Goal: Task Accomplishment & Management: Manage account settings

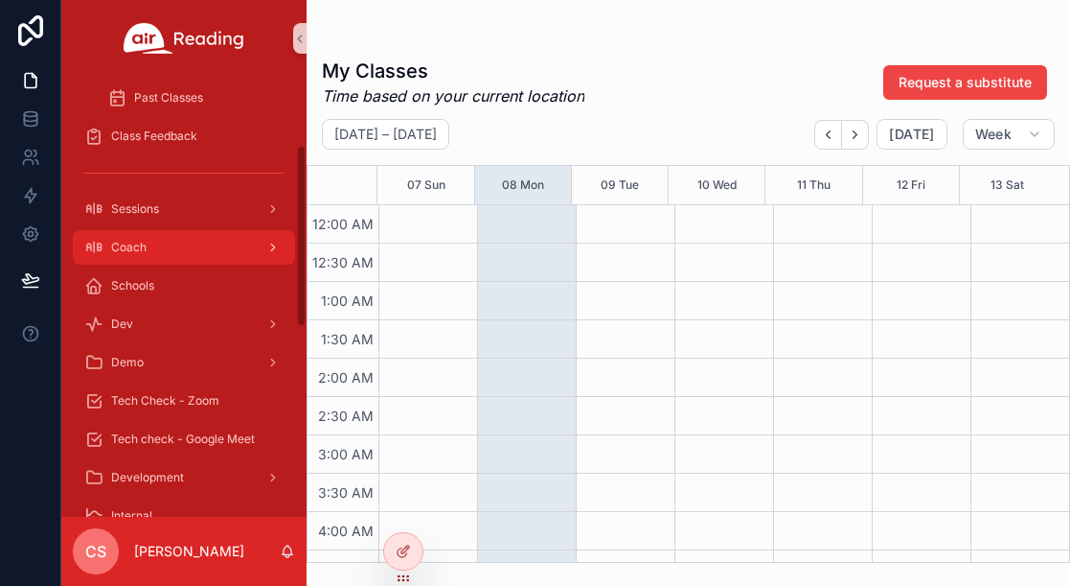
scroll to position [164, 0]
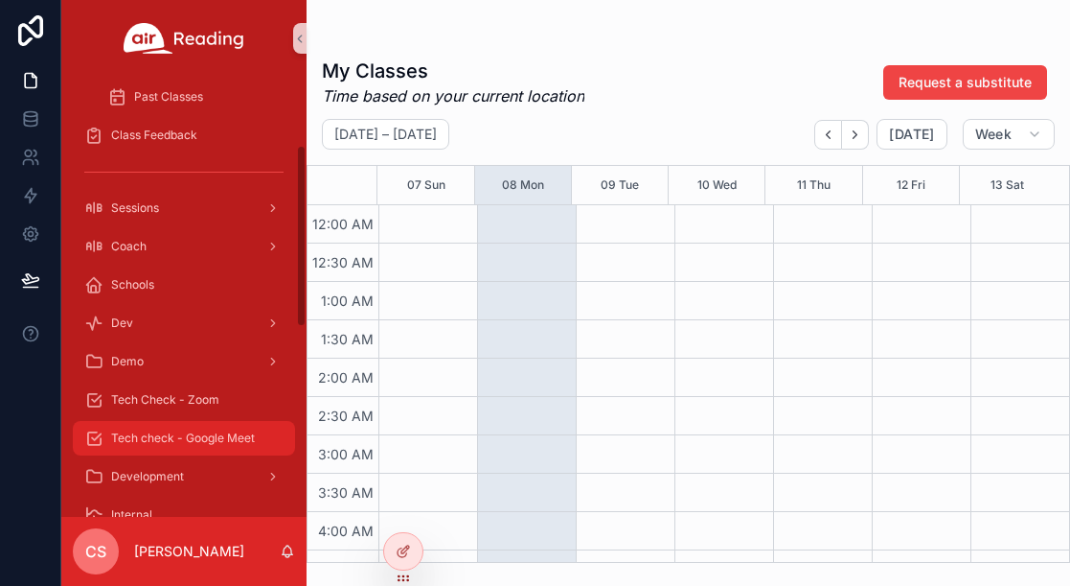
click at [206, 436] on span "Tech check - Google Meet" at bounding box center [183, 437] width 144 height 15
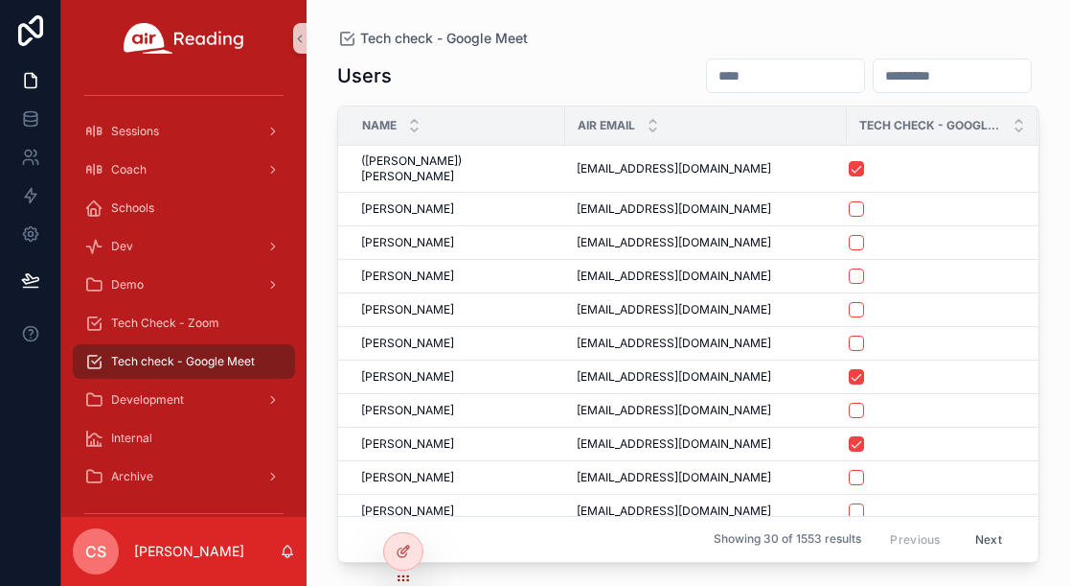
click at [551, 76] on input "scrollable content" at bounding box center [785, 75] width 157 height 27
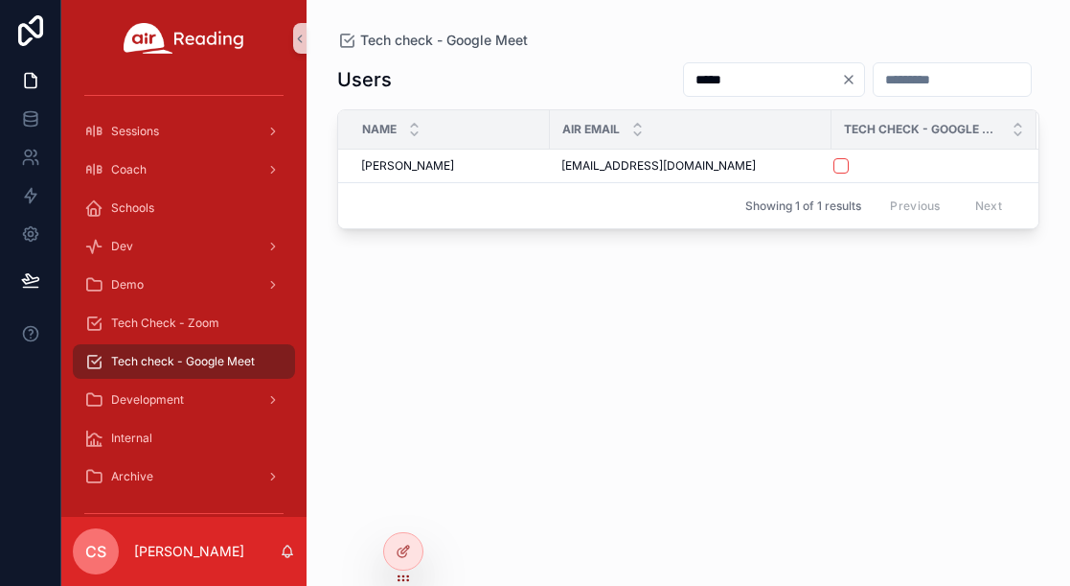
type input "*****"
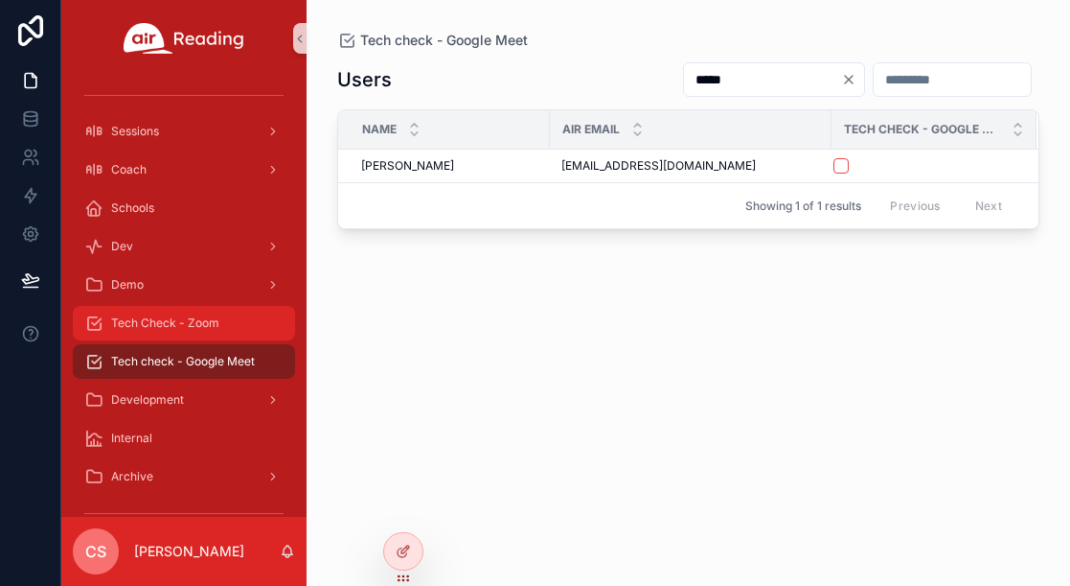
click at [159, 326] on span "Tech Check - Zoom" at bounding box center [165, 322] width 108 height 15
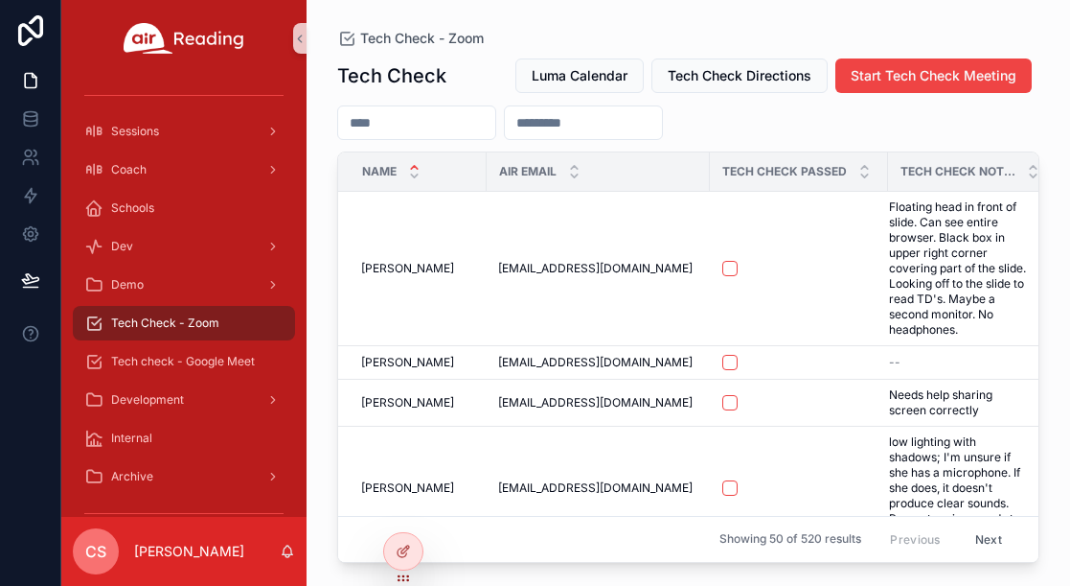
click at [430, 120] on input "scrollable content" at bounding box center [416, 122] width 157 height 27
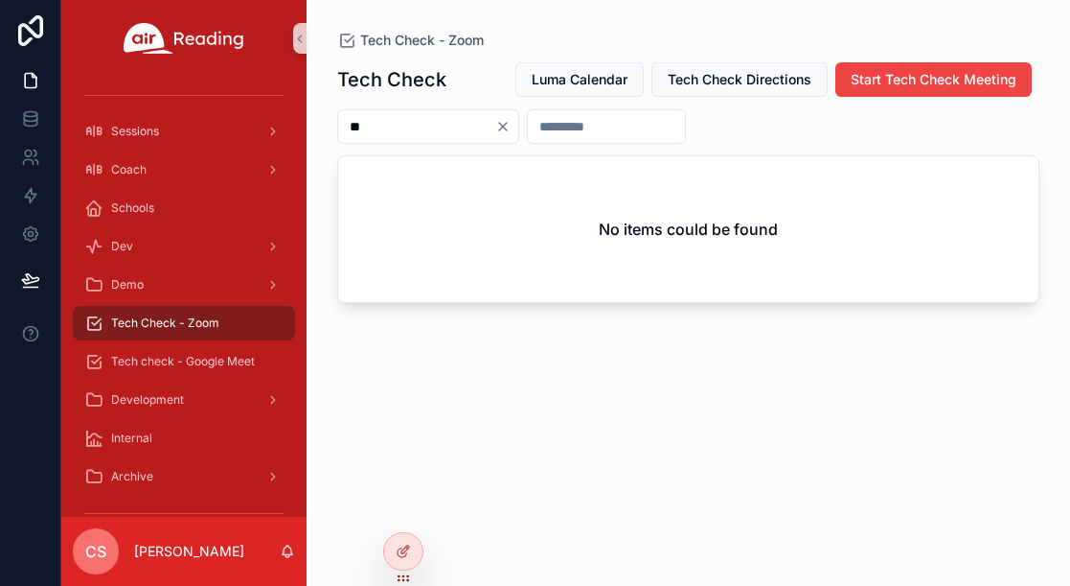
type input "*"
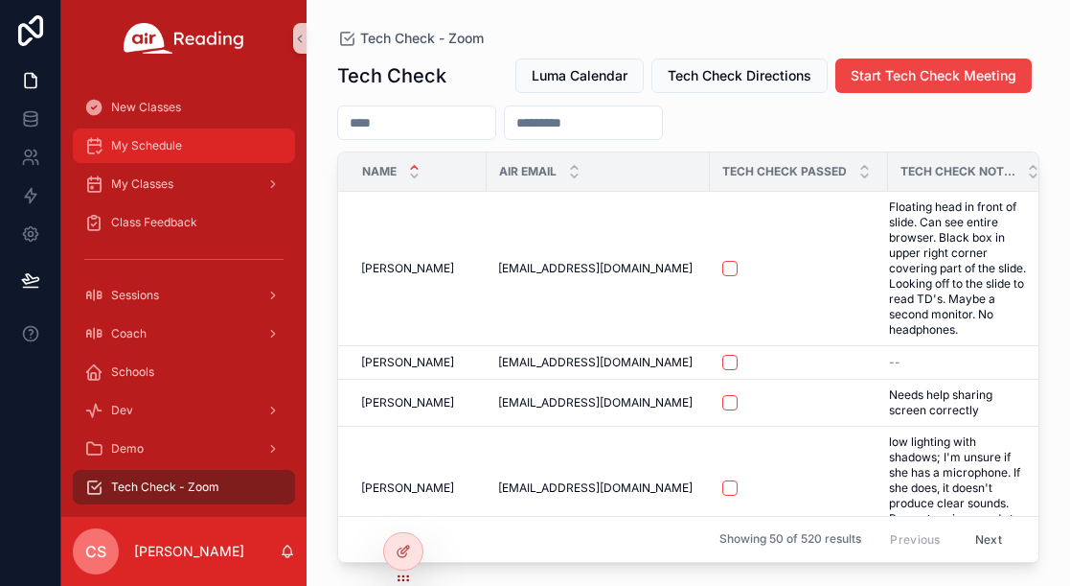
click at [172, 149] on span "My Schedule" at bounding box center [146, 145] width 71 height 15
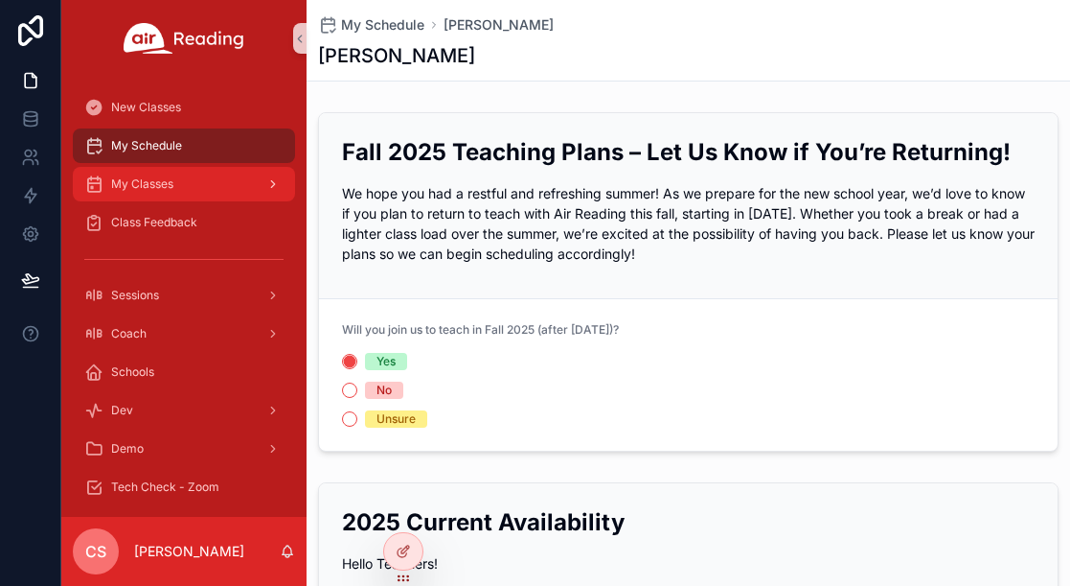
click at [183, 175] on div "My Classes" at bounding box center [183, 184] width 199 height 31
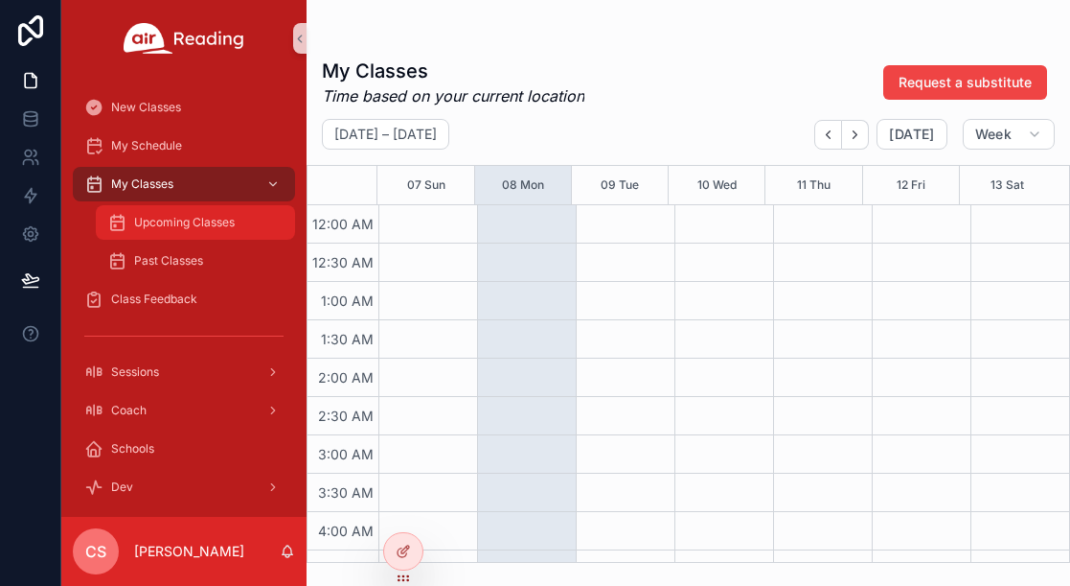
click at [184, 220] on span "Upcoming Classes" at bounding box center [184, 222] width 101 height 15
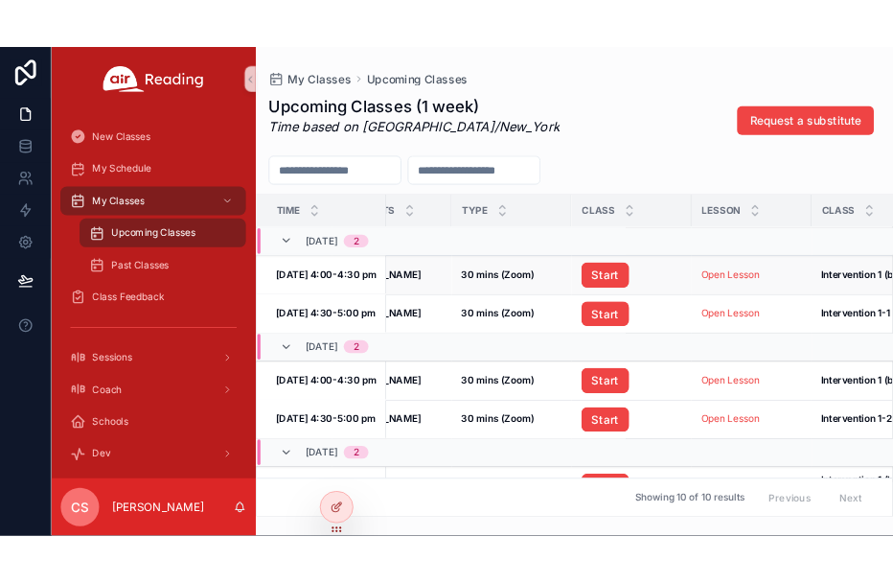
scroll to position [0, 66]
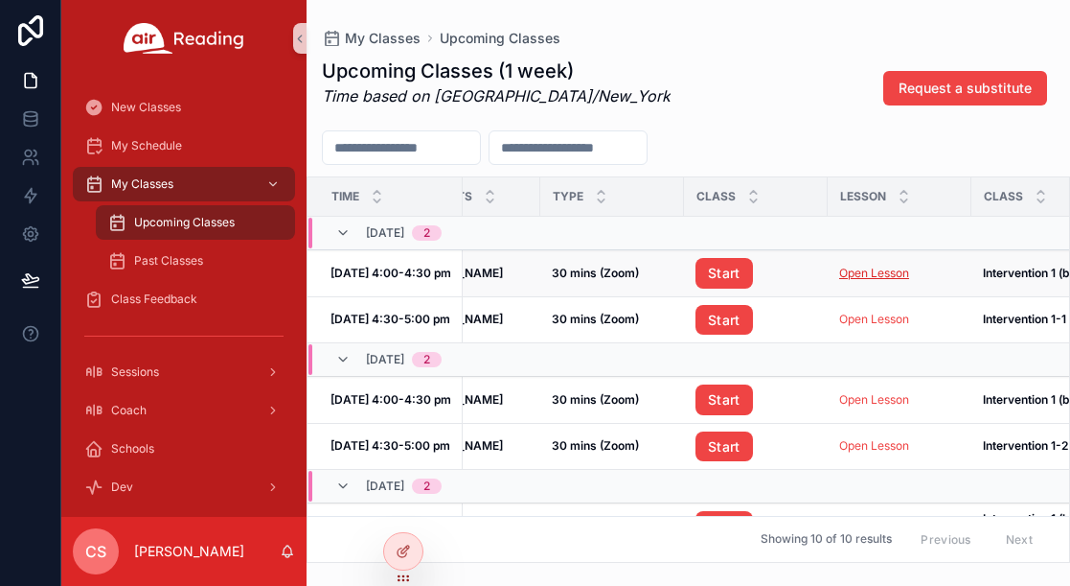
click at [551, 276] on link "Open Lesson" at bounding box center [874, 272] width 70 height 14
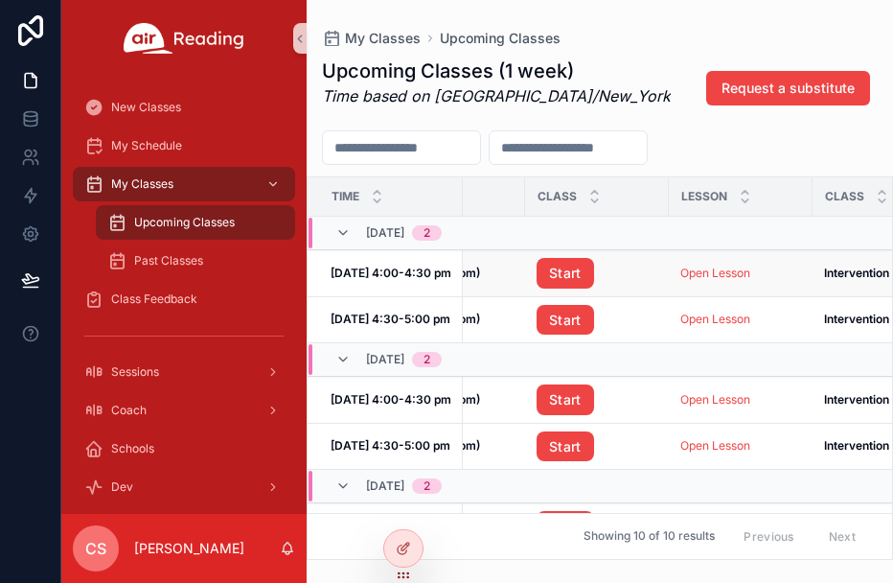
scroll to position [0, 236]
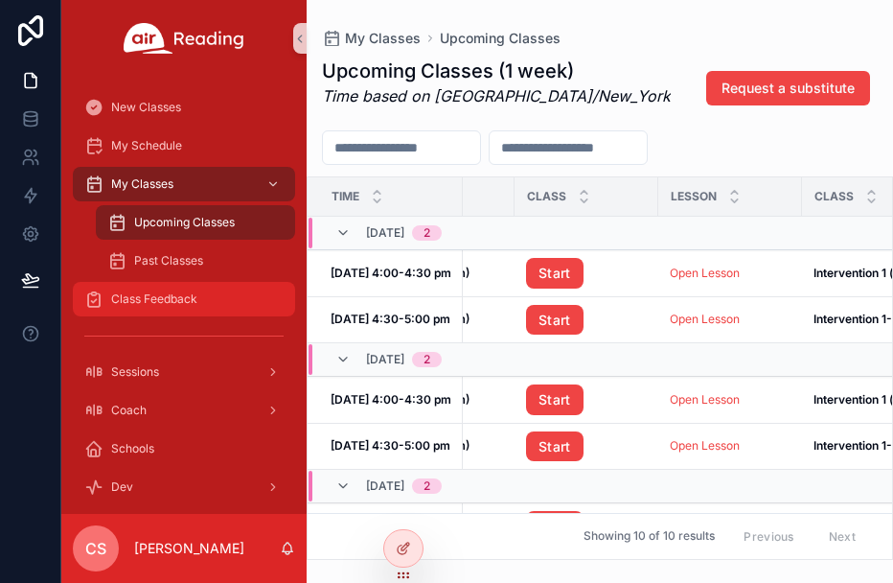
click at [145, 301] on span "Class Feedback" at bounding box center [154, 298] width 86 height 15
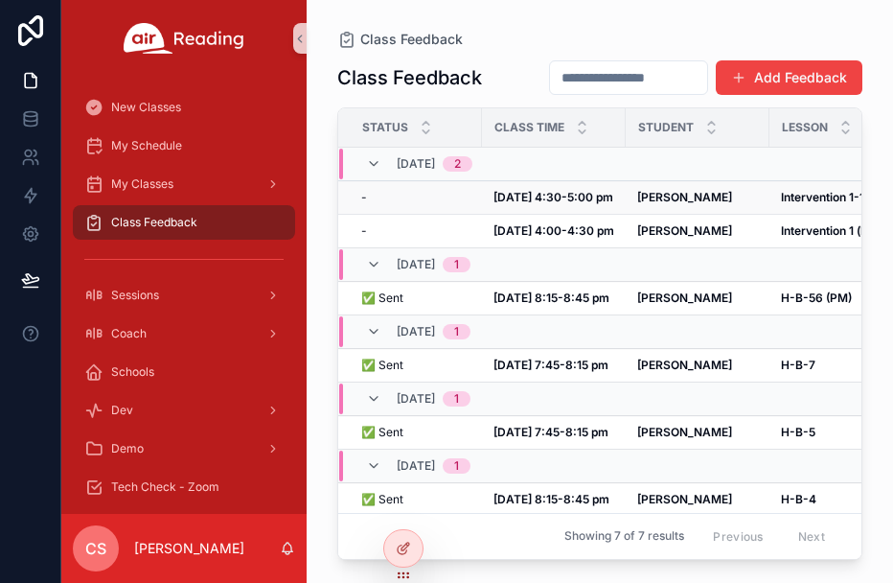
click at [545, 195] on strong "[DATE] 4:30-5:00 pm" at bounding box center [554, 197] width 120 height 14
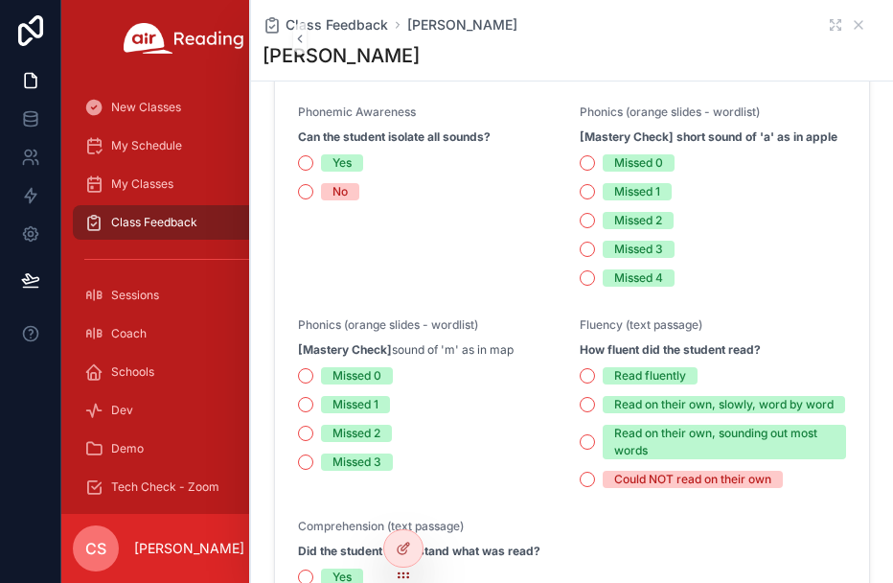
scroll to position [464, 0]
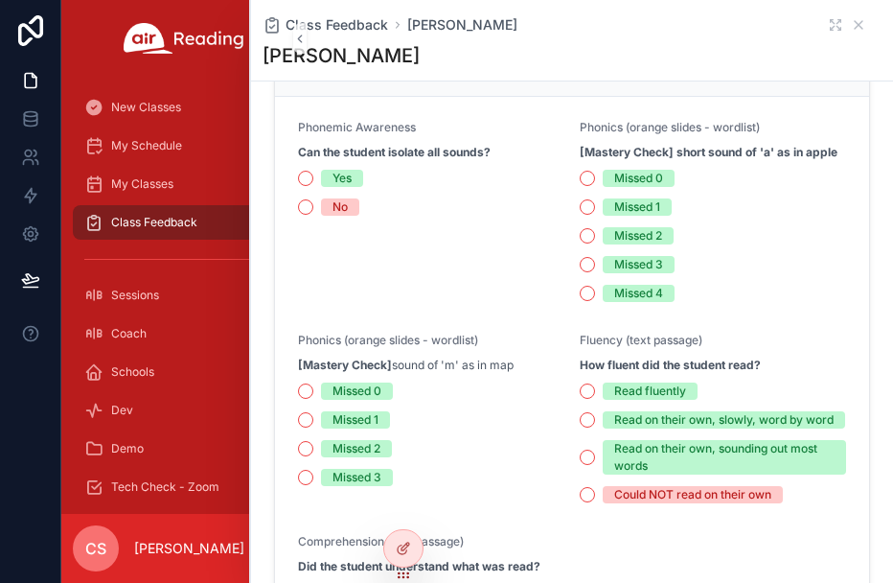
click at [457, 249] on div "Phonemic Awareness Can the student isolate all sounds? Yes No" at bounding box center [431, 211] width 266 height 182
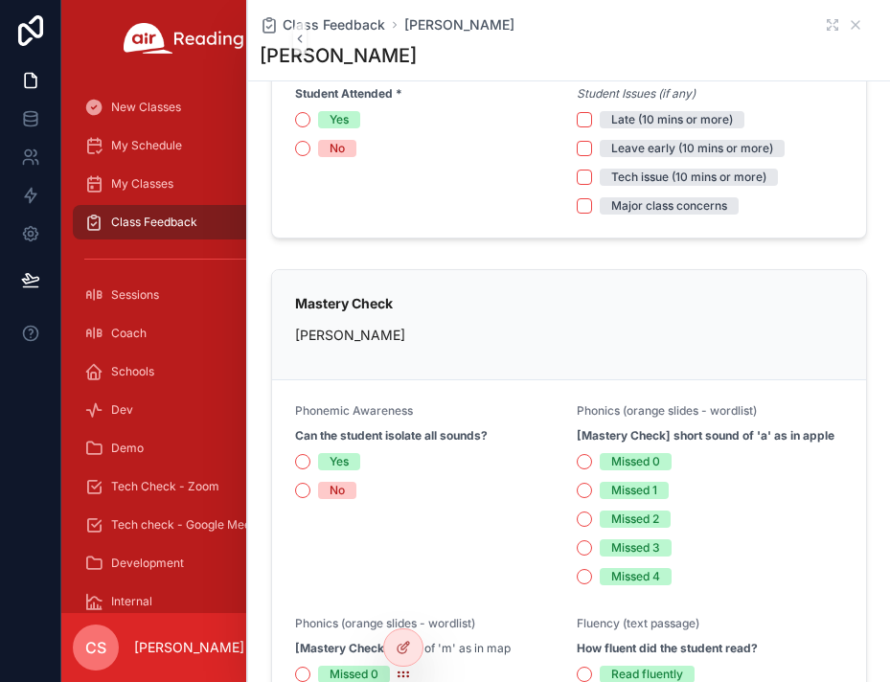
scroll to position [171, 0]
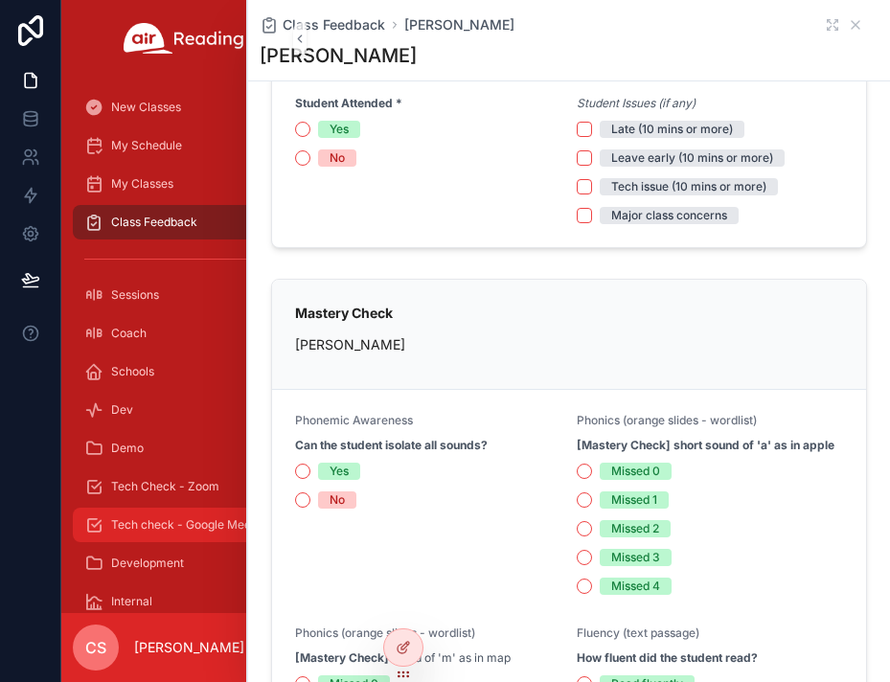
click at [170, 517] on span "Tech check - Google Meet" at bounding box center [183, 524] width 144 height 15
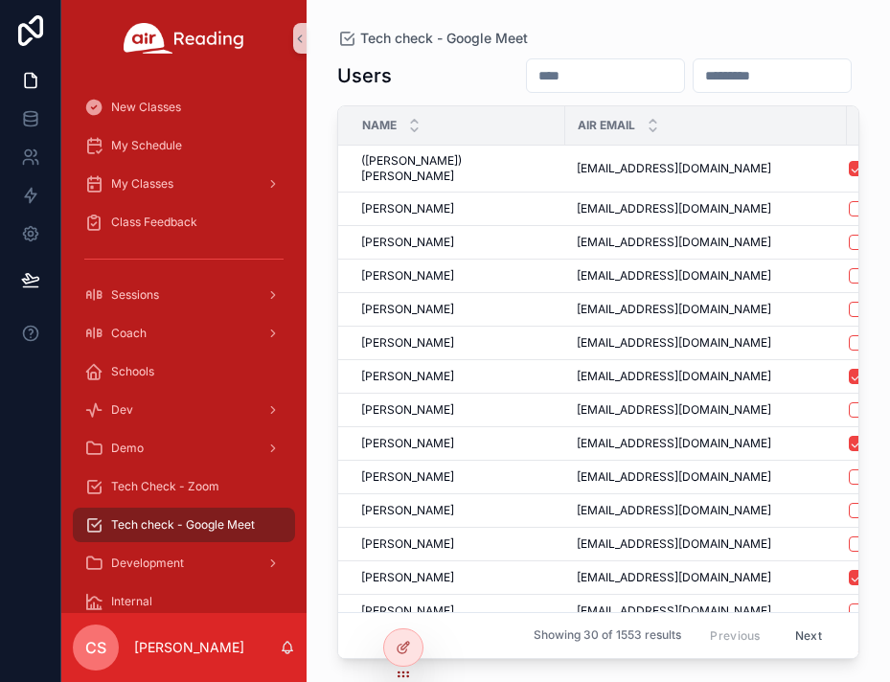
click at [527, 81] on input "scrollable content" at bounding box center [605, 75] width 157 height 27
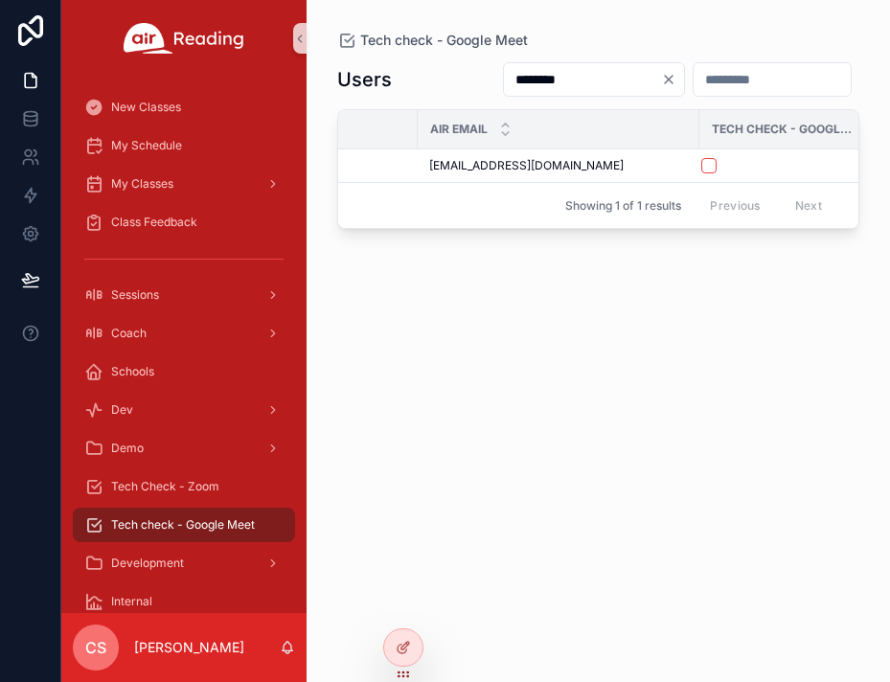
scroll to position [0, 135]
type input "********"
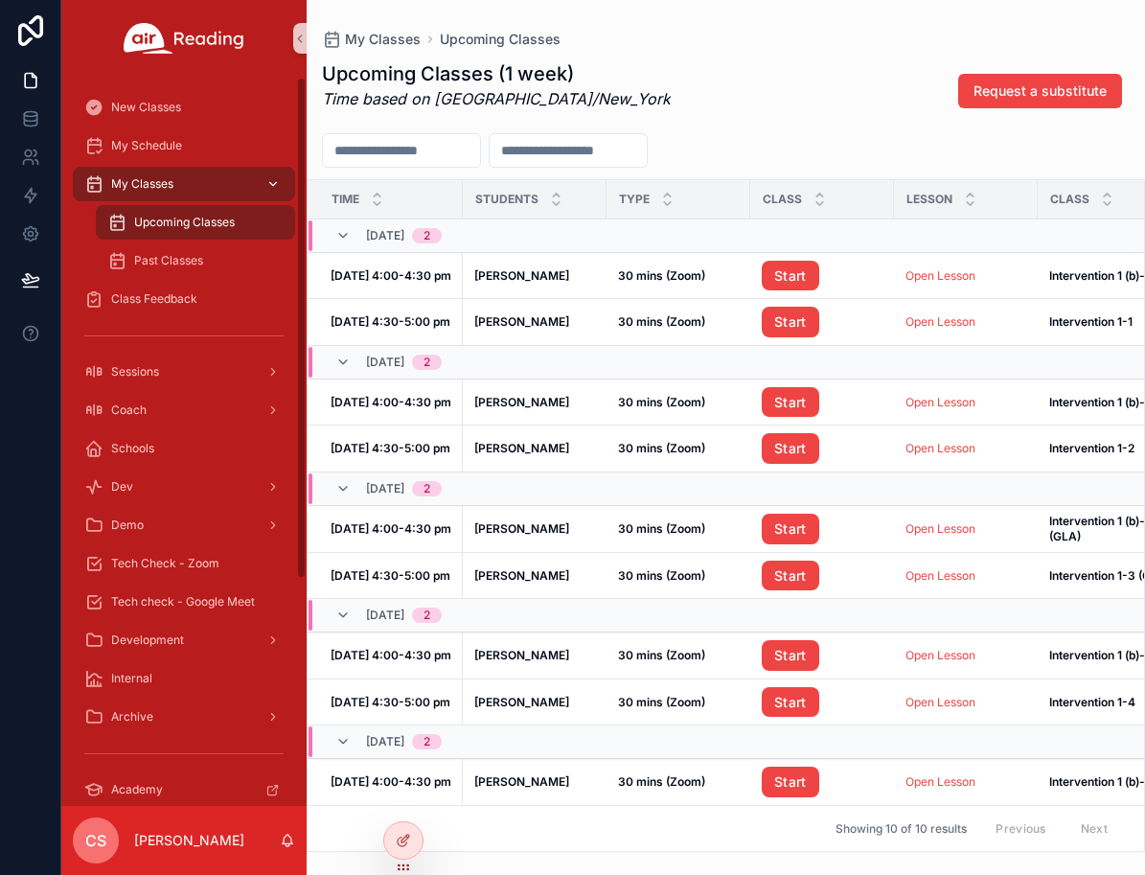
click at [169, 182] on span "My Classes" at bounding box center [142, 183] width 62 height 15
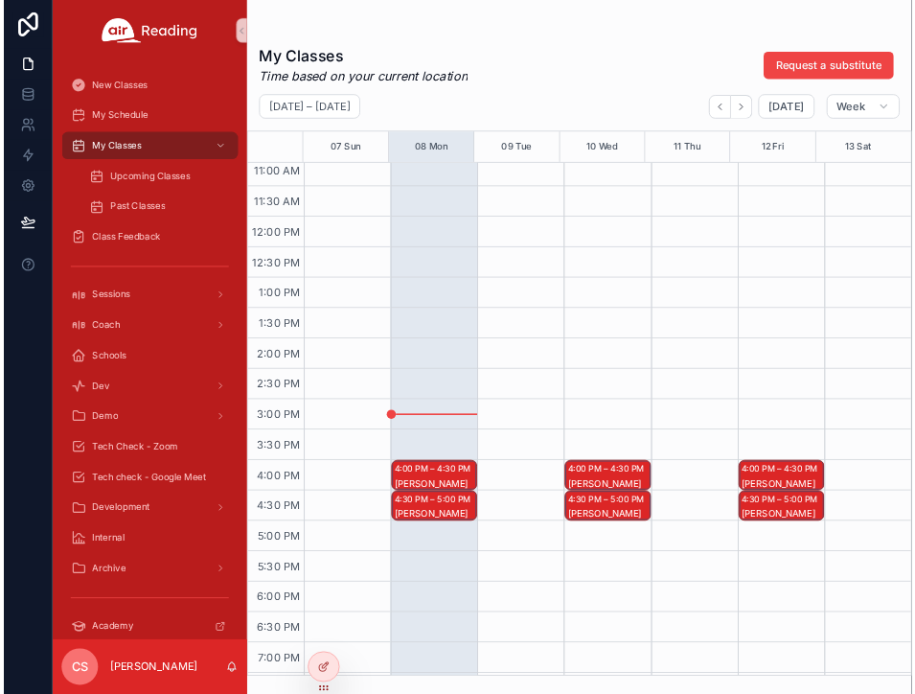
scroll to position [856, 0]
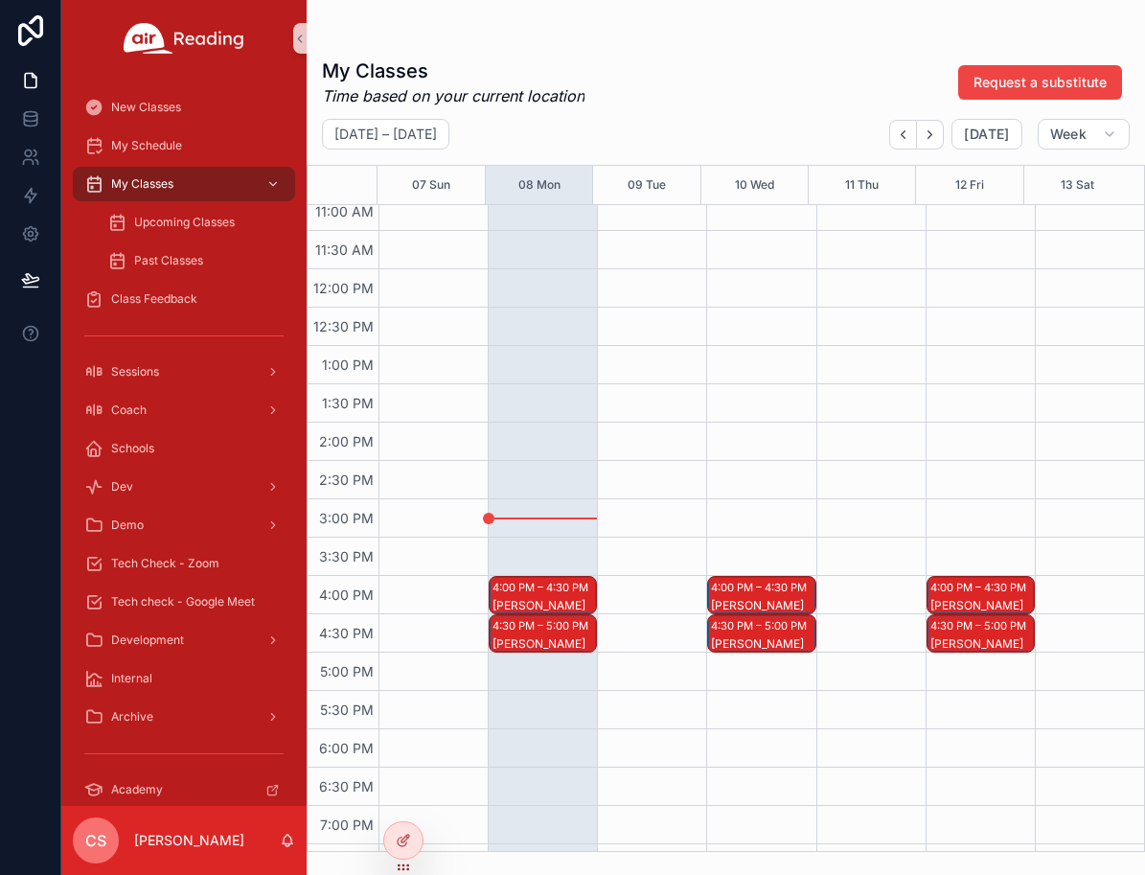
click at [558, 603] on div "[PERSON_NAME]" at bounding box center [544, 605] width 103 height 15
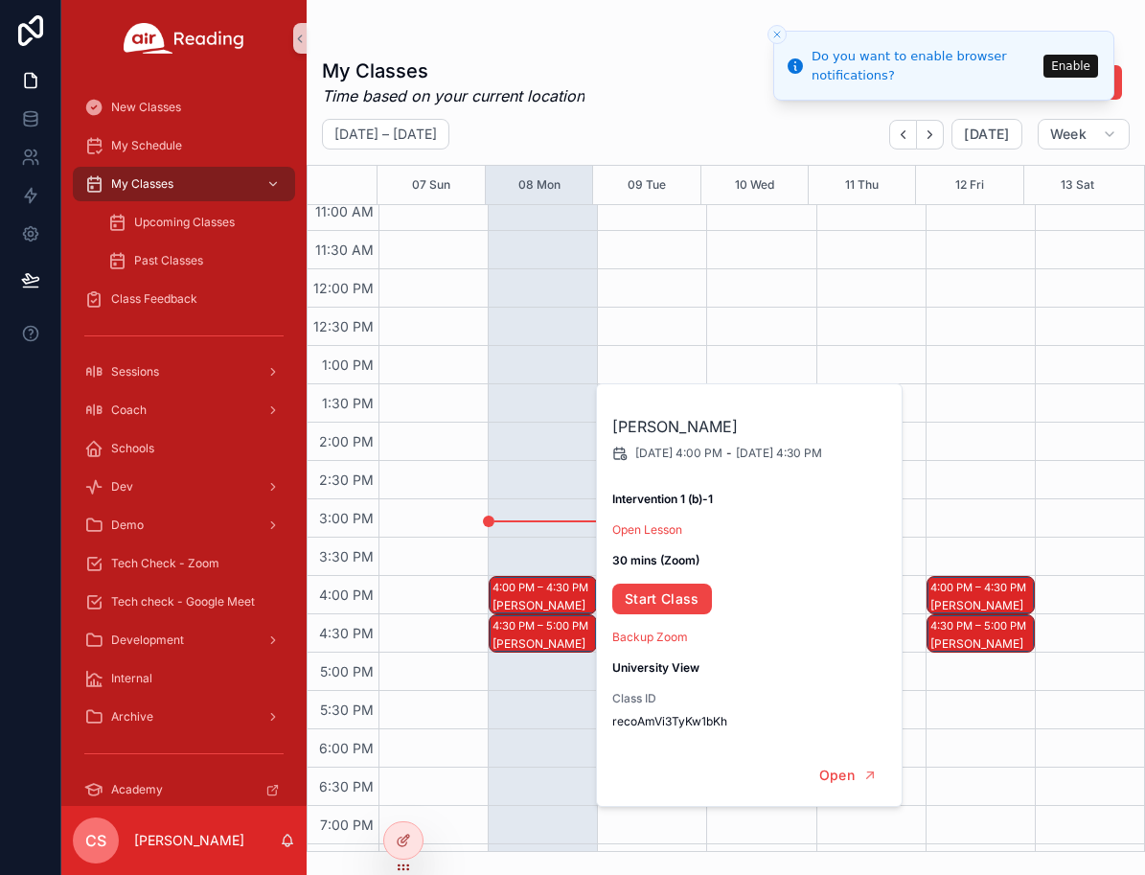
click at [525, 638] on div "[PERSON_NAME]" at bounding box center [544, 643] width 103 height 15
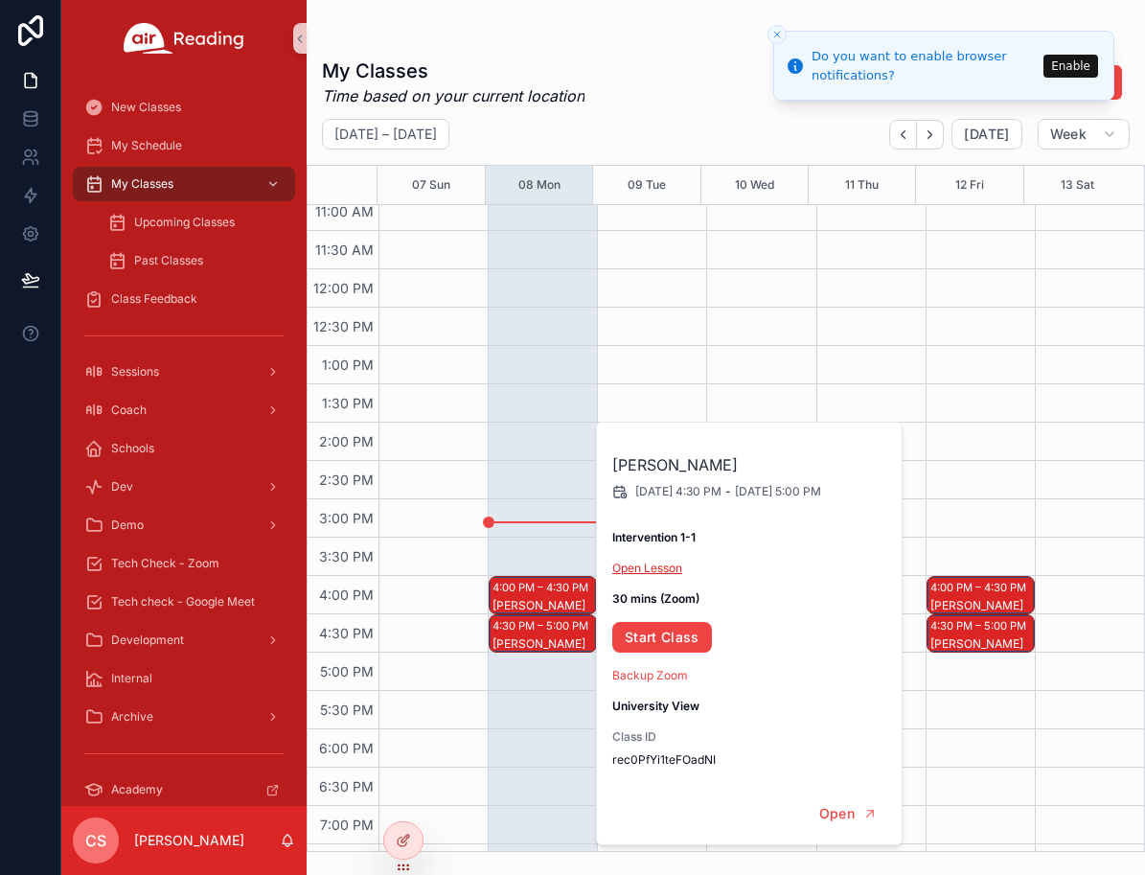
click at [650, 565] on link "Open Lesson" at bounding box center [647, 568] width 70 height 14
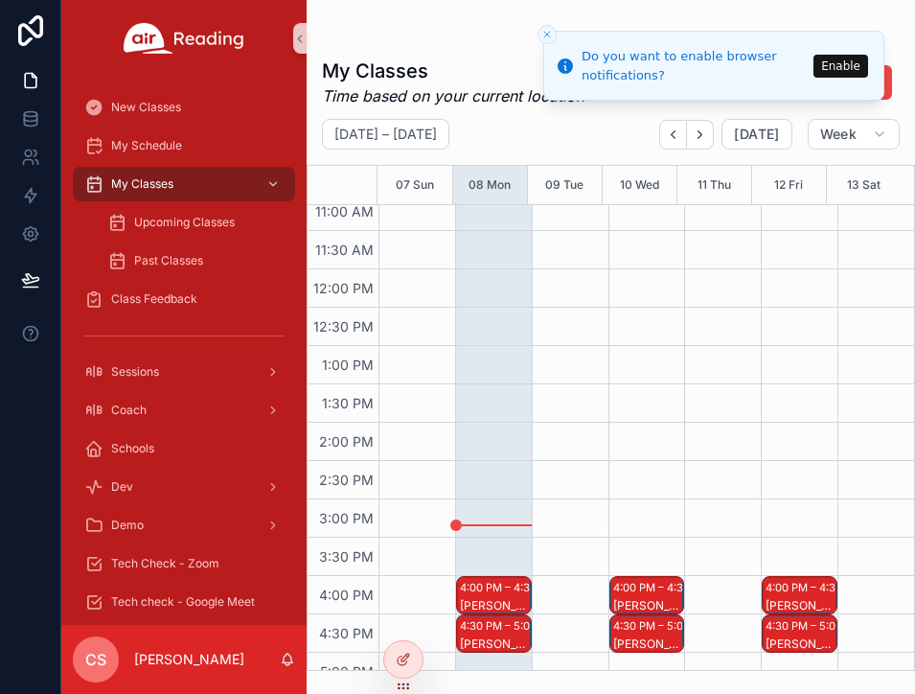
click at [495, 638] on div "[PERSON_NAME]" at bounding box center [495, 643] width 70 height 15
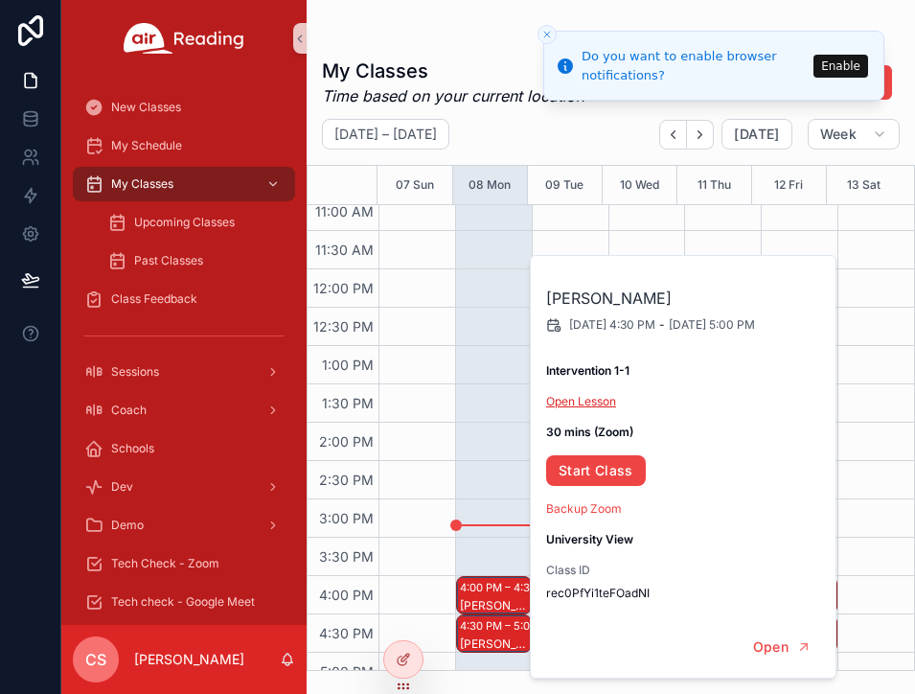
click at [578, 402] on link "Open Lesson" at bounding box center [581, 401] width 70 height 14
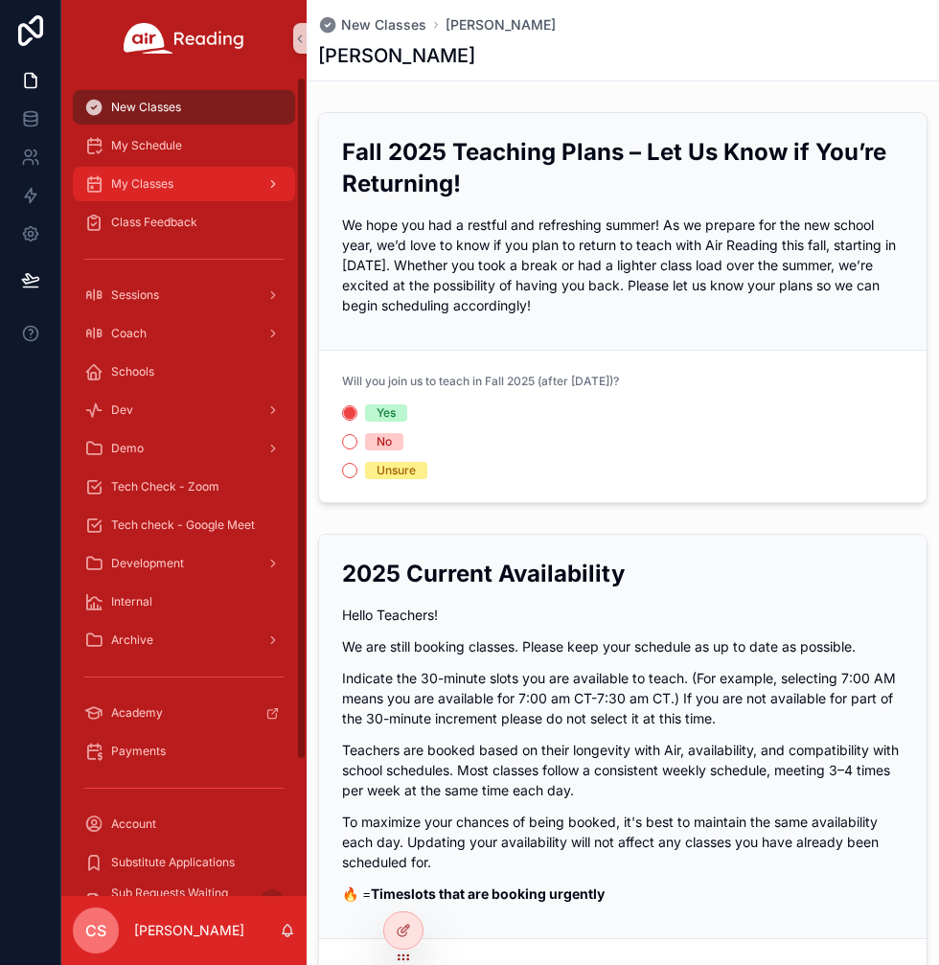
click at [126, 190] on span "My Classes" at bounding box center [142, 183] width 62 height 15
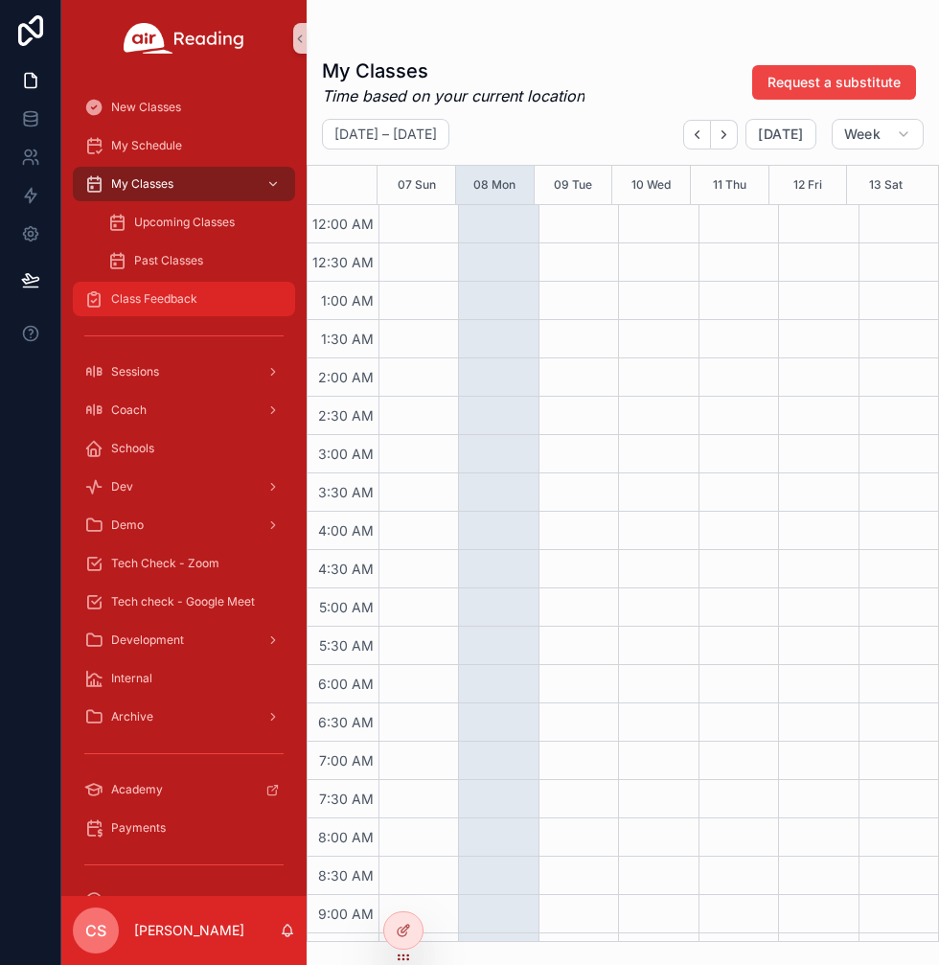
click at [133, 296] on span "Class Feedback" at bounding box center [154, 298] width 86 height 15
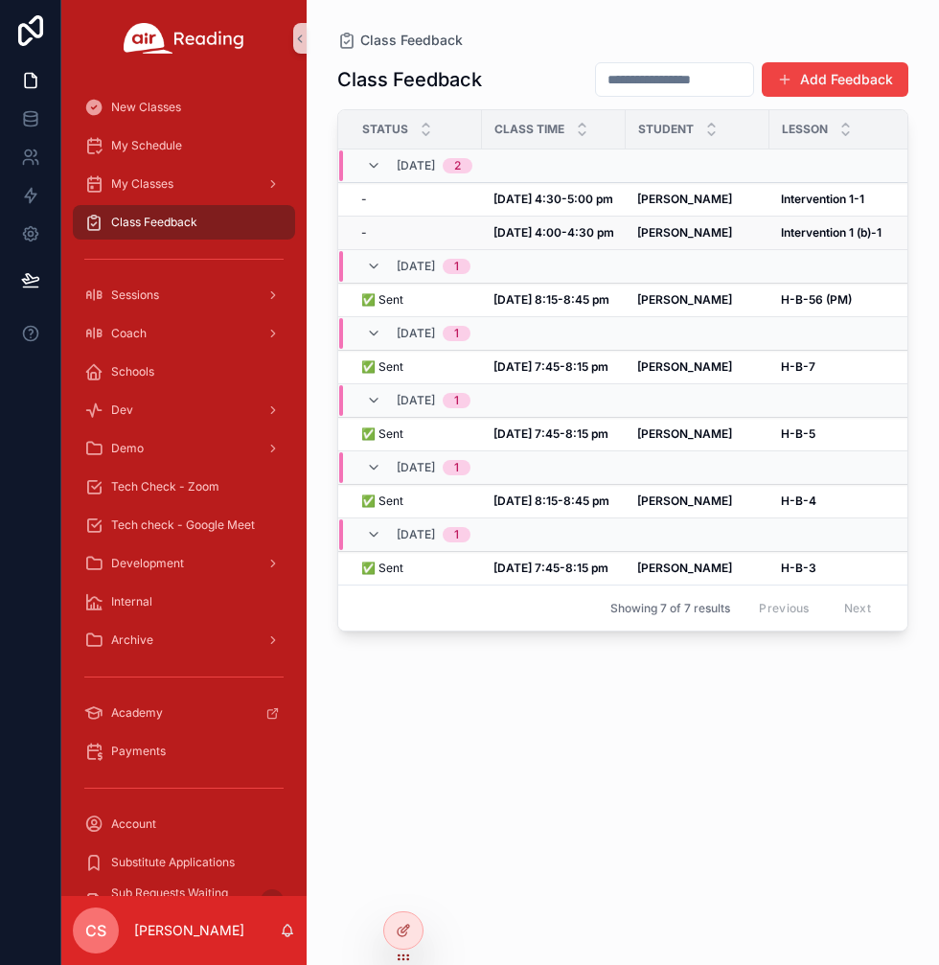
click at [556, 227] on strong "[DATE] 4:00-4:30 pm" at bounding box center [554, 232] width 121 height 14
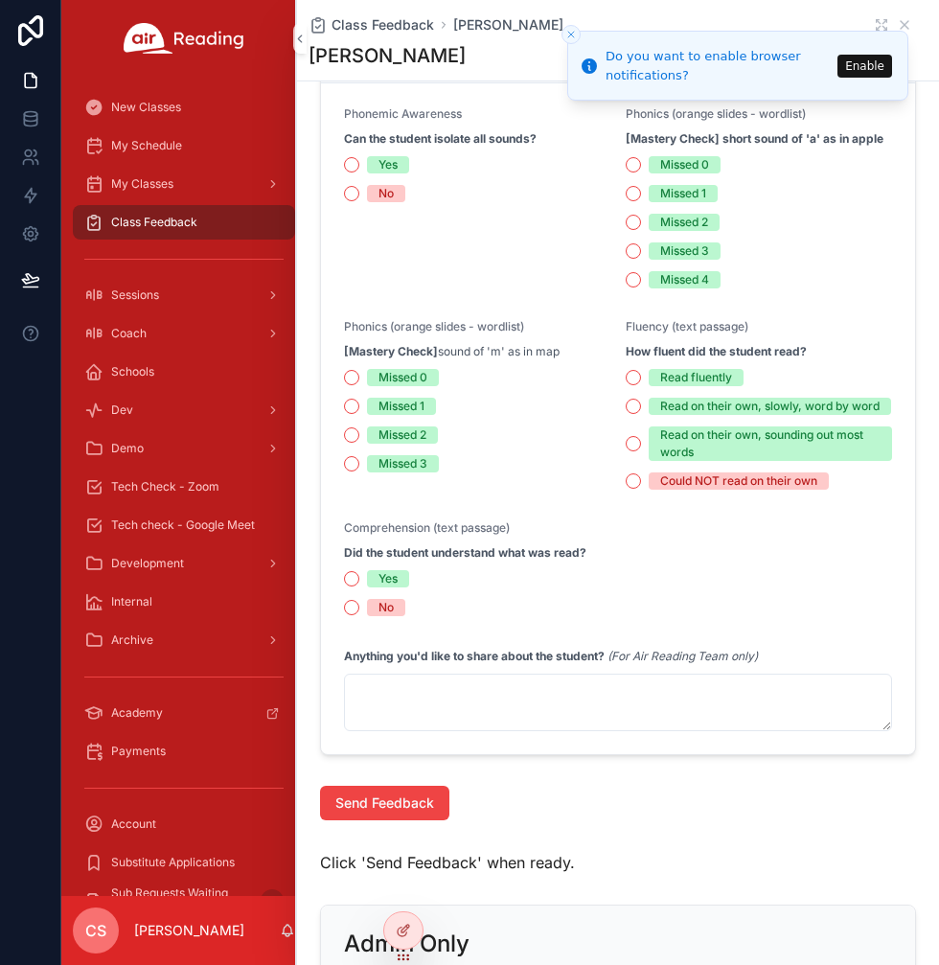
scroll to position [507, 0]
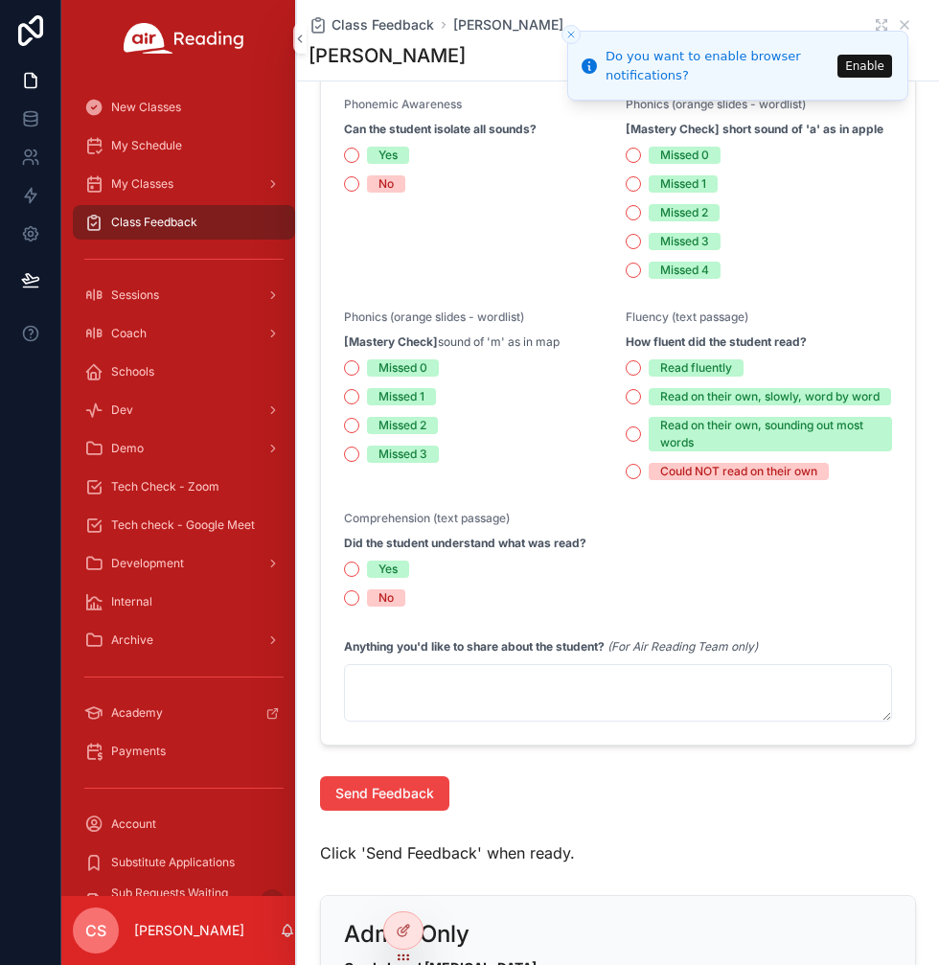
click at [571, 29] on icon "Close toast" at bounding box center [570, 34] width 11 height 11
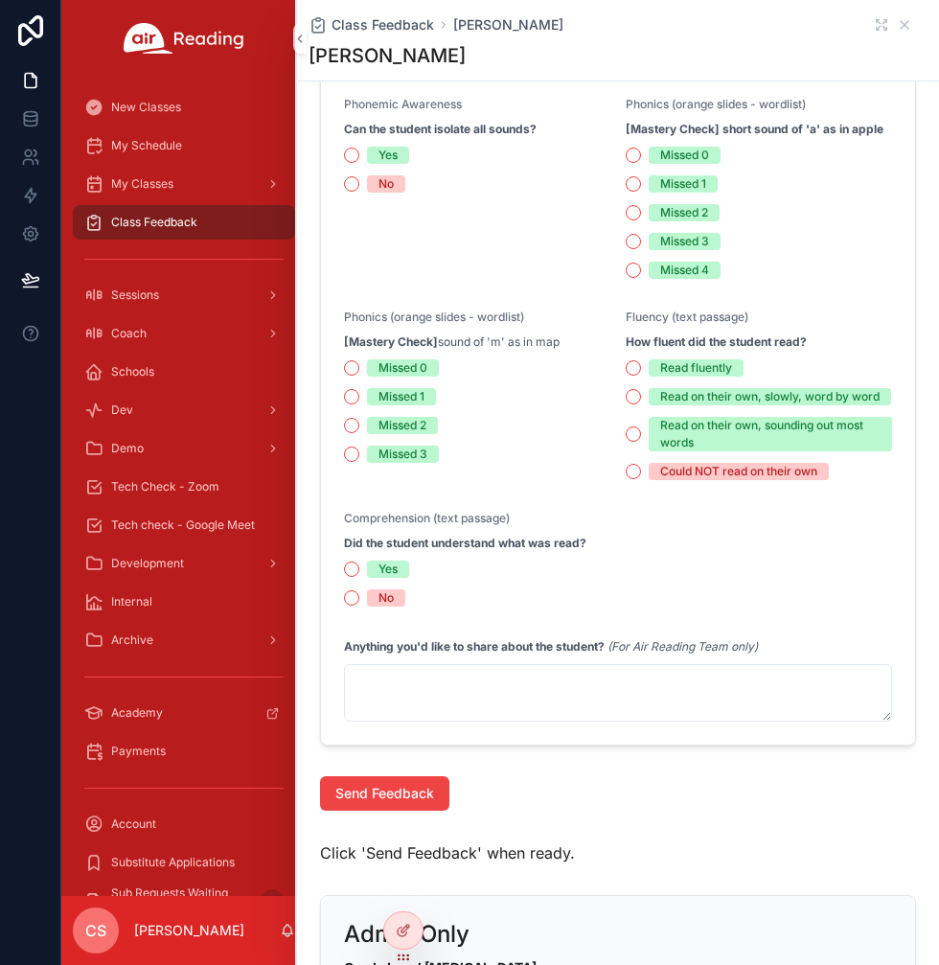
click at [193, 222] on span "Class Feedback" at bounding box center [154, 222] width 86 height 15
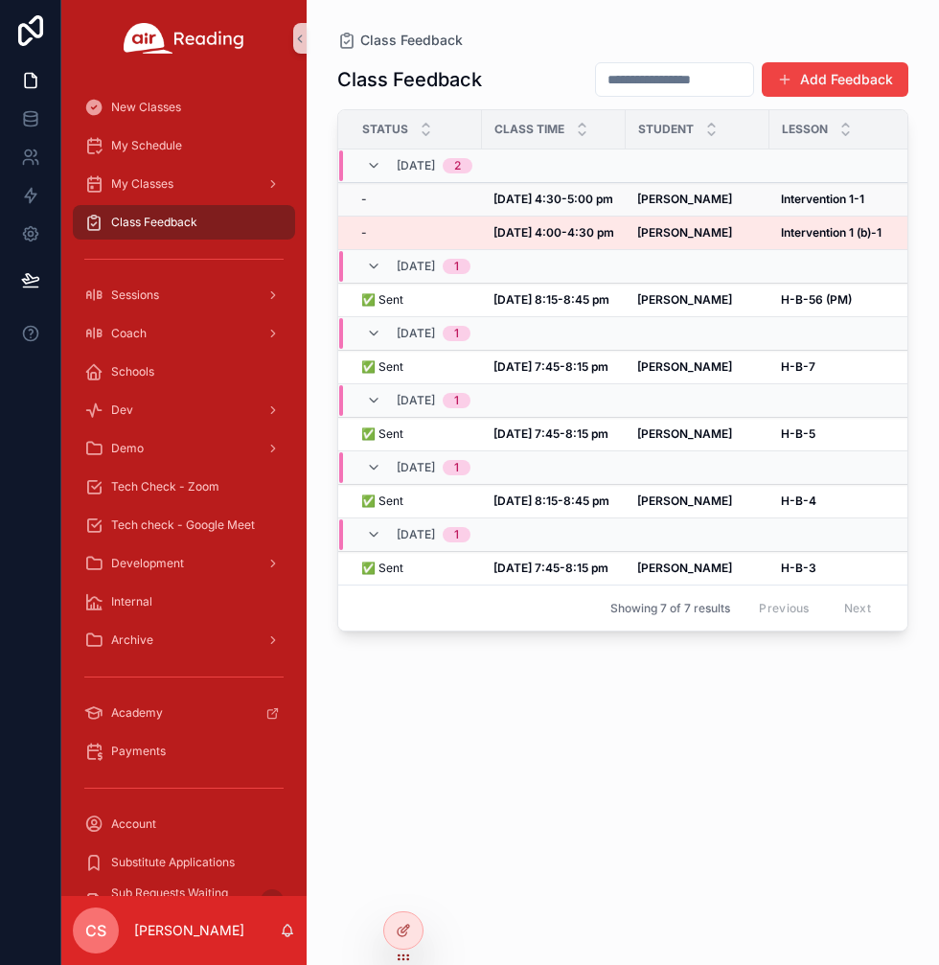
click at [449, 206] on div "- -" at bounding box center [415, 199] width 109 height 15
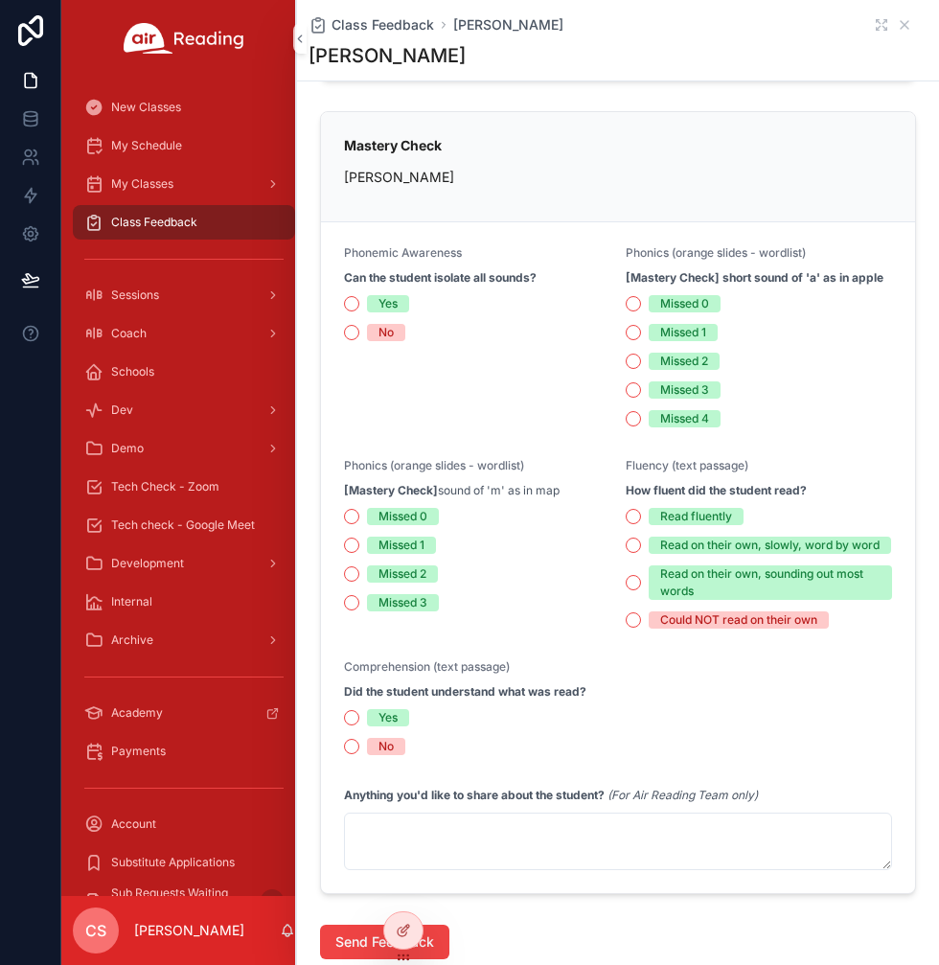
scroll to position [343, 0]
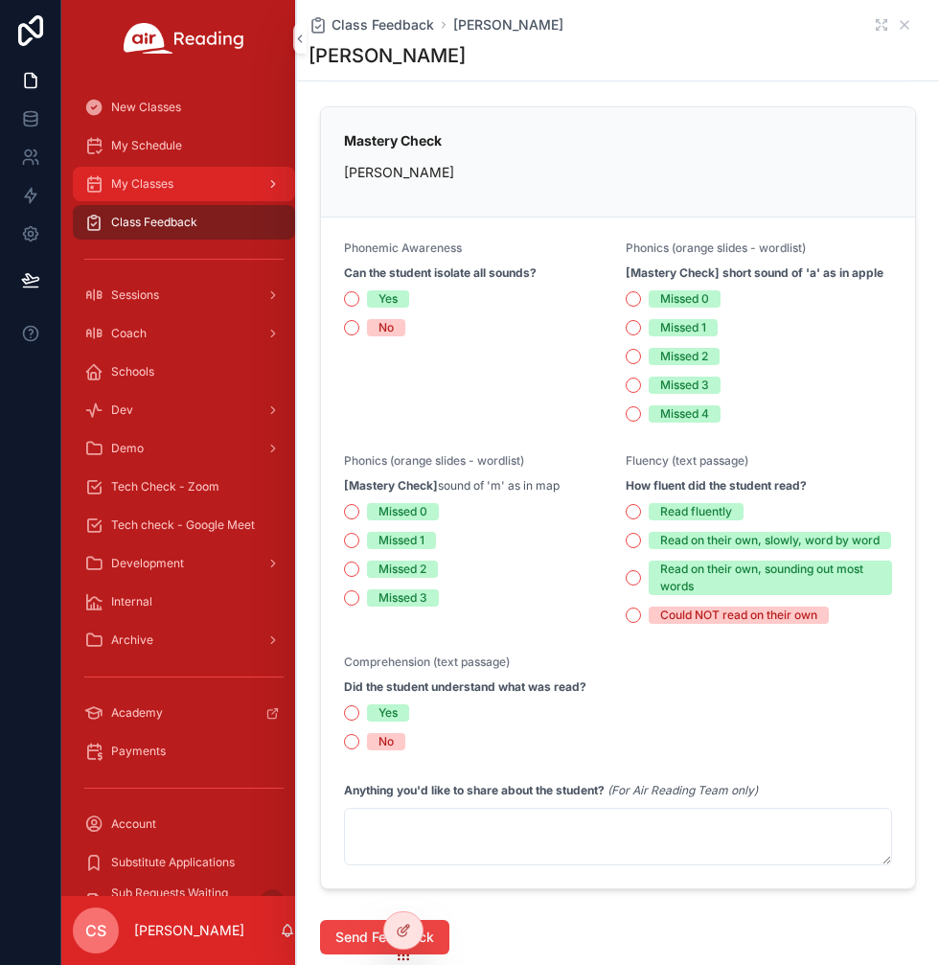
click at [180, 187] on div "My Classes" at bounding box center [183, 184] width 199 height 31
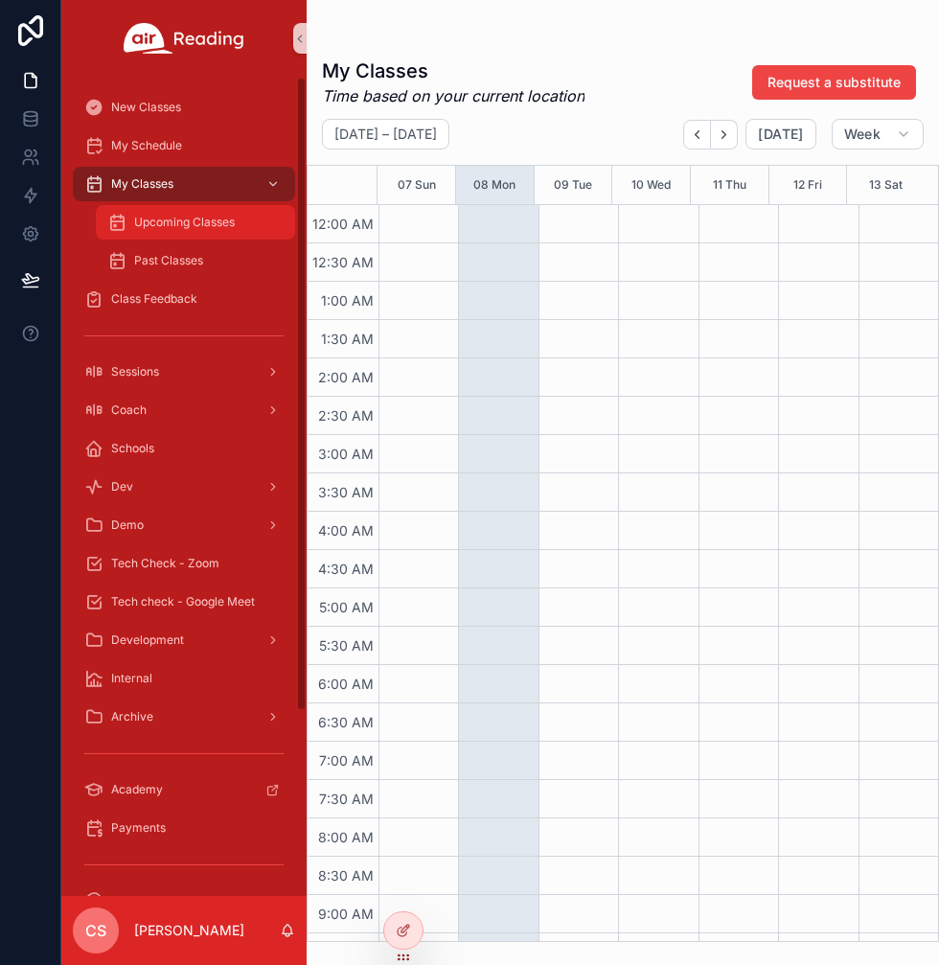
click at [184, 215] on span "Upcoming Classes" at bounding box center [184, 222] width 101 height 15
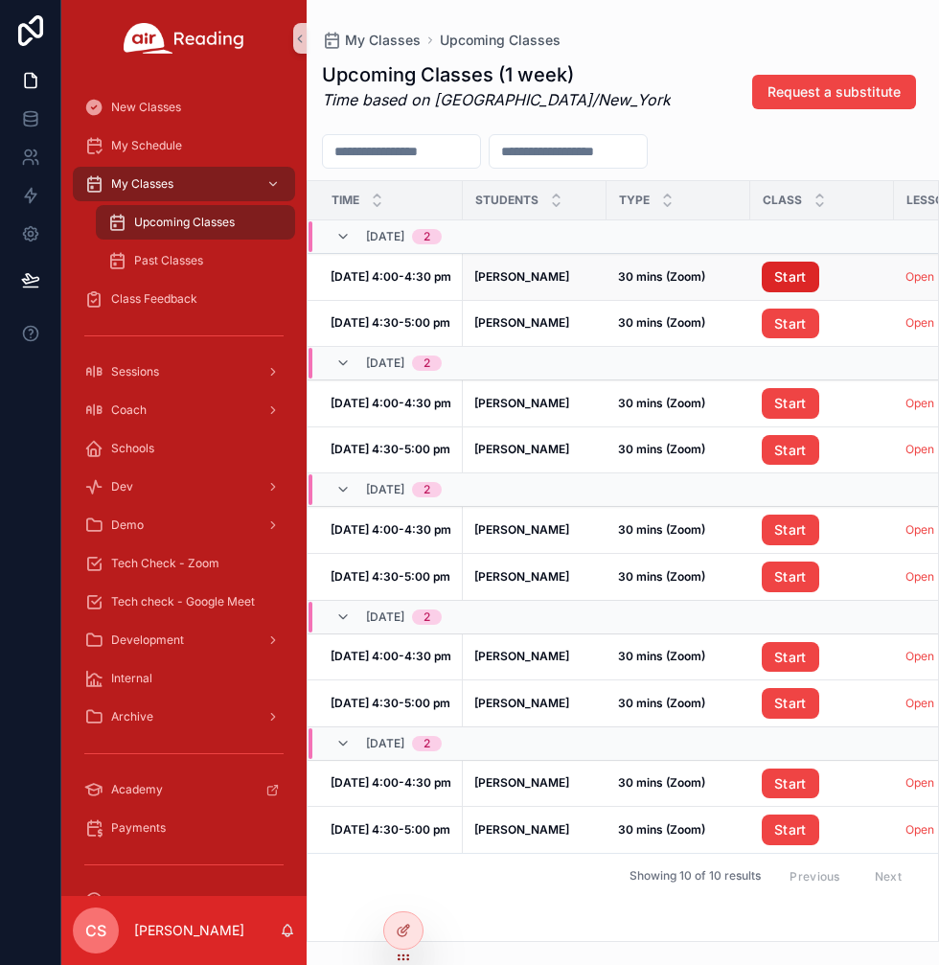
click at [783, 279] on link "Start" at bounding box center [790, 277] width 57 height 31
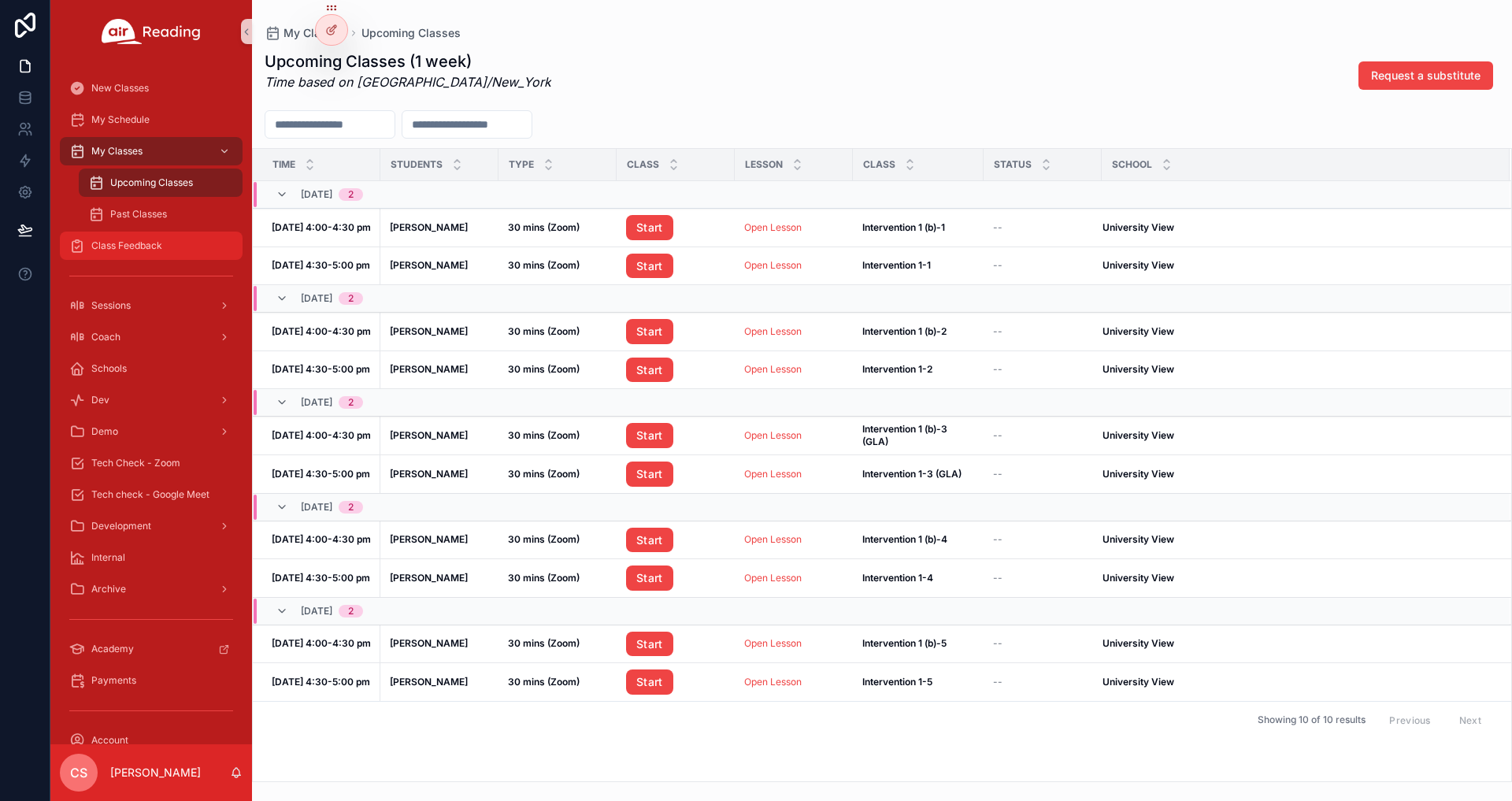
click at [125, 250] on span "Class Feedback" at bounding box center [127, 245] width 71 height 12
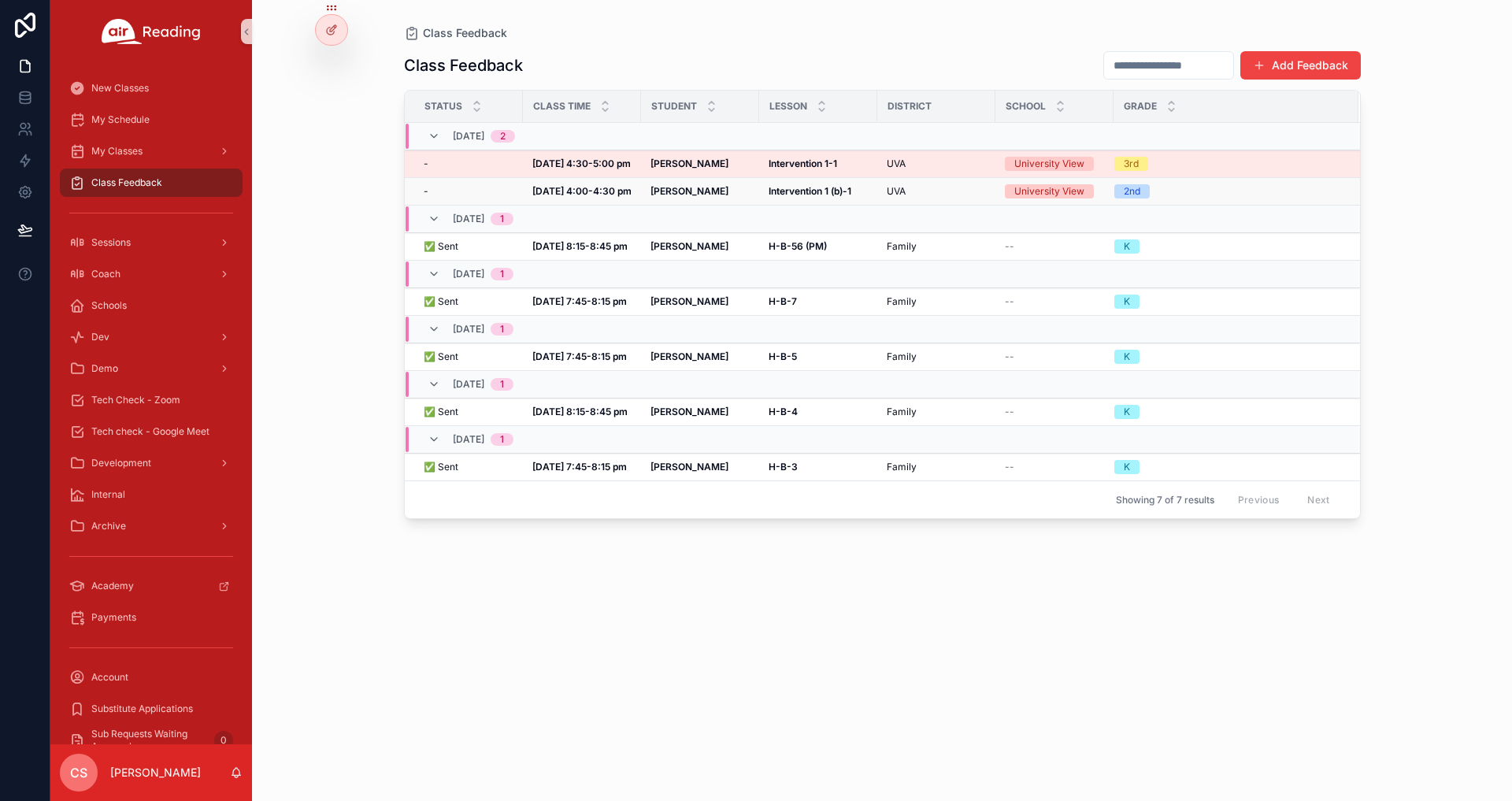
click at [627, 193] on div "[DATE] 4:00-4:30 pm [DATE] 4:00-4:30 pm" at bounding box center [582, 191] width 99 height 12
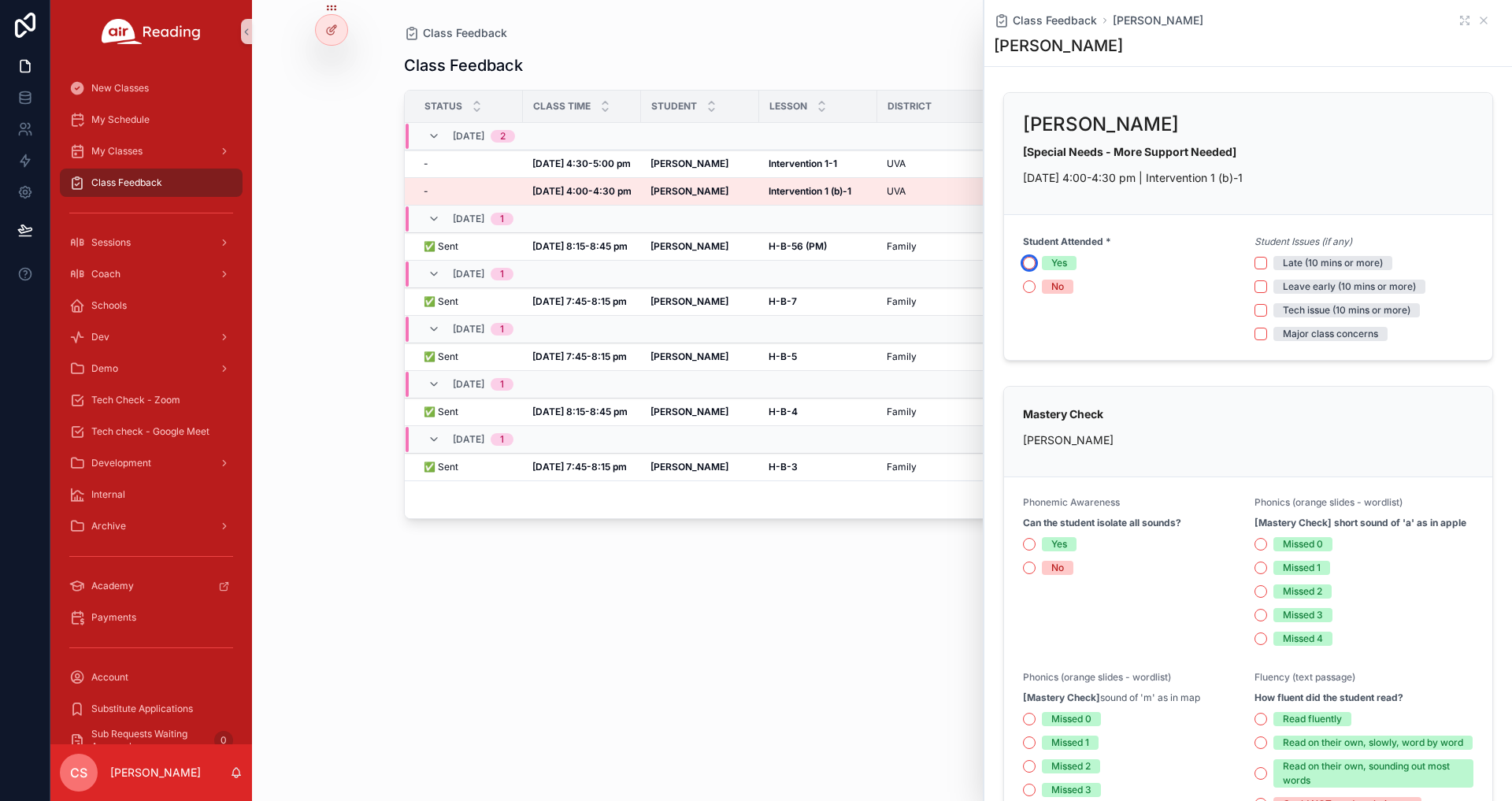
click at [1028, 256] on button "Yes" at bounding box center [1029, 262] width 12 height 12
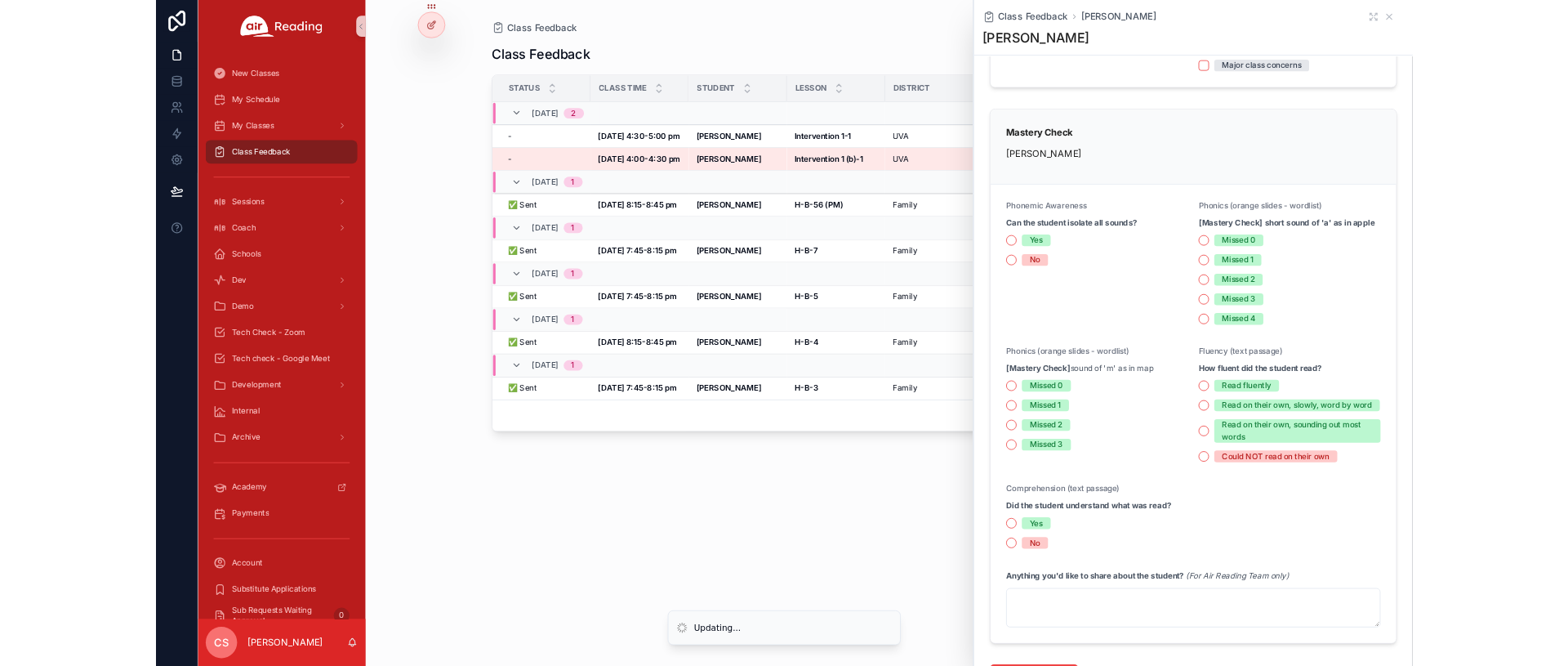
scroll to position [293, 0]
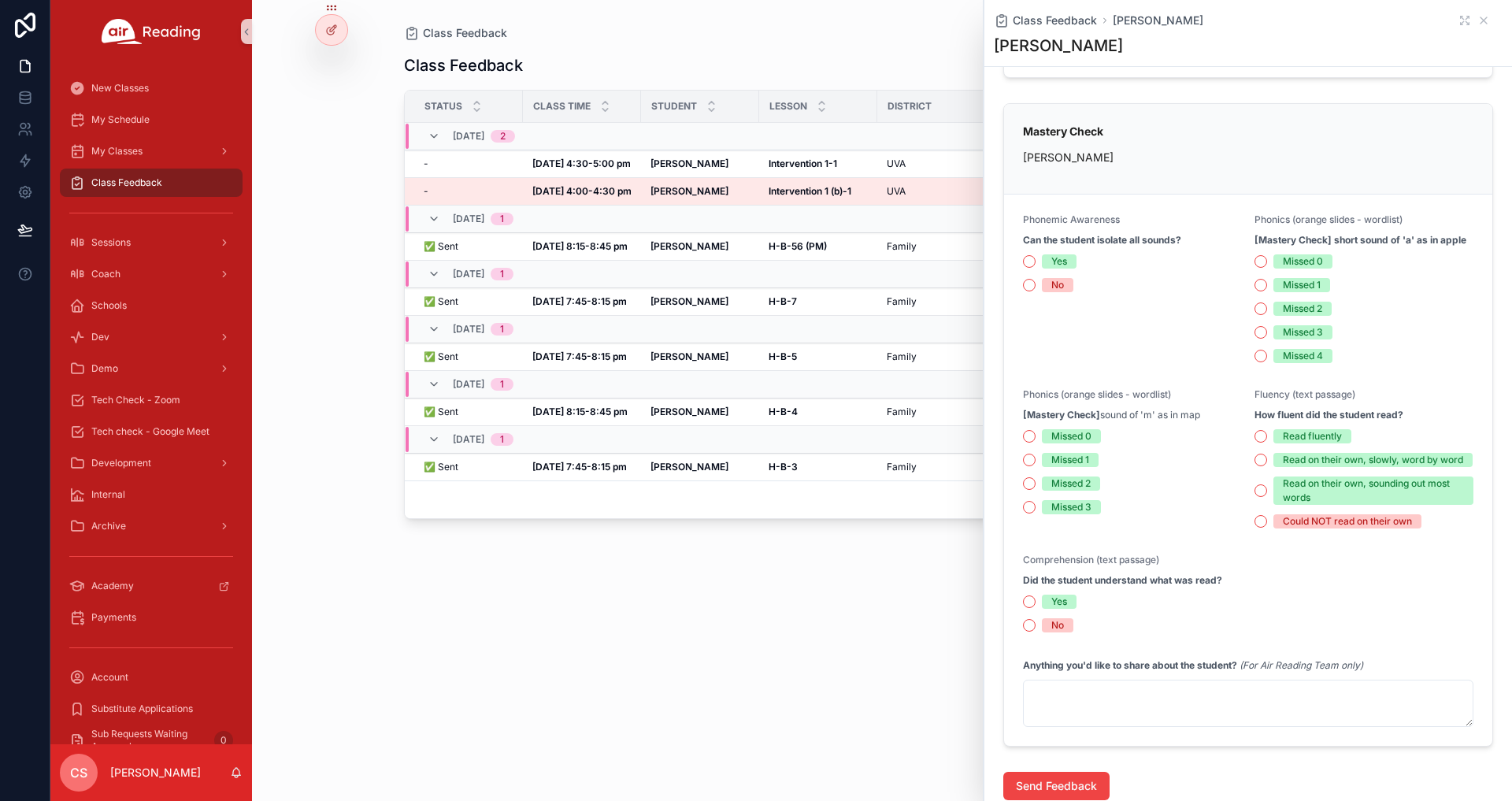
click at [1030, 260] on button "Yes" at bounding box center [1029, 260] width 12 height 12
click at [1237, 260] on button "Missed 0" at bounding box center [1261, 260] width 12 height 12
click at [1030, 458] on button "Missed 1" at bounding box center [1029, 459] width 12 height 12
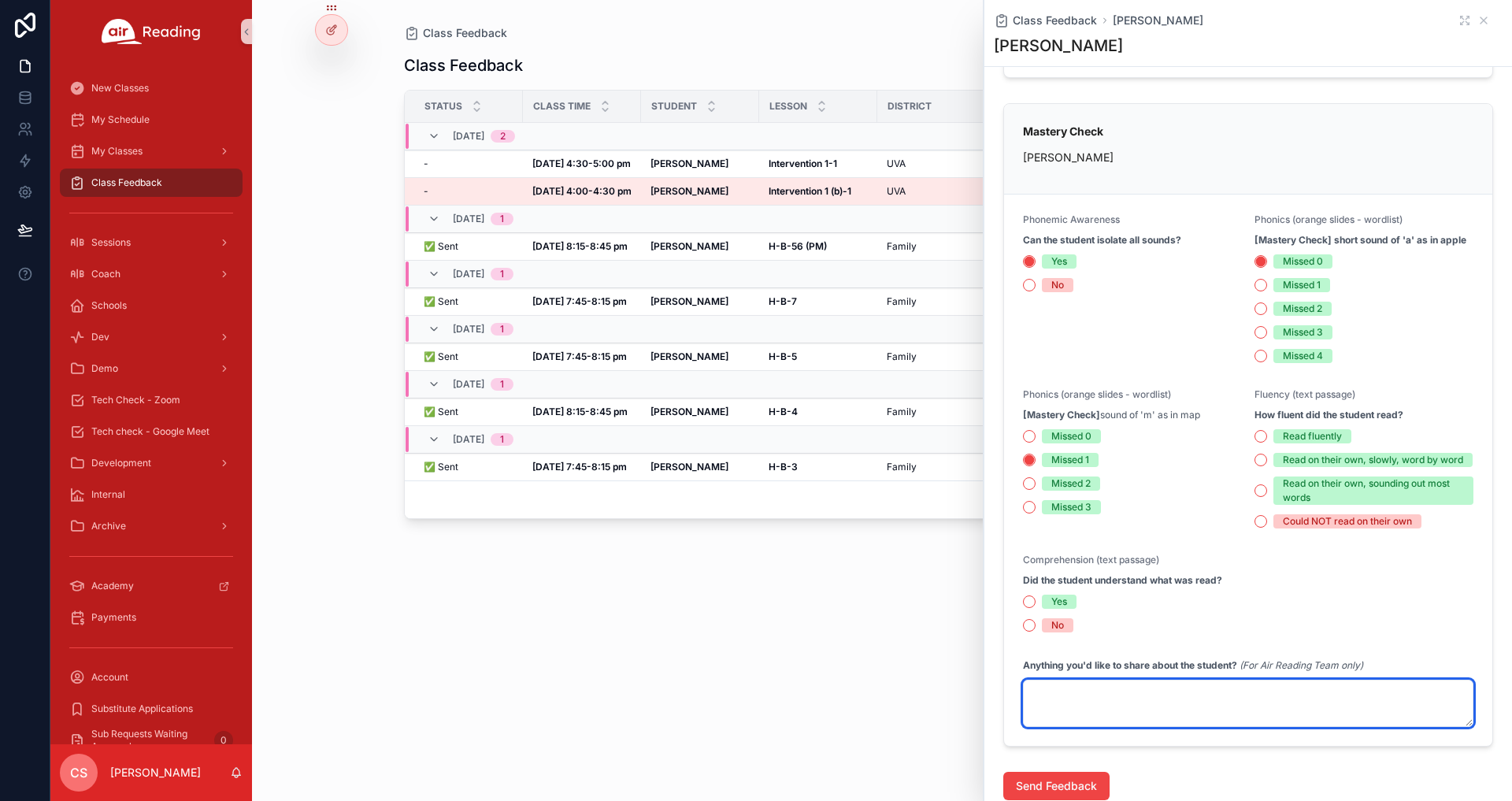
click at [1067, 704] on textarea "scrollable content" at bounding box center [1248, 702] width 450 height 47
type textarea "*"
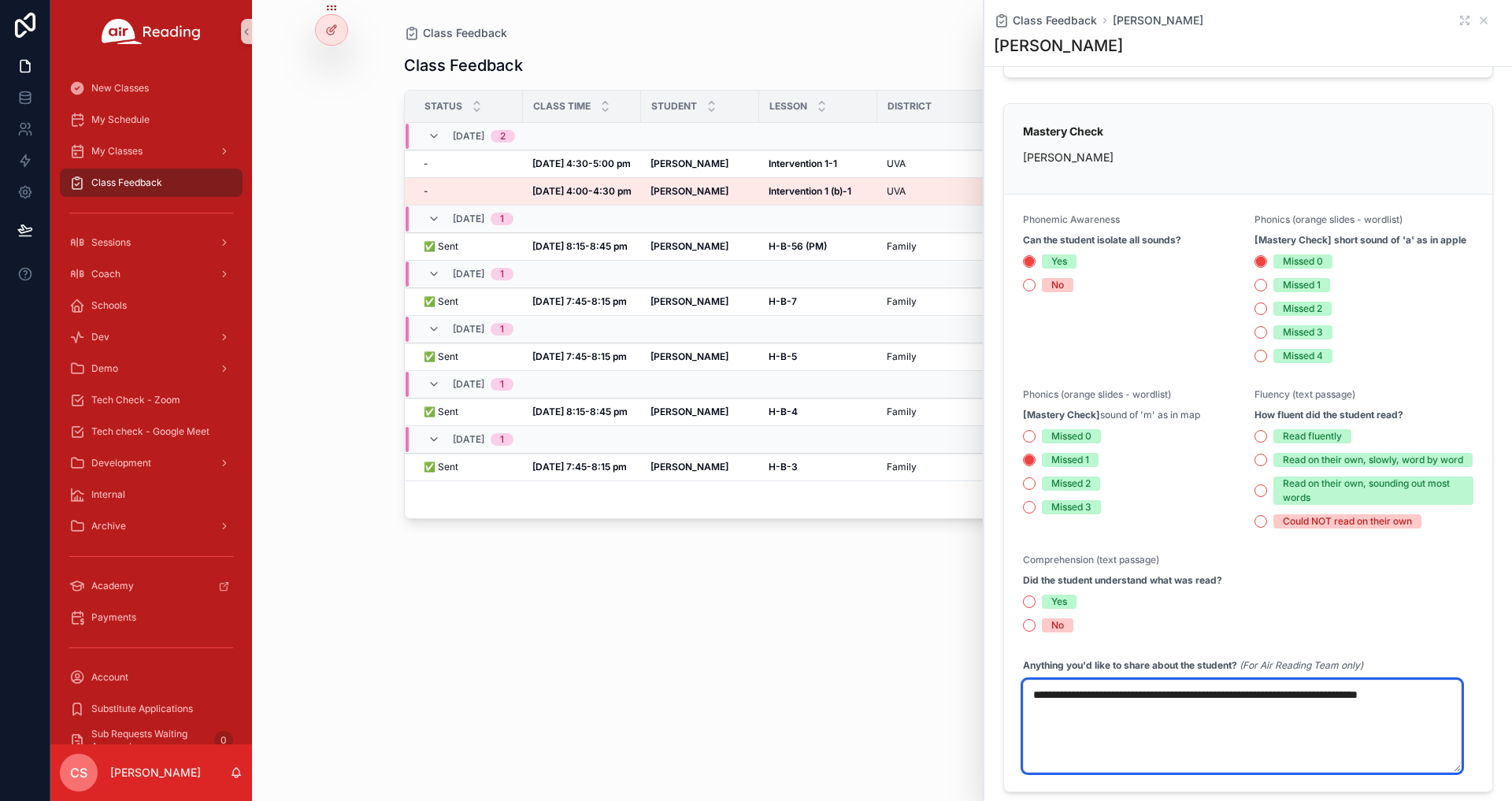
click at [1117, 731] on textarea "**********" at bounding box center [1242, 725] width 439 height 93
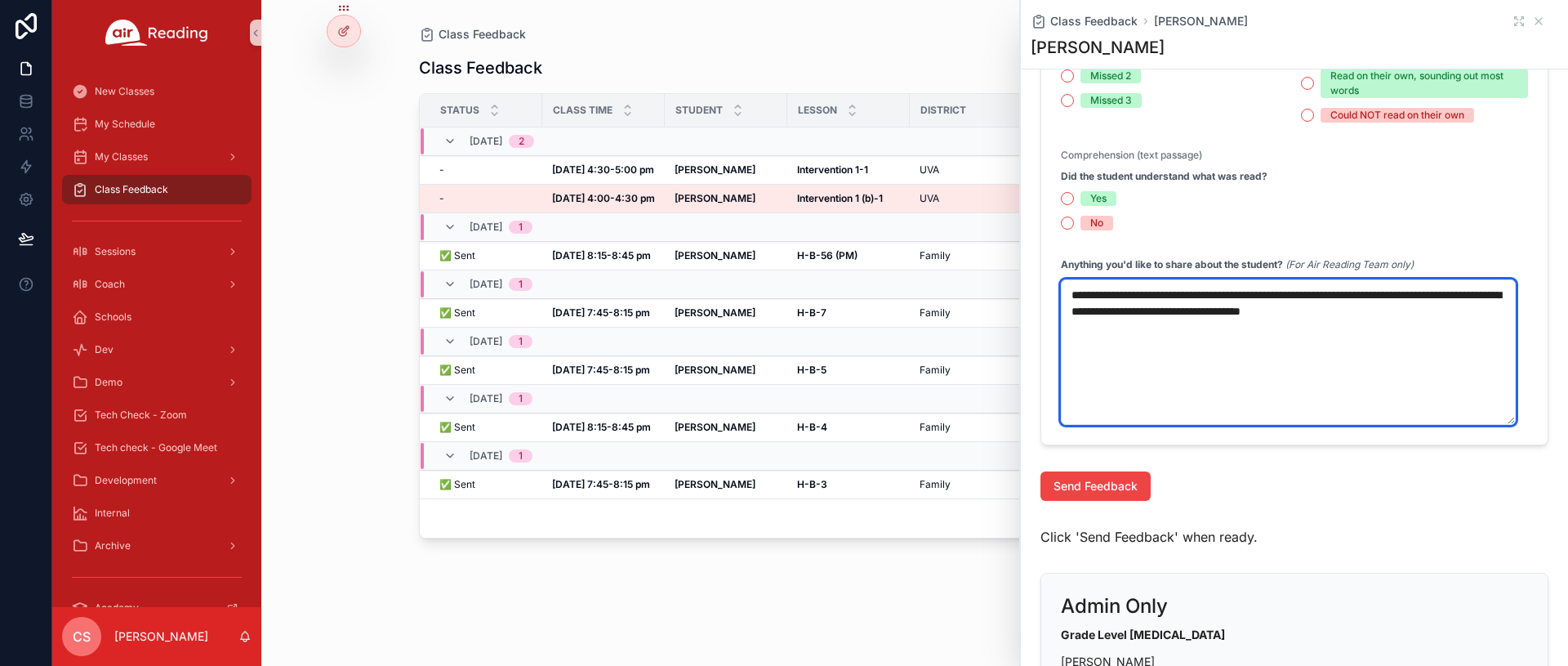
scroll to position [721, 0]
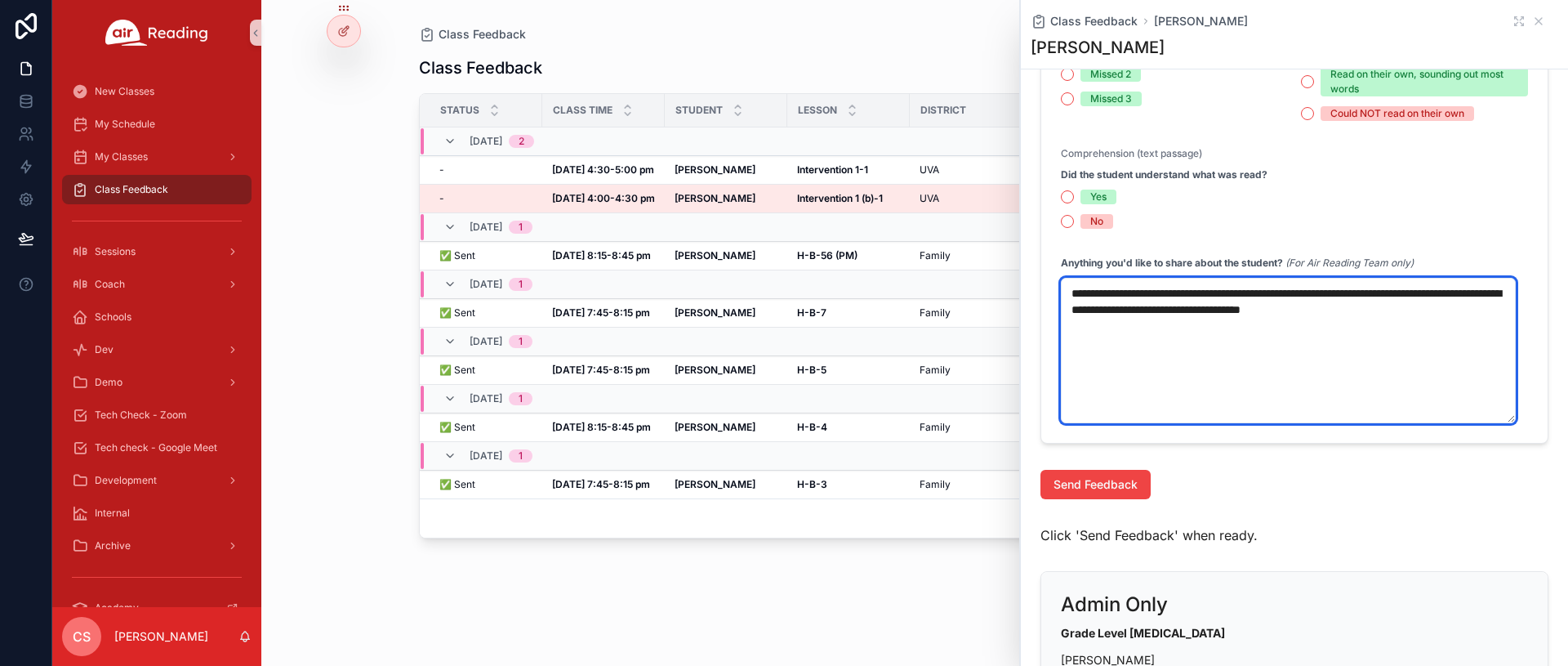
type textarea "**********"
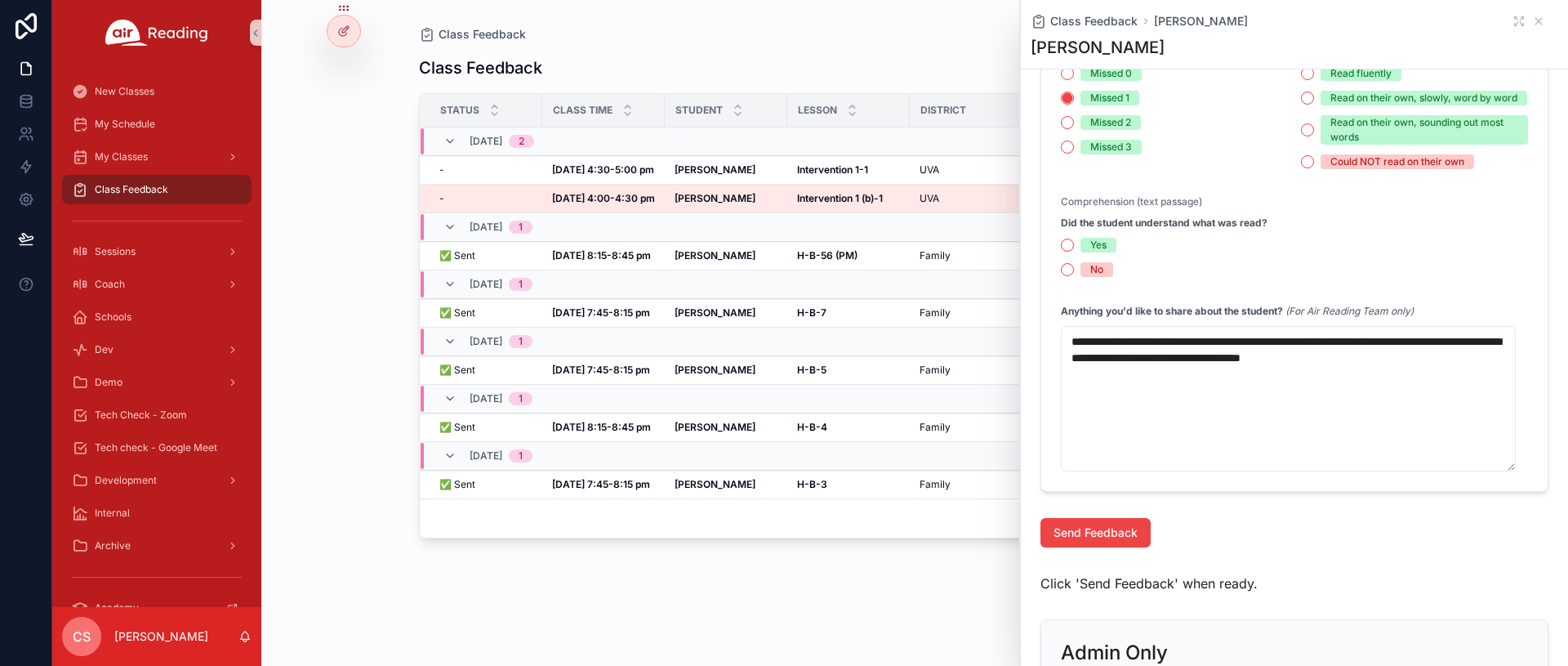
scroll to position [680, 0]
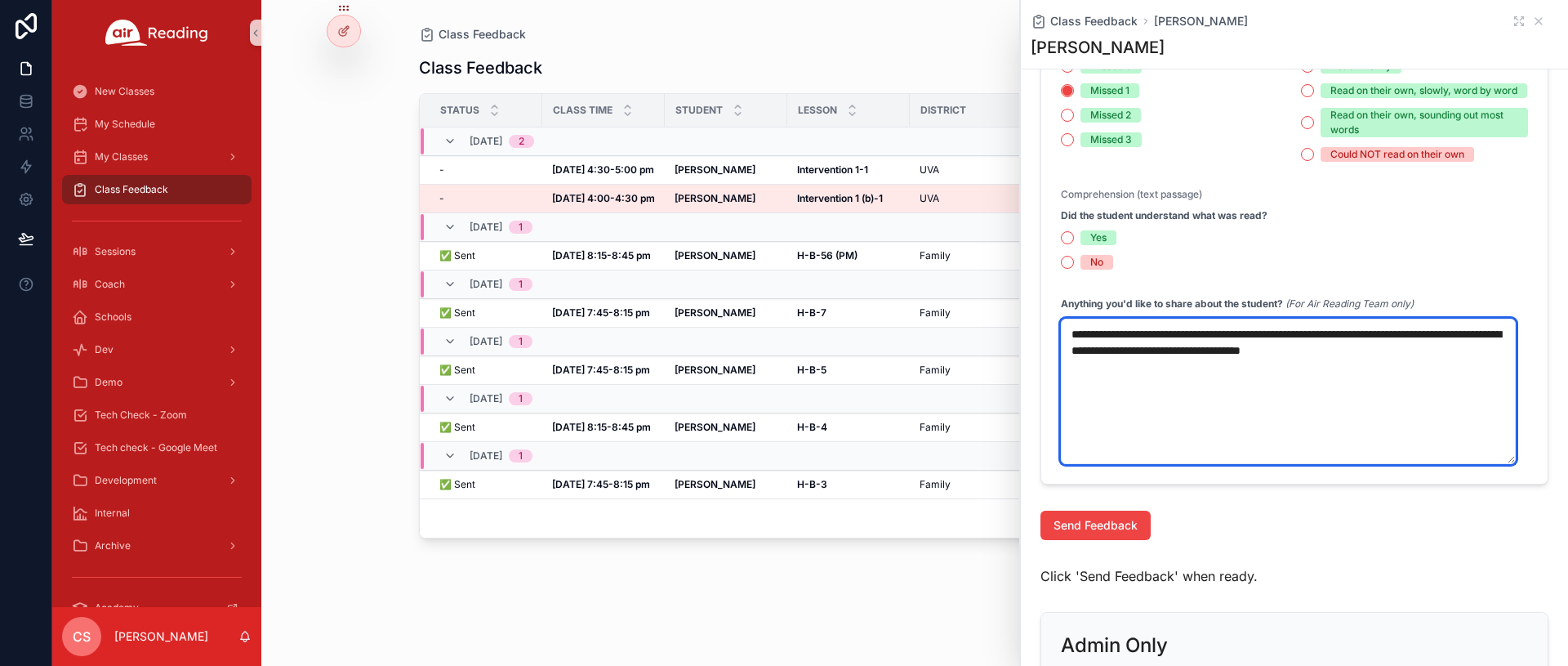
click at [1222, 380] on textarea "**********" at bounding box center [1288, 391] width 455 height 146
click at [1219, 376] on textarea "**********" at bounding box center [1288, 391] width 455 height 146
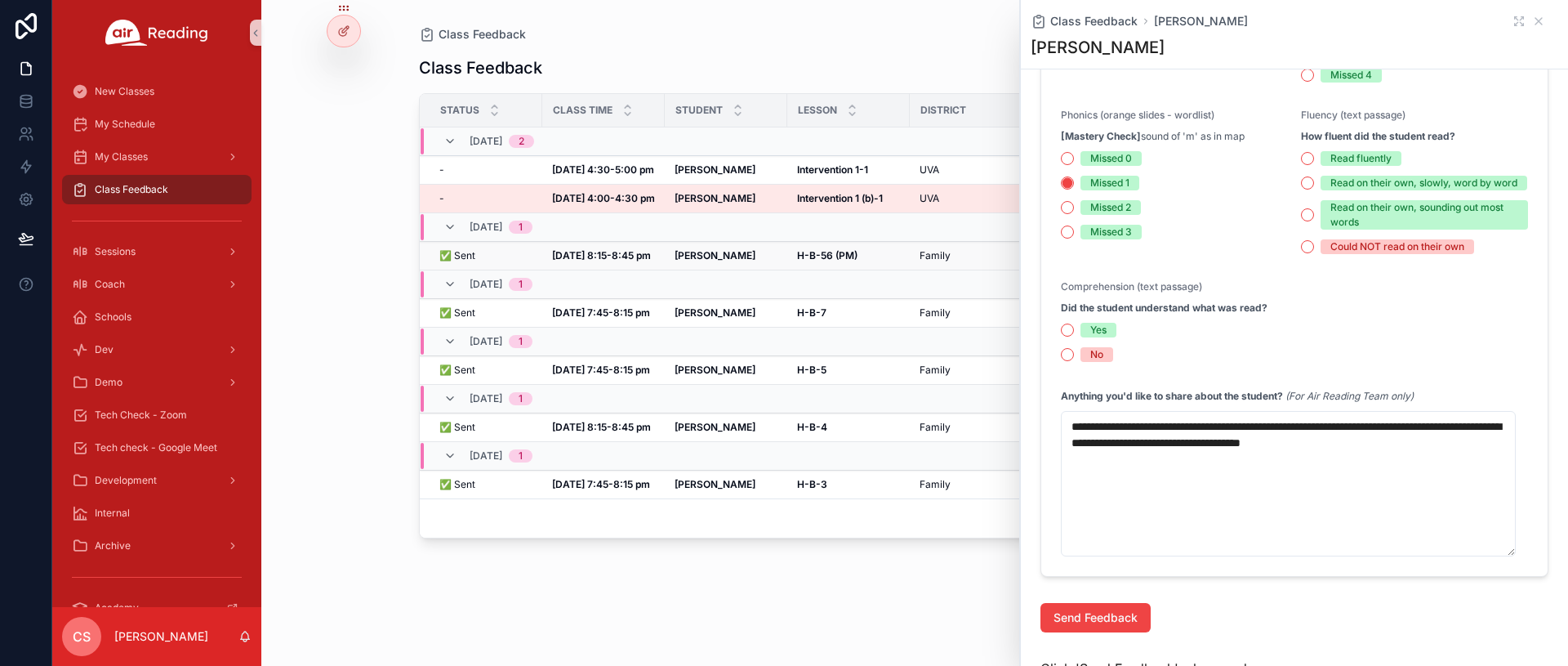
scroll to position [587, 0]
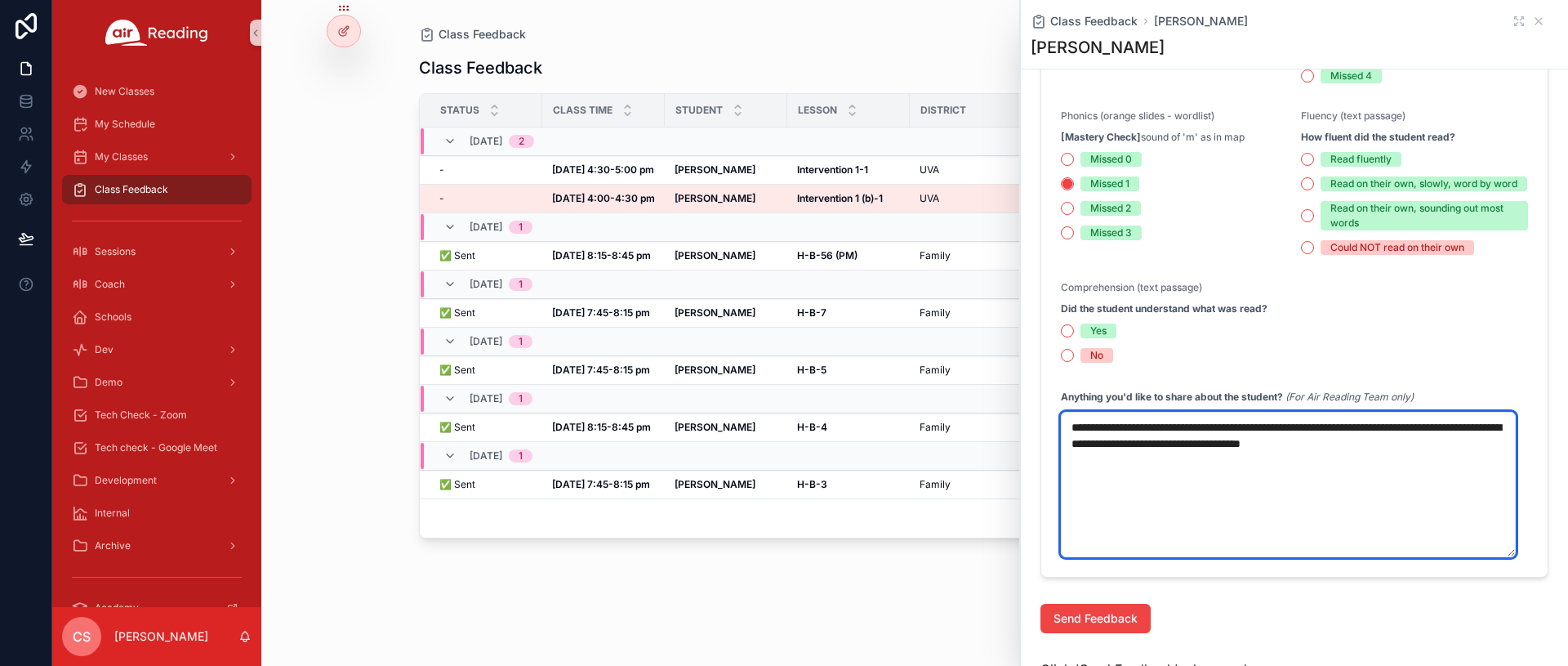
click at [1213, 551] on textarea "**********" at bounding box center [1288, 484] width 455 height 146
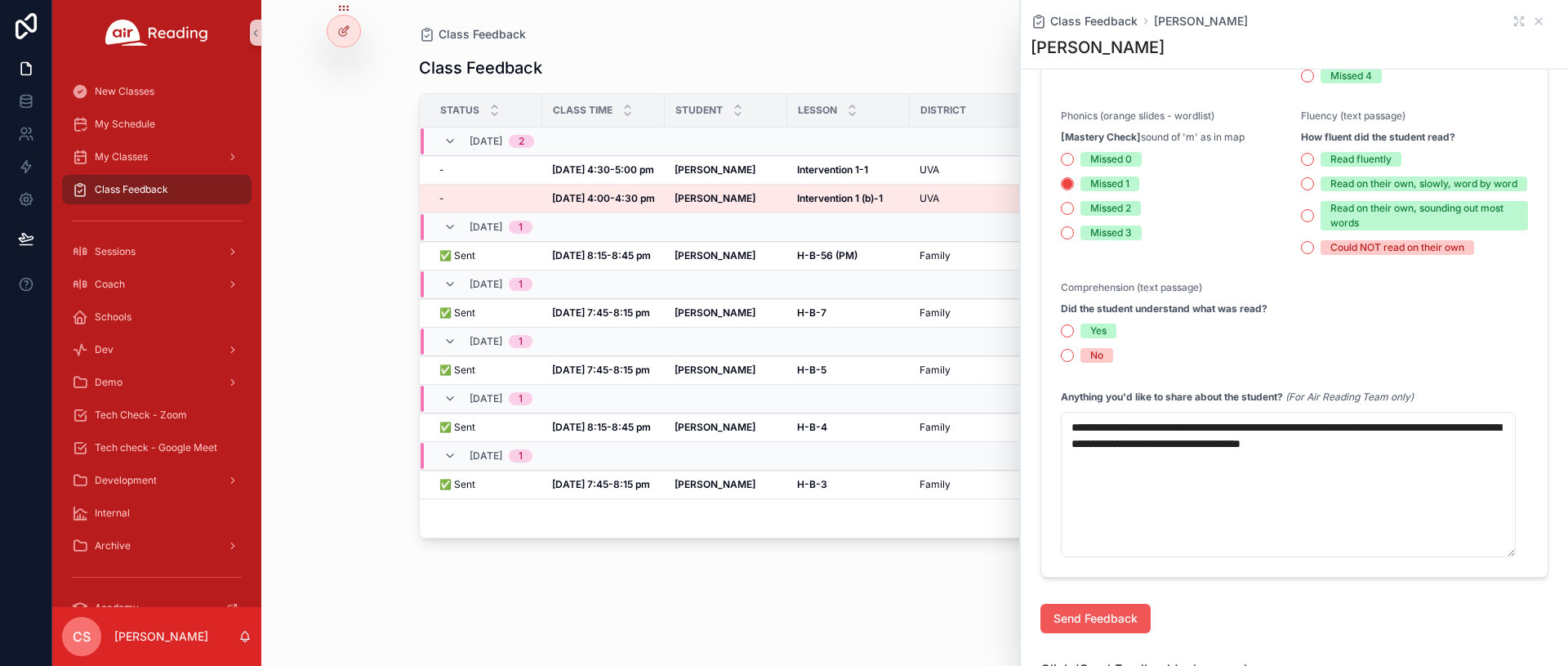
click at [1087, 627] on span "Send Feedback" at bounding box center [1095, 618] width 84 height 16
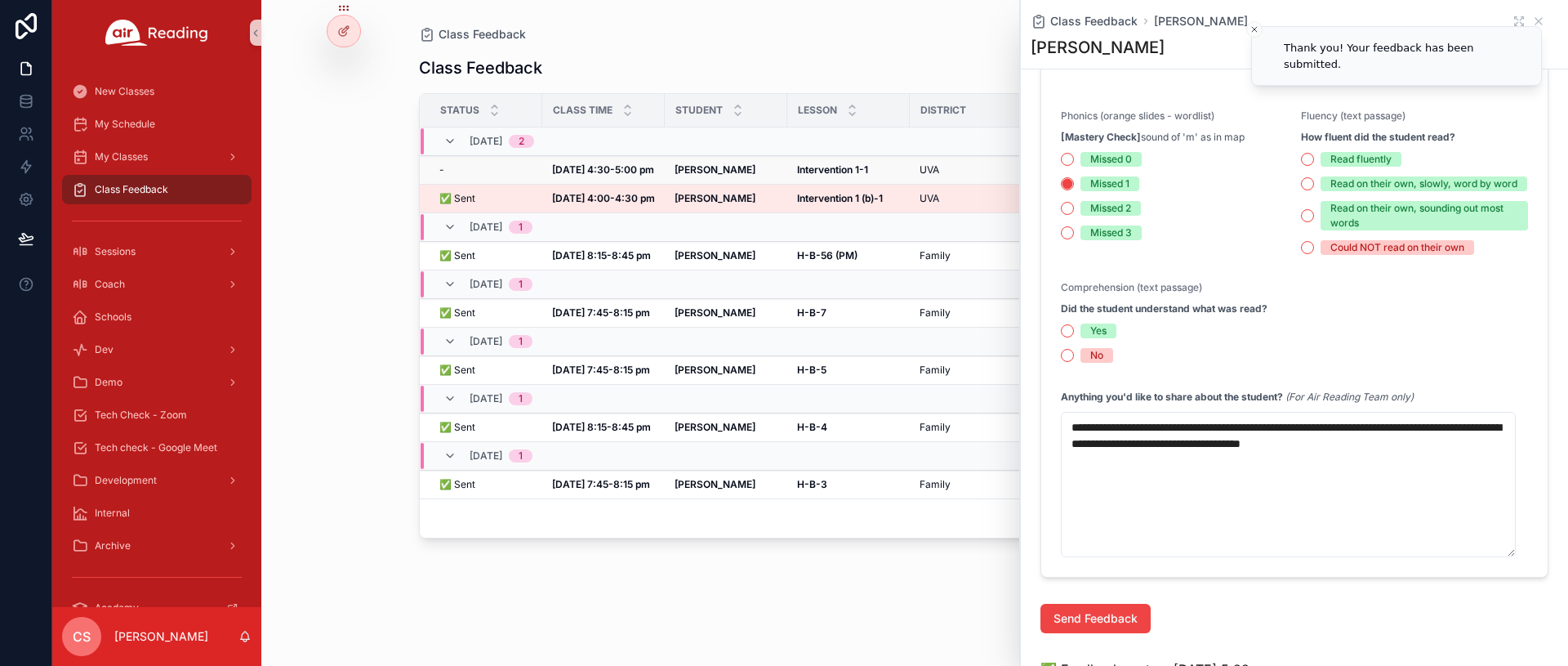
click at [495, 171] on div "- -" at bounding box center [486, 170] width 93 height 13
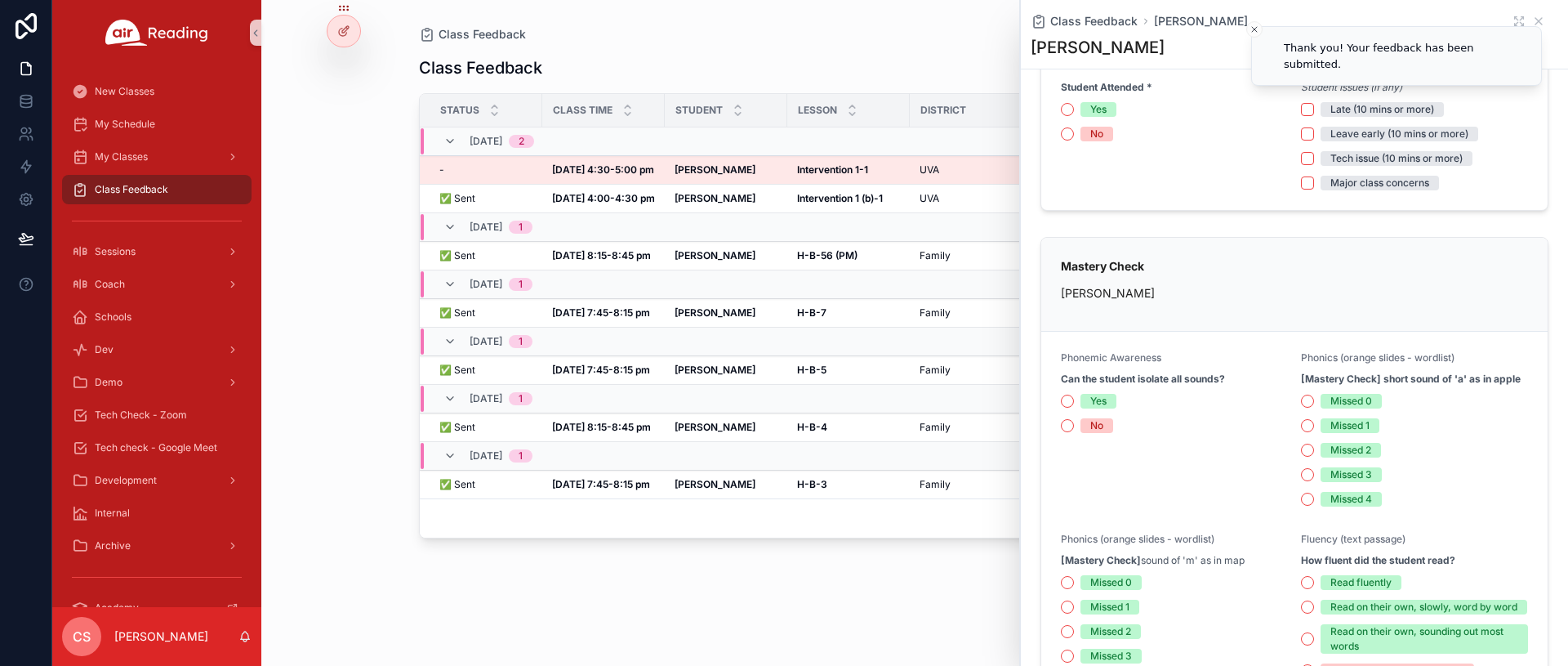
scroll to position [111, 0]
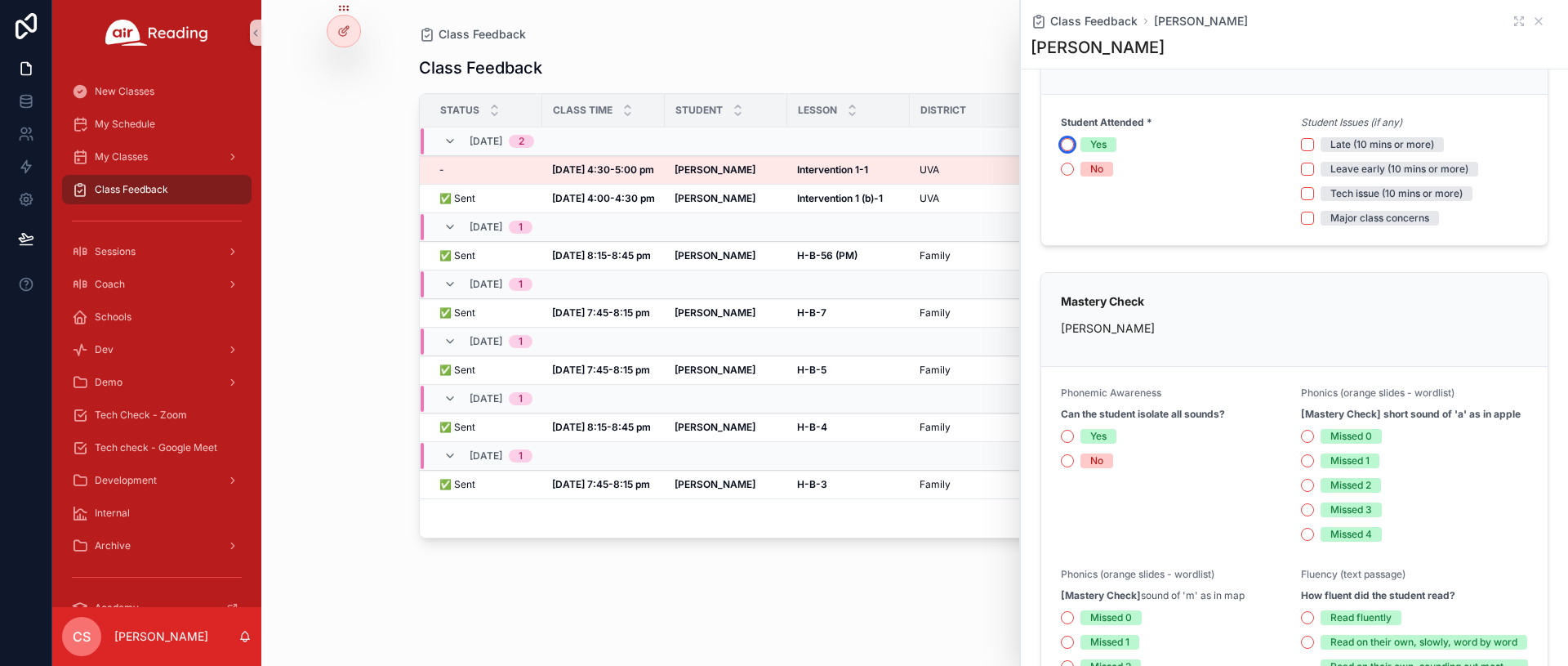
click at [1065, 143] on button "Yes" at bounding box center [1067, 144] width 13 height 13
click at [1068, 433] on button "Yes" at bounding box center [1067, 436] width 13 height 13
click at [1283, 435] on button "Missed 0" at bounding box center [1307, 436] width 13 height 13
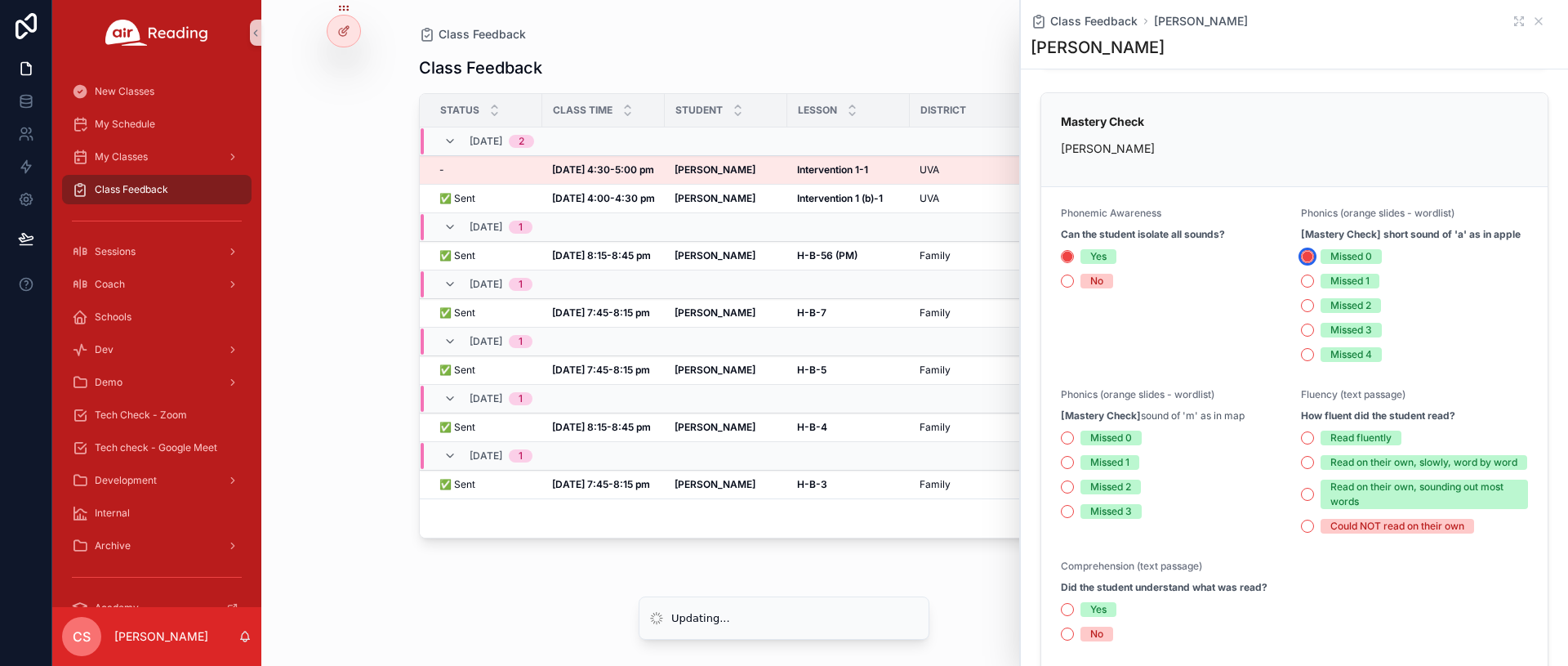
scroll to position [299, 0]
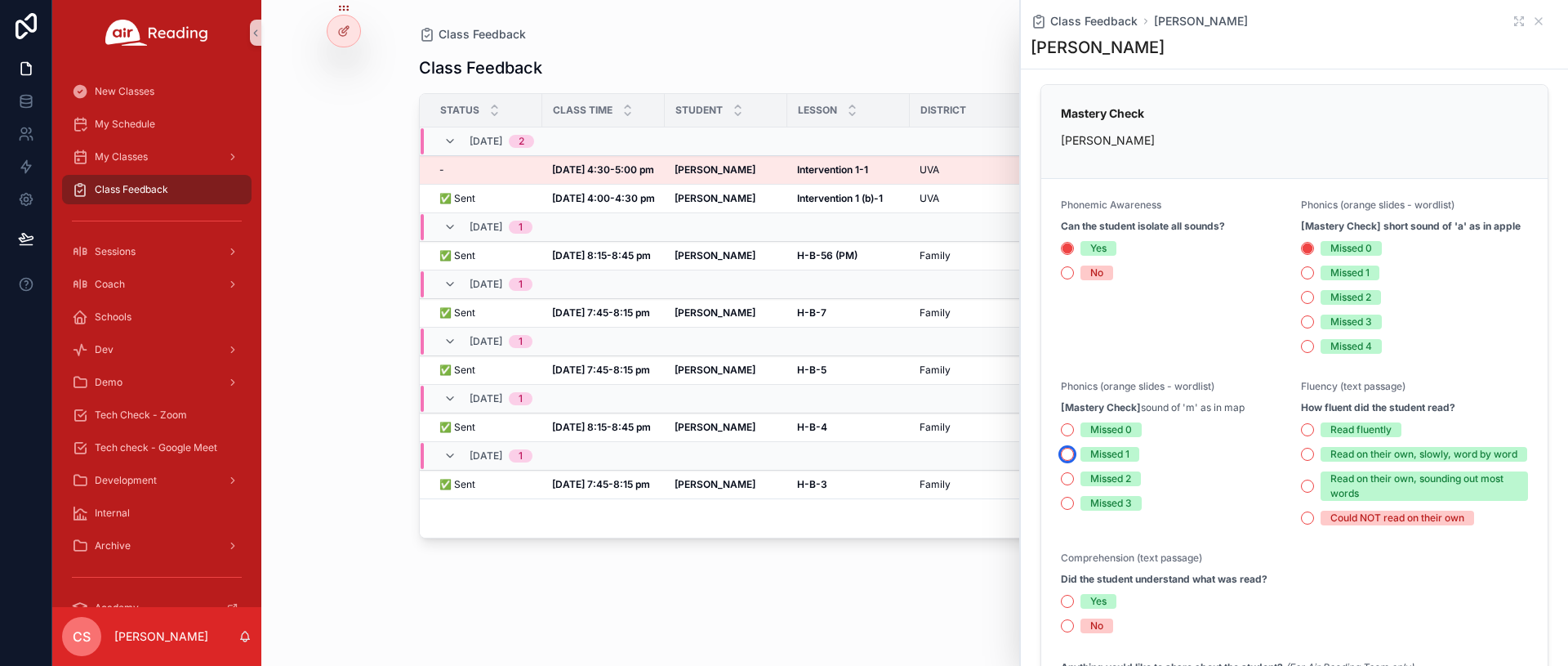
click at [1071, 454] on button "Missed 1" at bounding box center [1067, 454] width 13 height 13
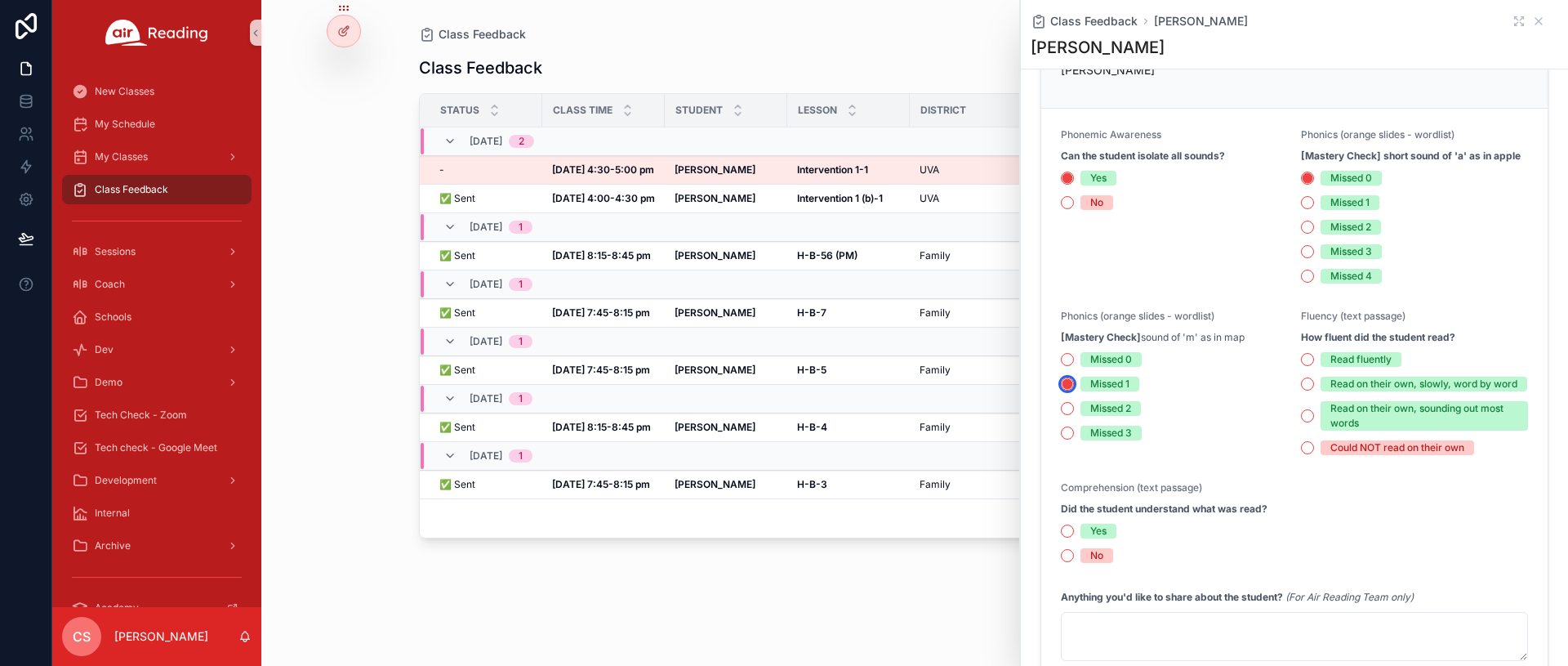
scroll to position [372, 0]
click at [1283, 361] on button "Read fluently" at bounding box center [1307, 356] width 13 height 13
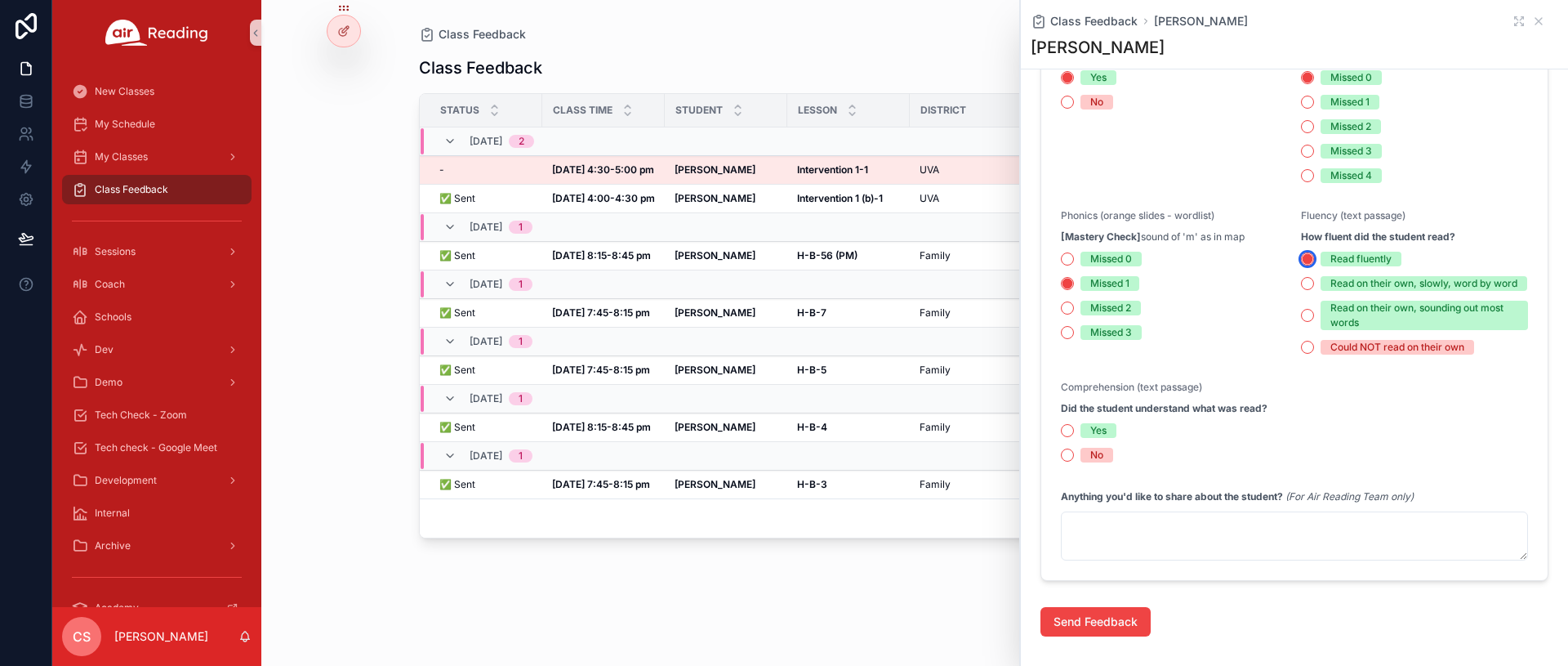
scroll to position [501, 0]
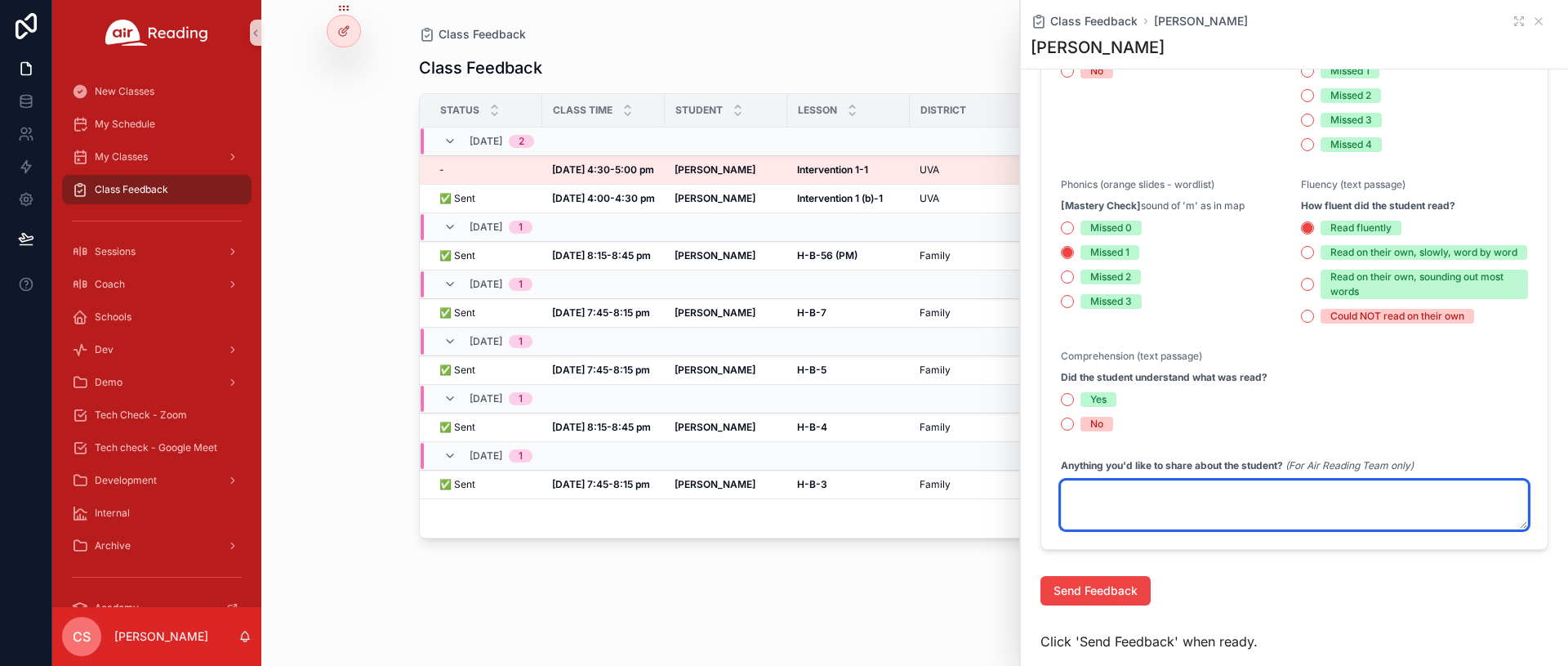
click at [1205, 528] on textarea "scrollable content" at bounding box center [1294, 504] width 467 height 49
paste textarea "**********"
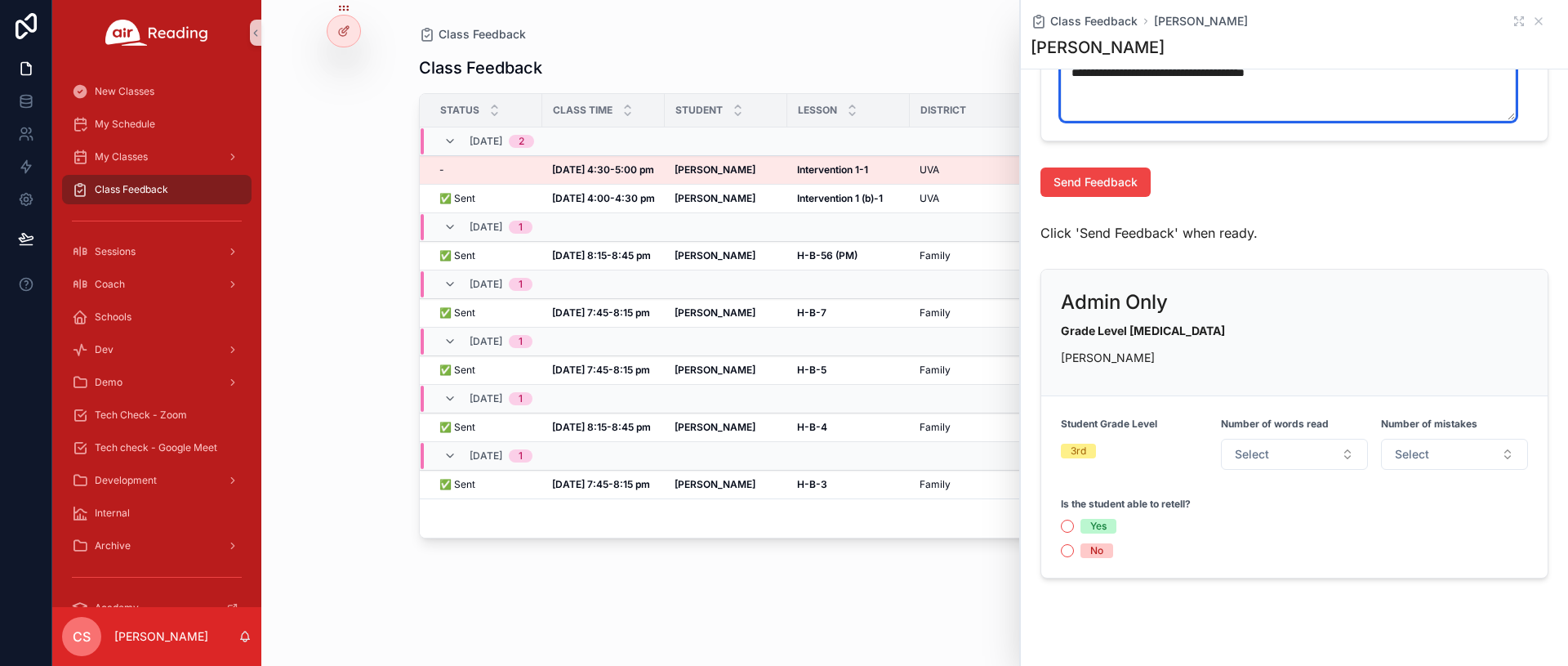
scroll to position [963, 0]
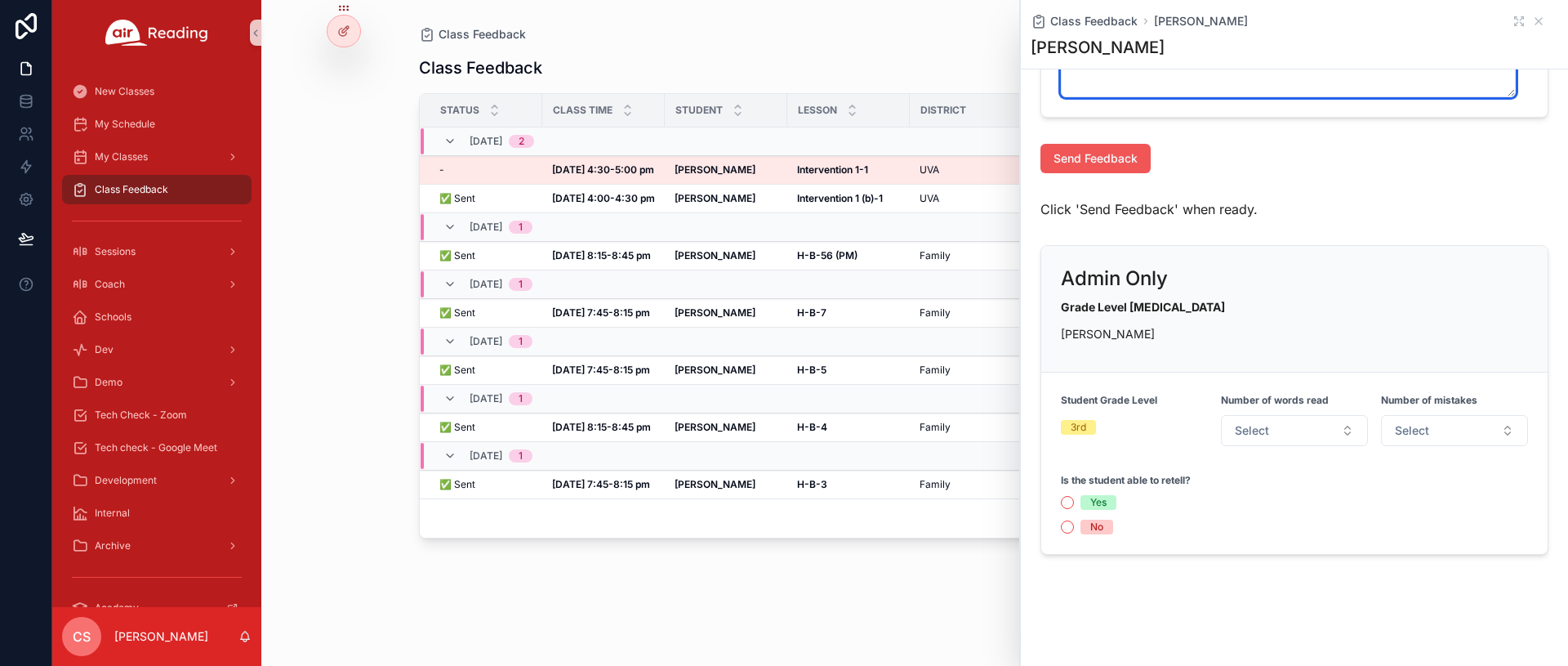
type textarea "**********"
click at [1073, 159] on span "Send Feedback" at bounding box center [1095, 158] width 84 height 16
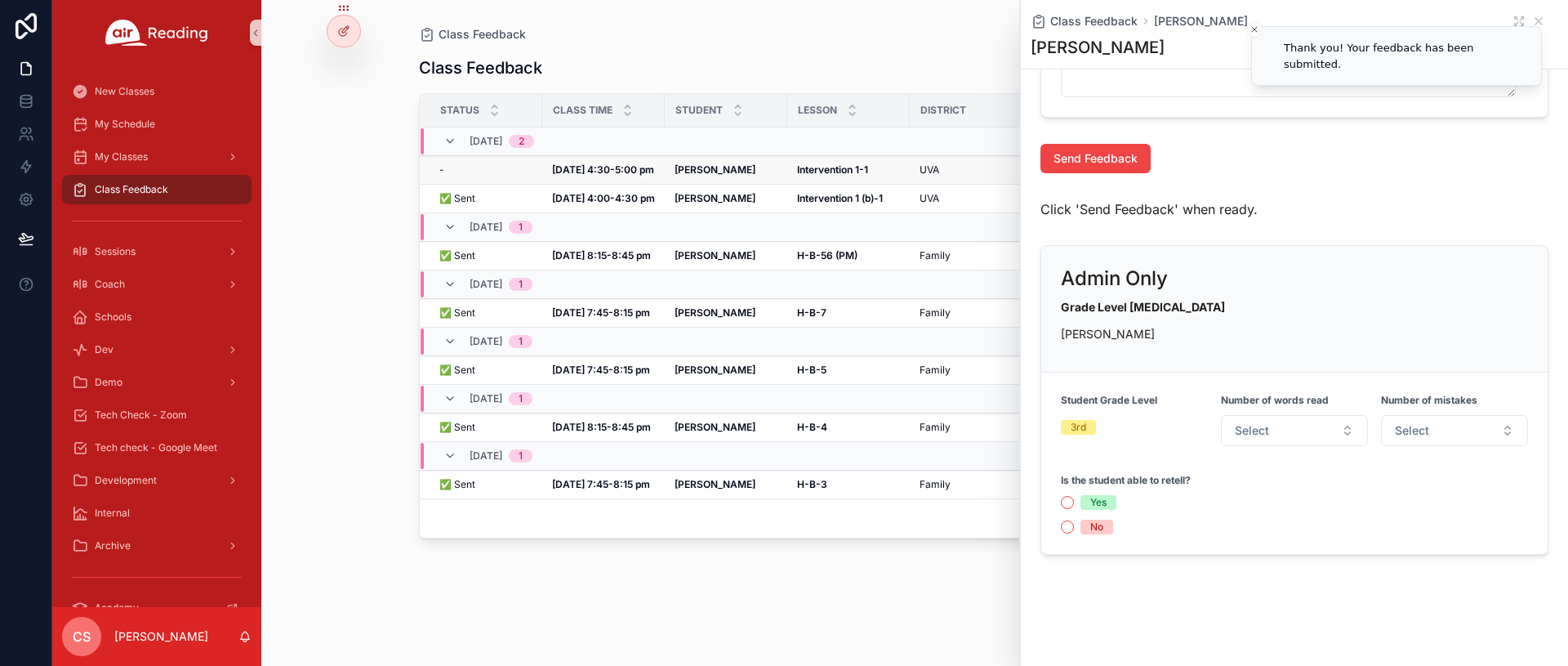
click at [569, 166] on strong "[DATE] 4:30-5:00 pm" at bounding box center [603, 170] width 102 height 12
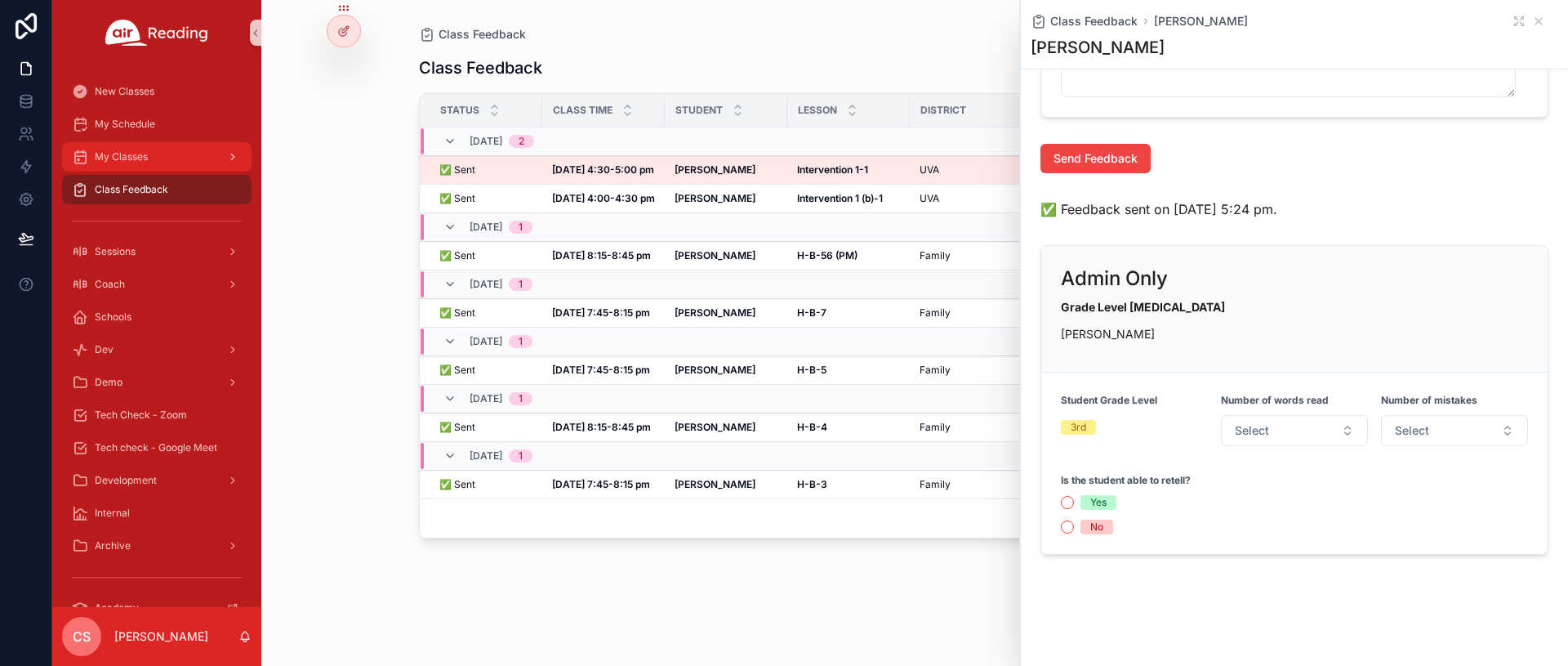
click at [130, 164] on div "My Classes" at bounding box center [156, 157] width 170 height 26
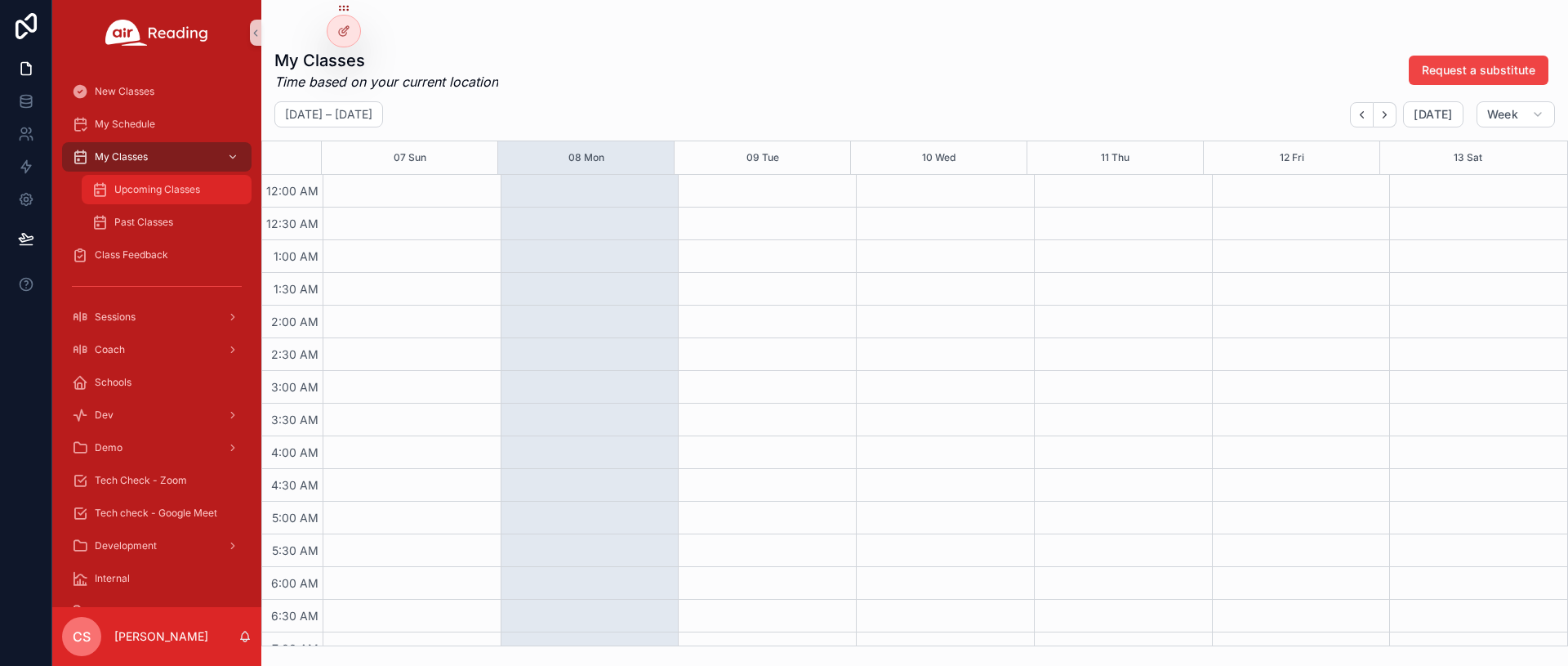
click at [139, 194] on span "Upcoming Classes" at bounding box center [157, 189] width 86 height 13
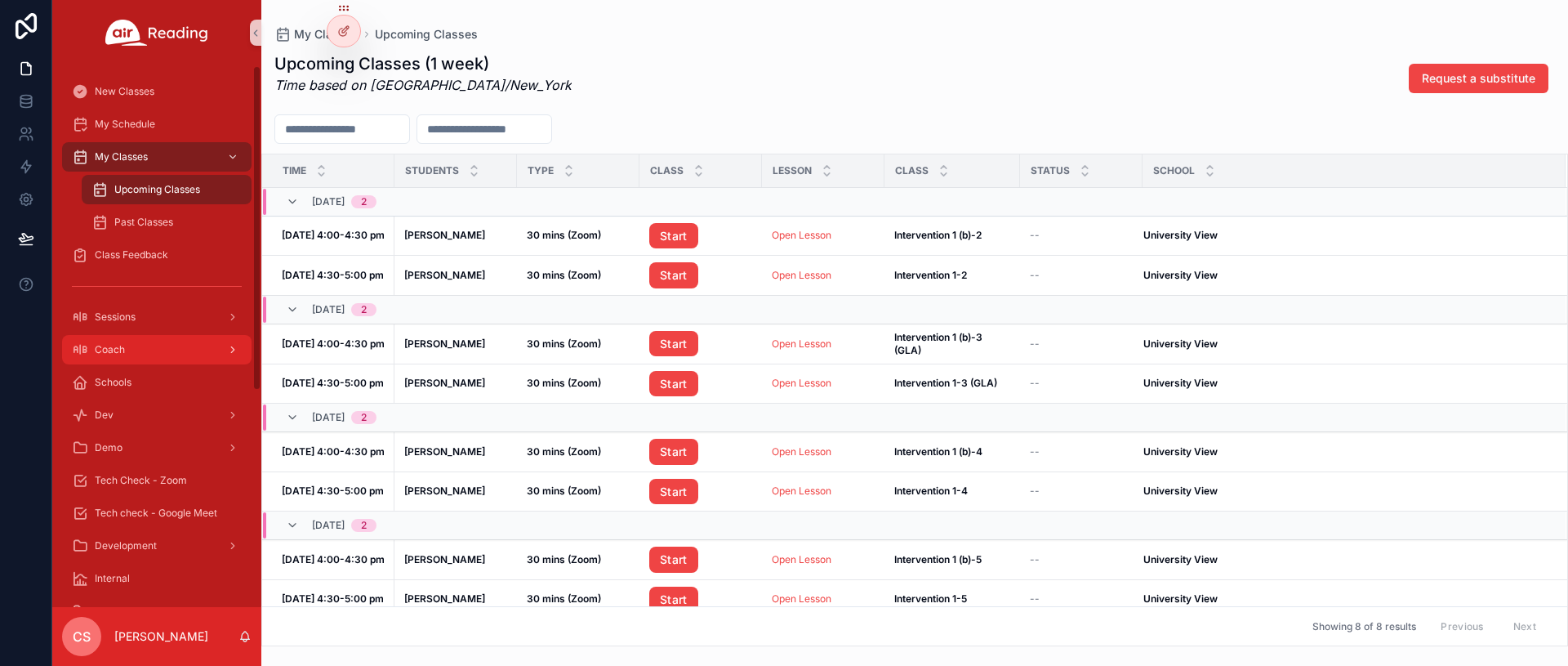
click at [109, 345] on span "Coach" at bounding box center [109, 349] width 30 height 13
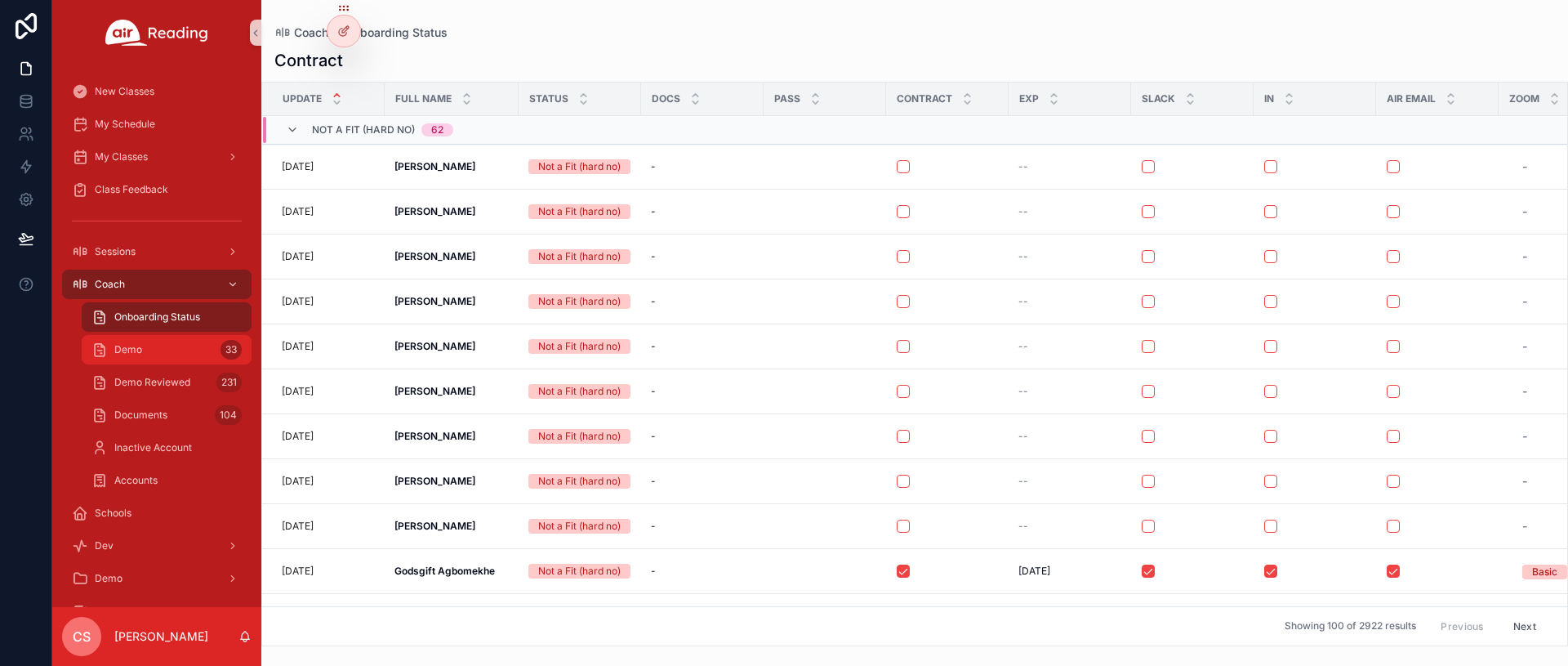
click at [118, 349] on span "Demo" at bounding box center [128, 349] width 28 height 13
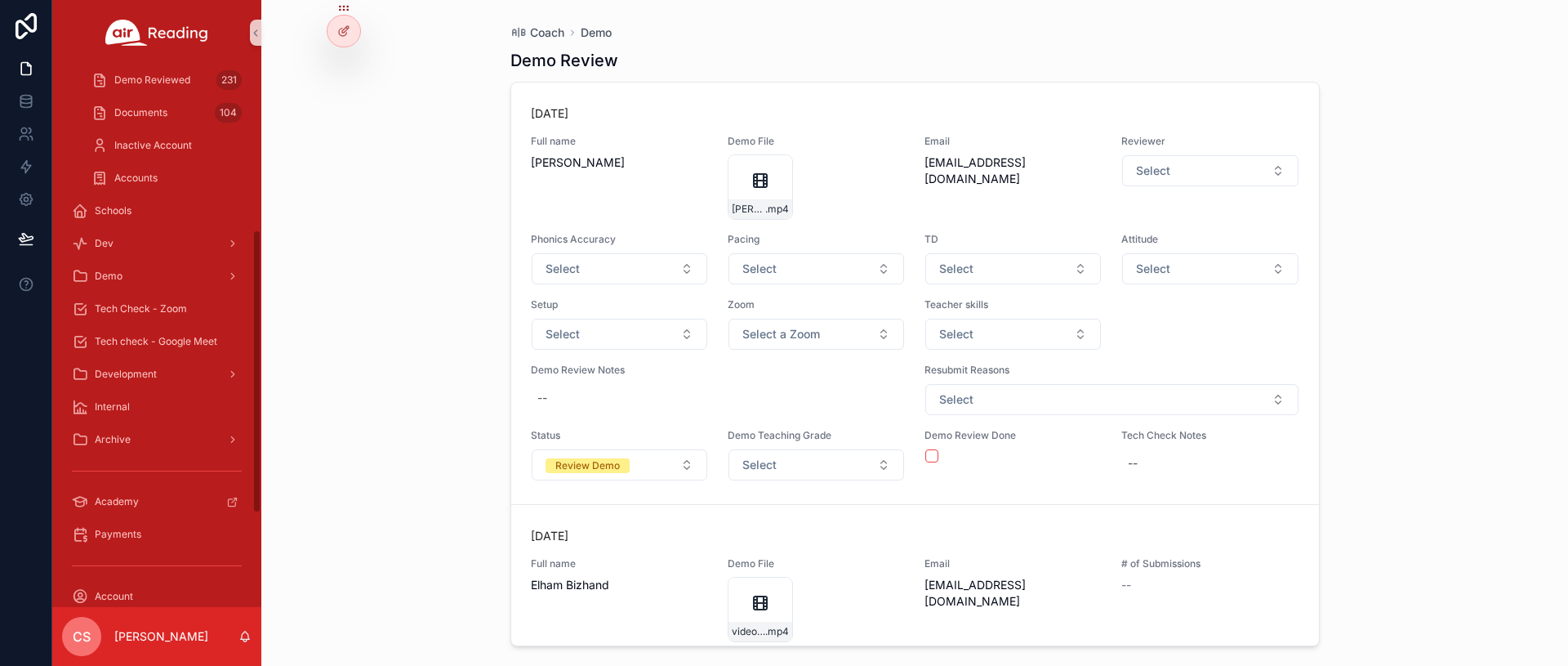
scroll to position [314, 0]
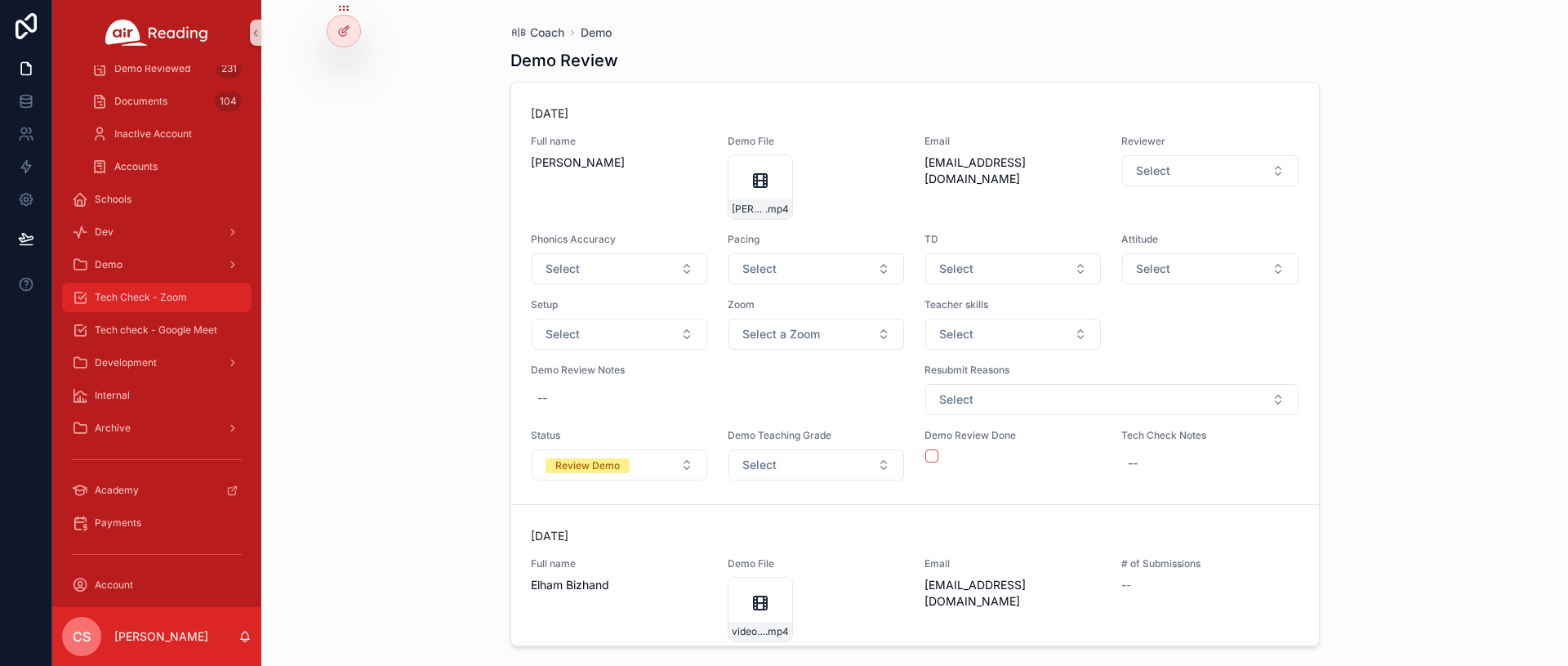
click at [139, 294] on span "Tech Check - Zoom" at bounding box center [141, 297] width 92 height 13
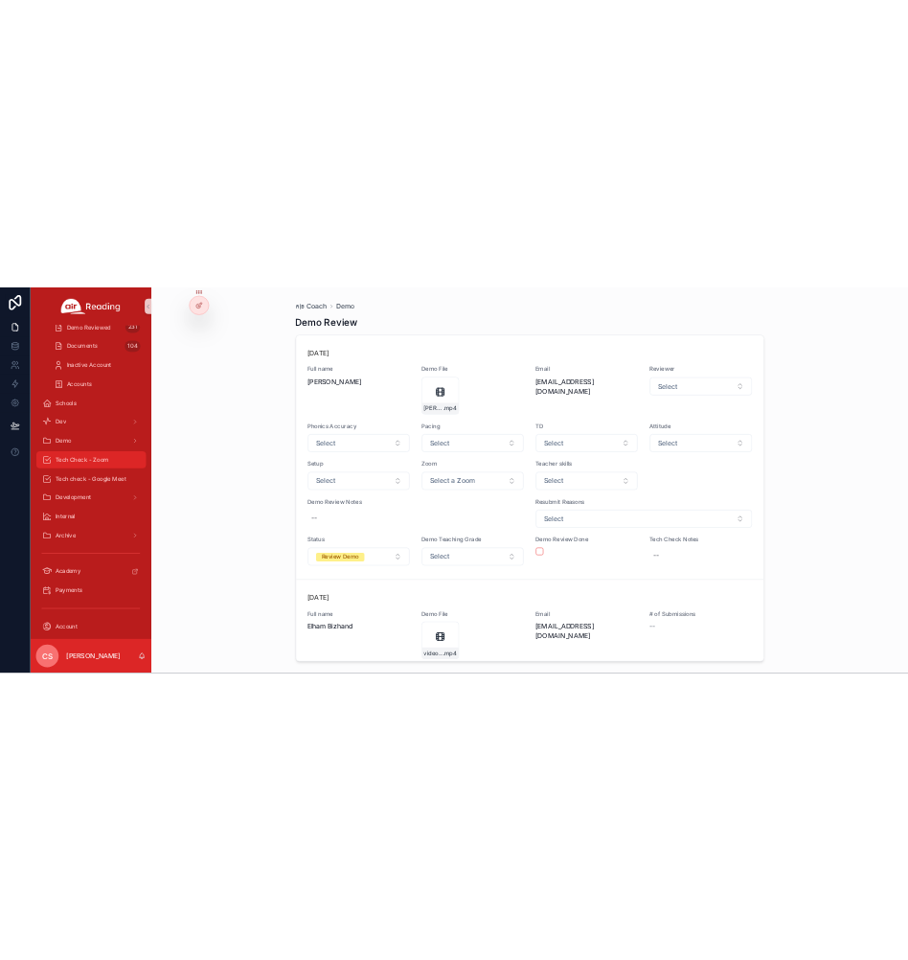
scroll to position [346, 0]
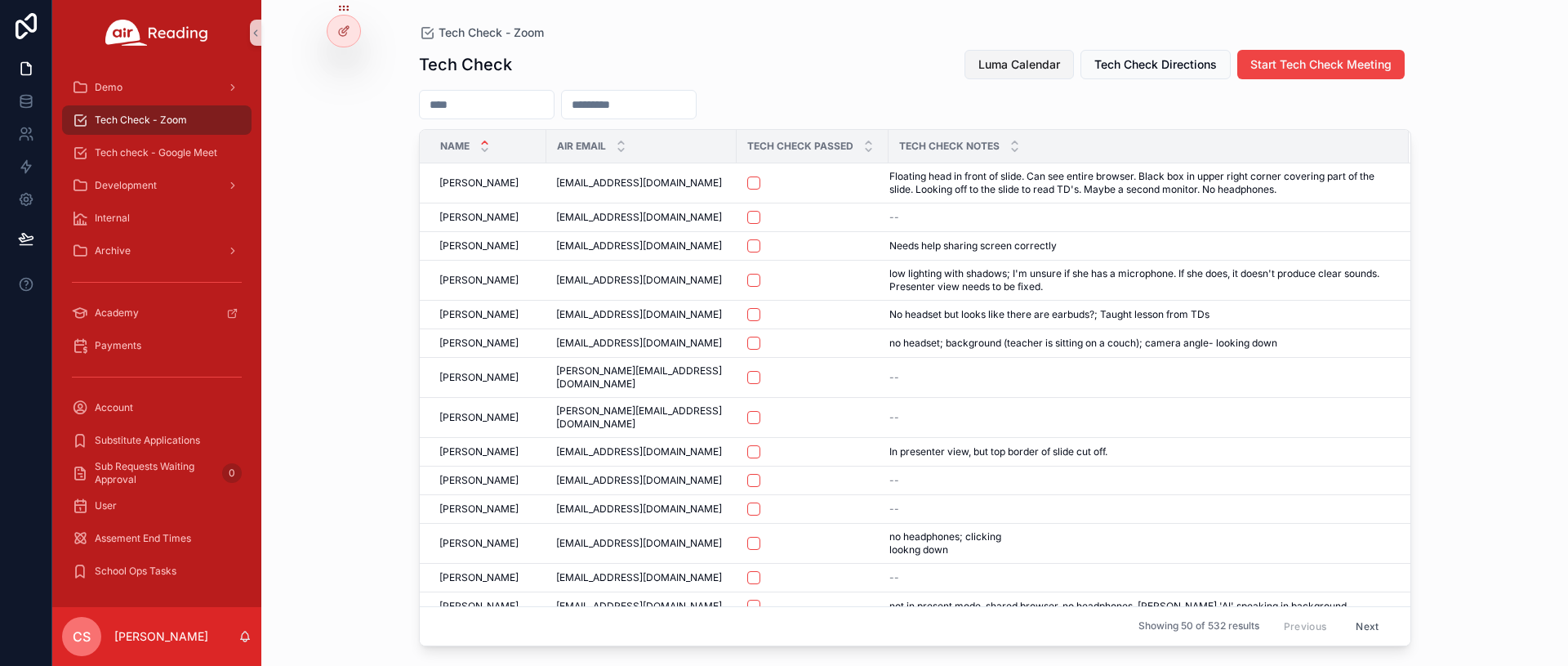
click at [1023, 67] on span "Luma Calendar" at bounding box center [1019, 64] width 82 height 16
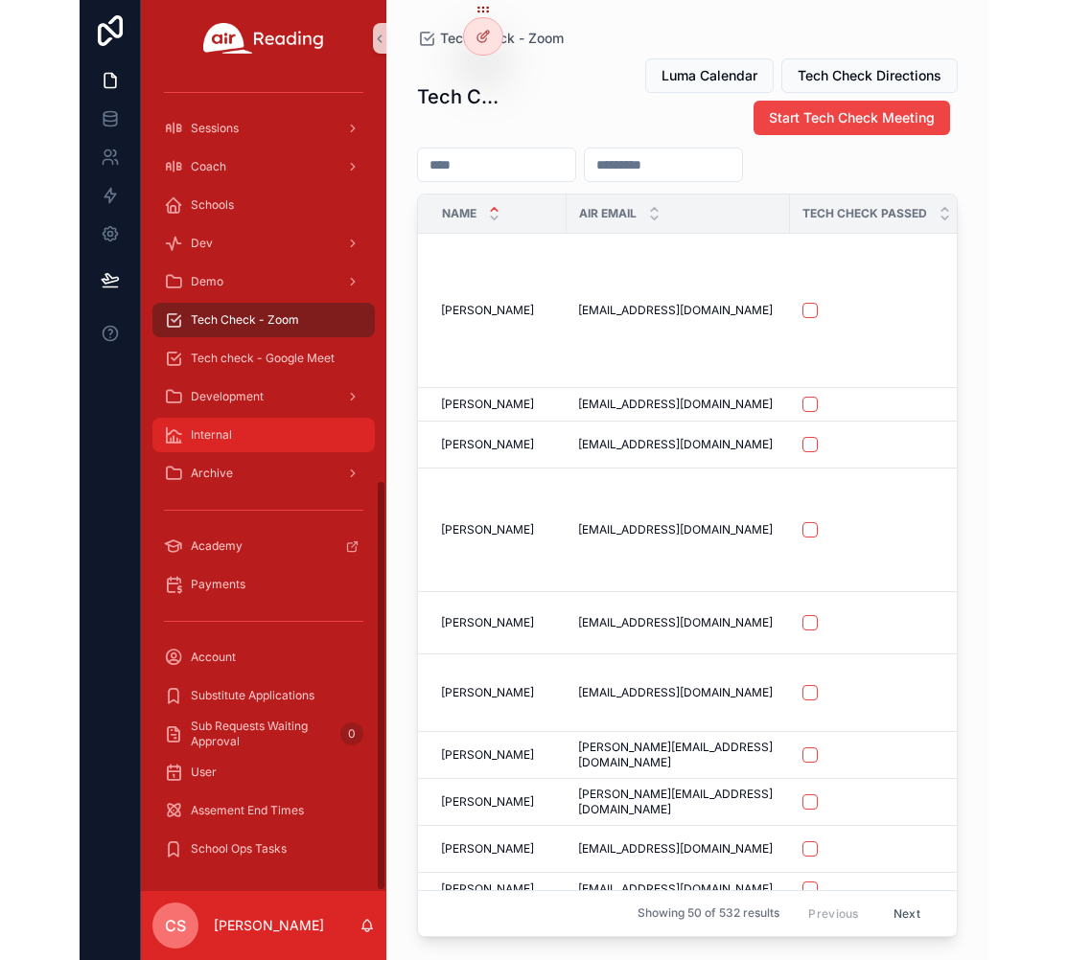
scroll to position [167, 0]
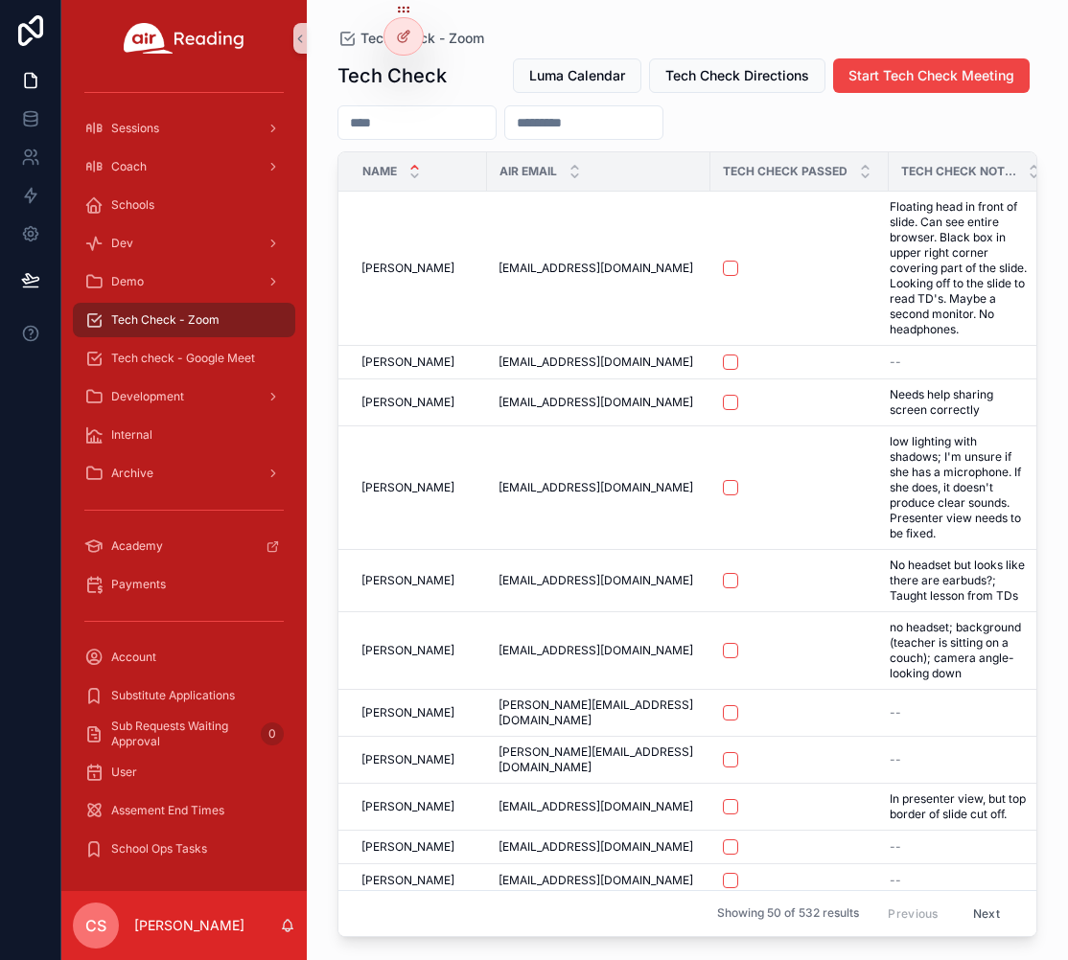
click at [444, 119] on input "scrollable content" at bounding box center [416, 122] width 157 height 27
paste input "**********"
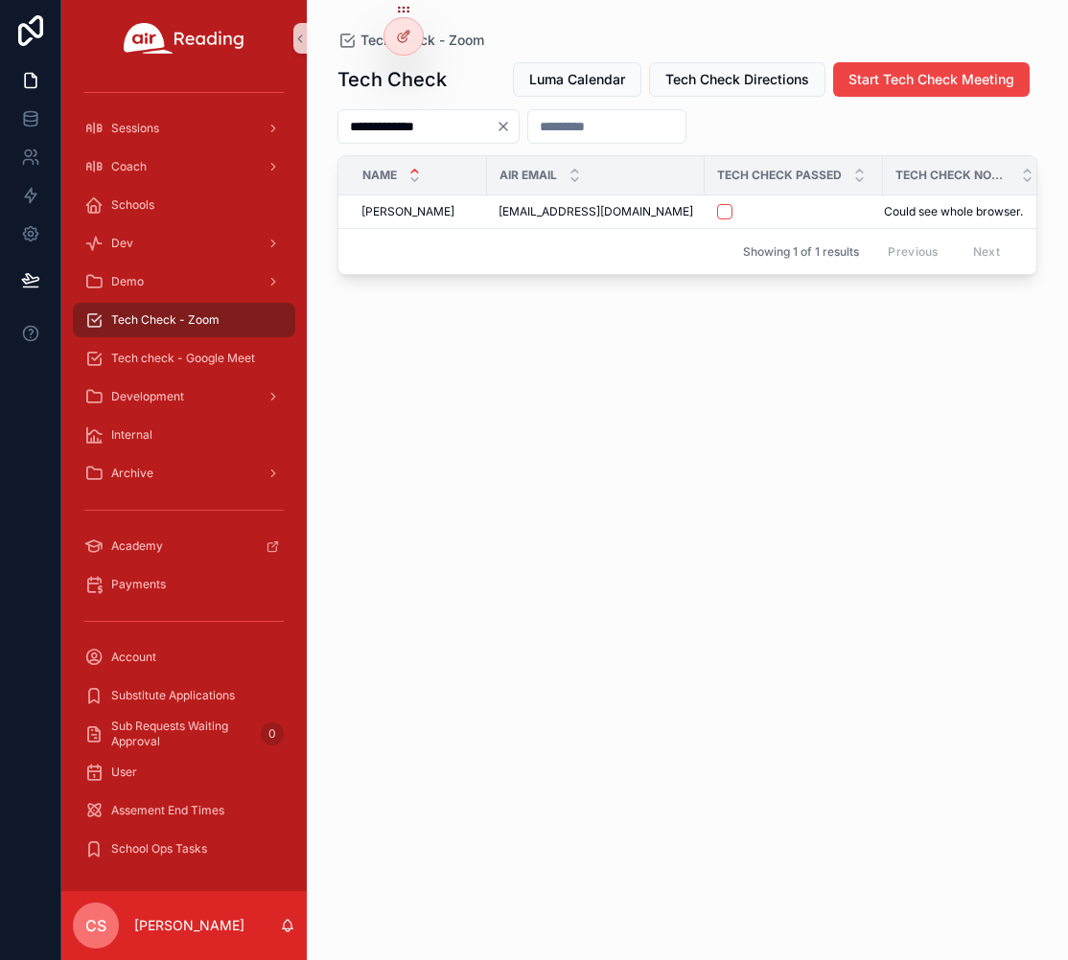
click at [386, 123] on input "**********" at bounding box center [416, 126] width 157 height 27
paste input "*"
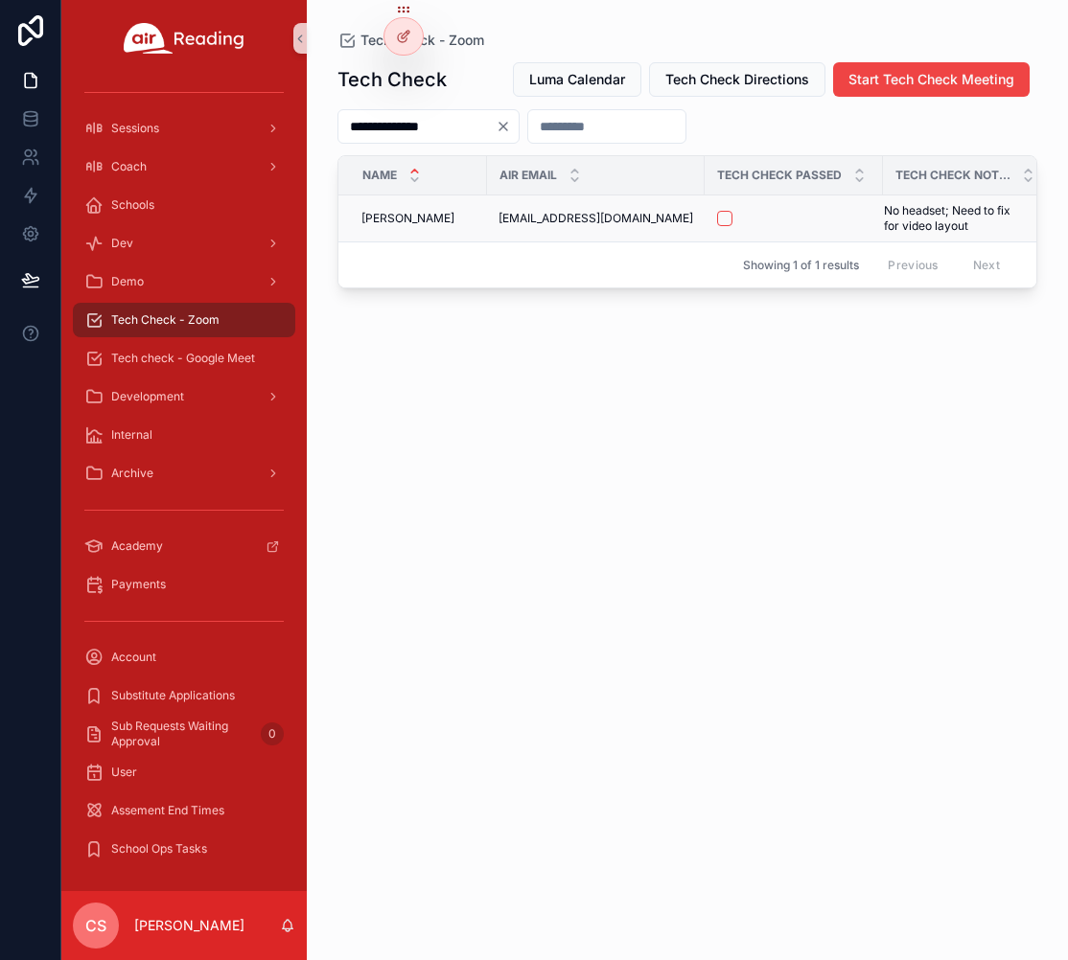
drag, startPoint x: 872, startPoint y: 208, endPoint x: 971, endPoint y: 223, distance: 99.9
click at [971, 223] on td "No headset; Need to fix for video layout No headset; Need to fix for video layo…" at bounding box center [965, 218] width 164 height 47
copy span "No headset; Need to fix for video layout"
click at [402, 129] on input "**********" at bounding box center [416, 126] width 157 height 27
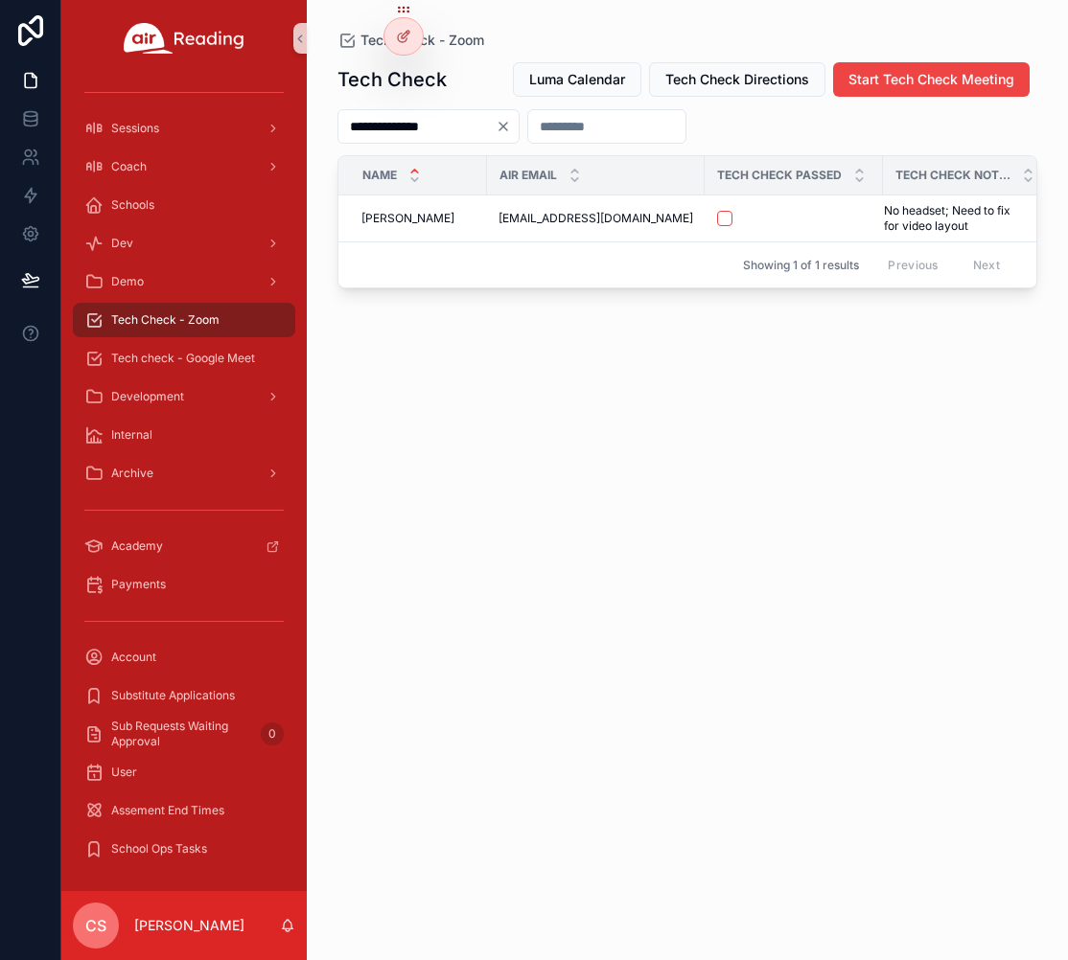
click at [402, 129] on input "**********" at bounding box center [416, 126] width 157 height 27
paste input "scrollable content"
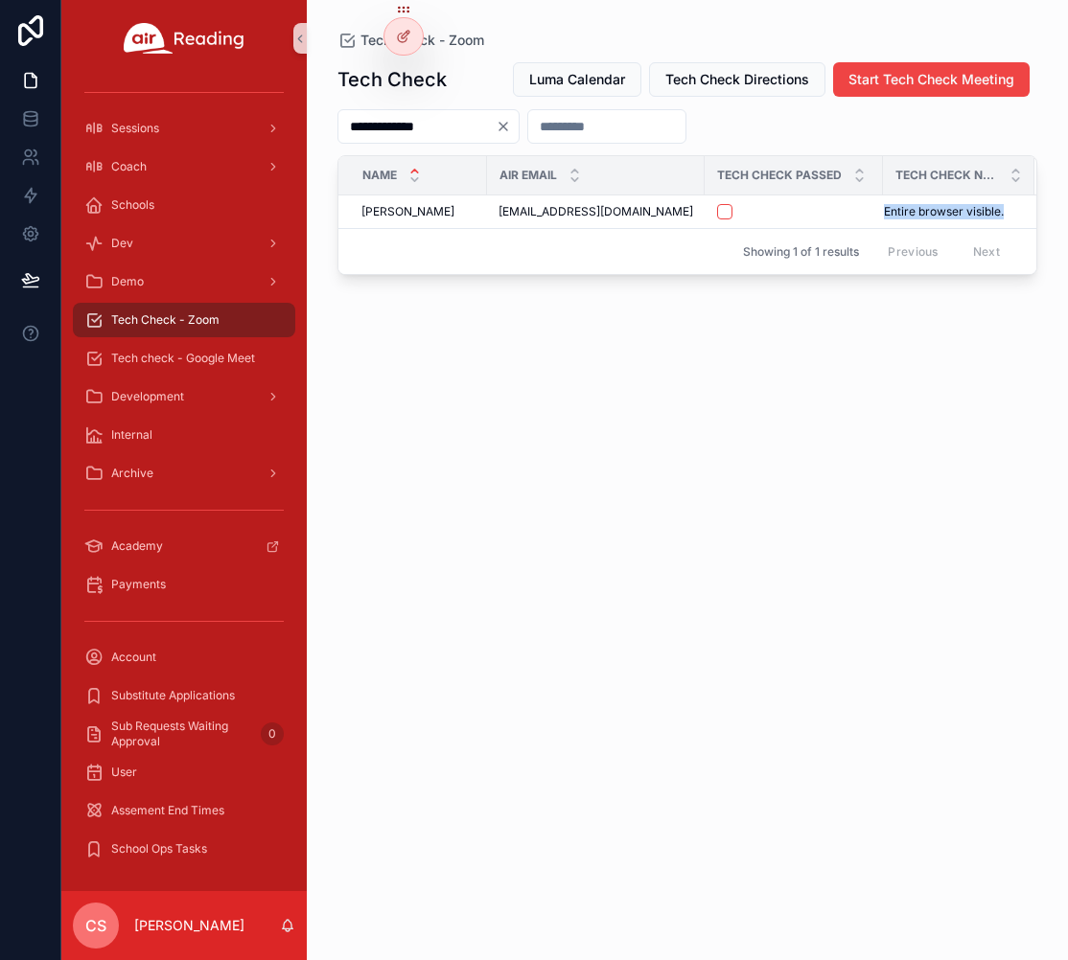
click at [387, 124] on input "**********" at bounding box center [416, 126] width 157 height 27
paste input "scrollable content"
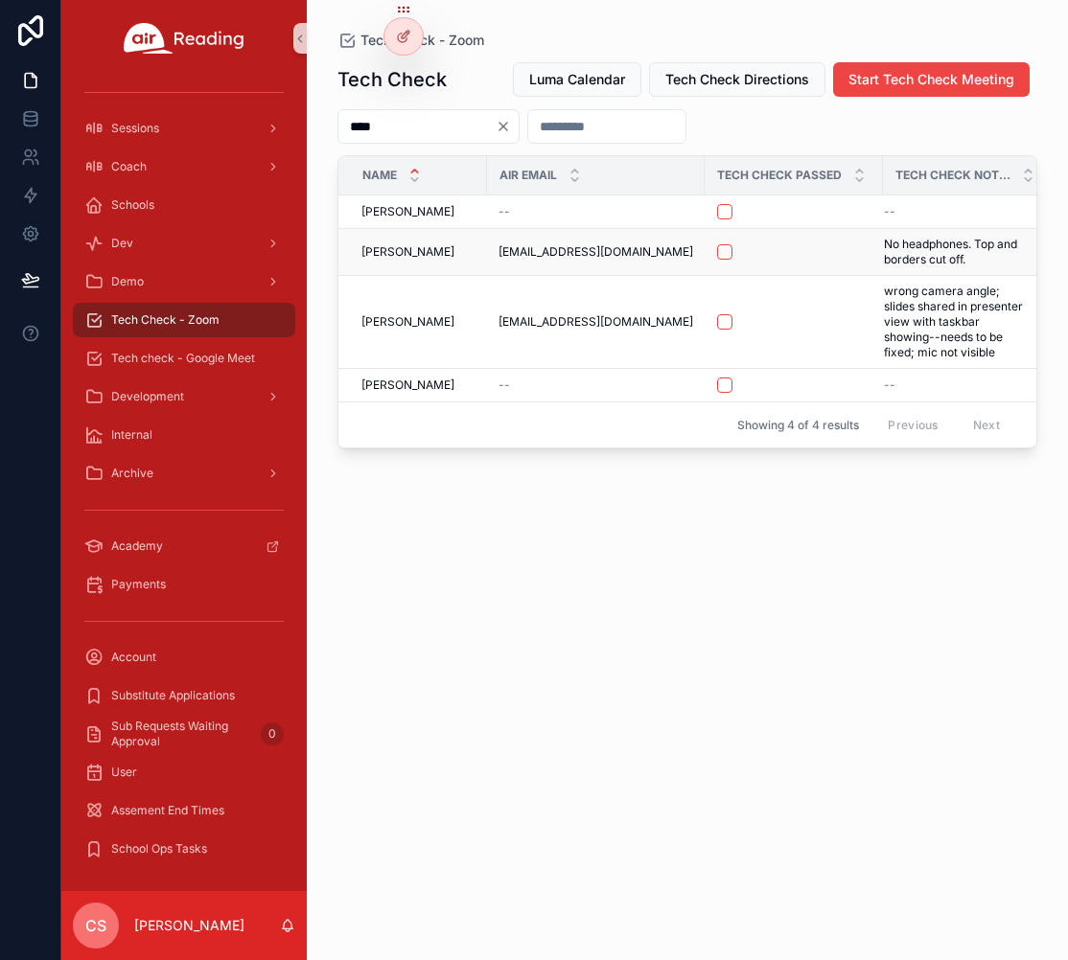
type input "****"
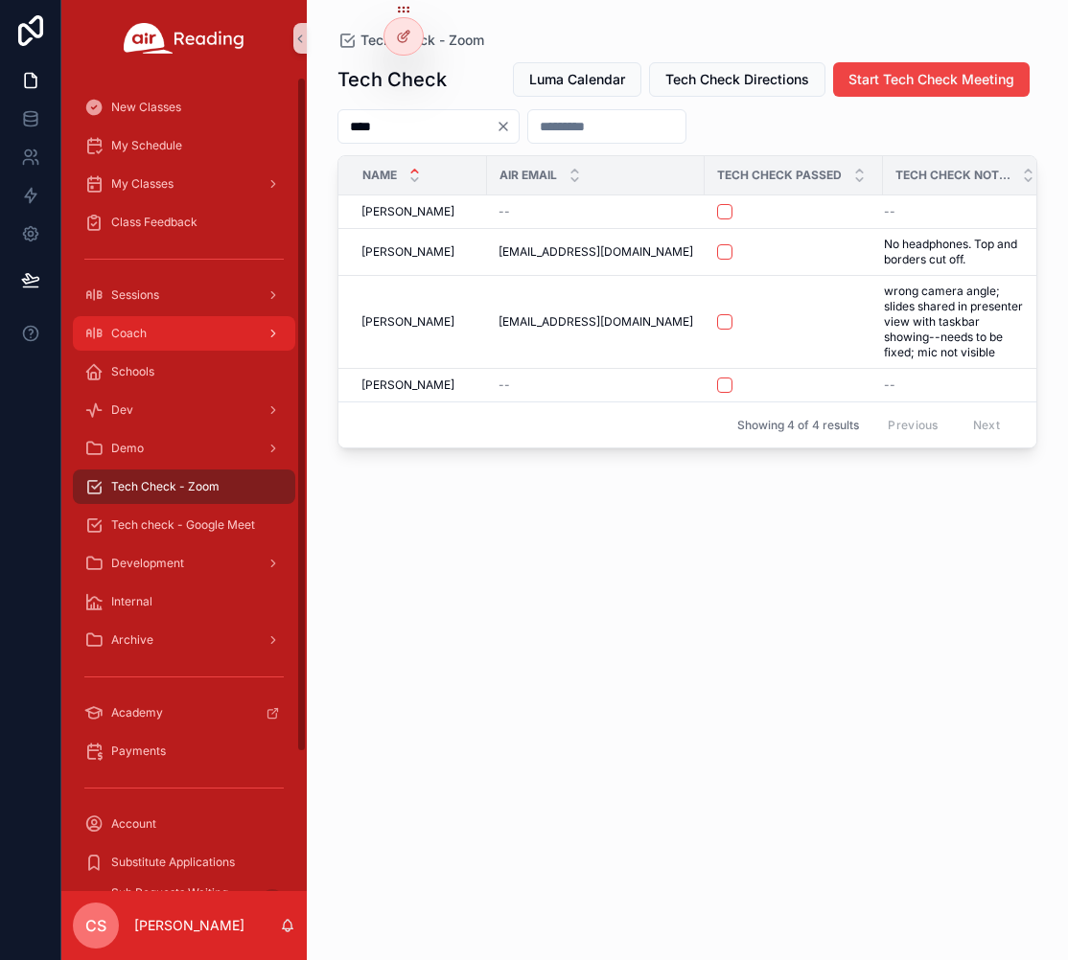
click at [155, 326] on div "Coach" at bounding box center [183, 333] width 199 height 31
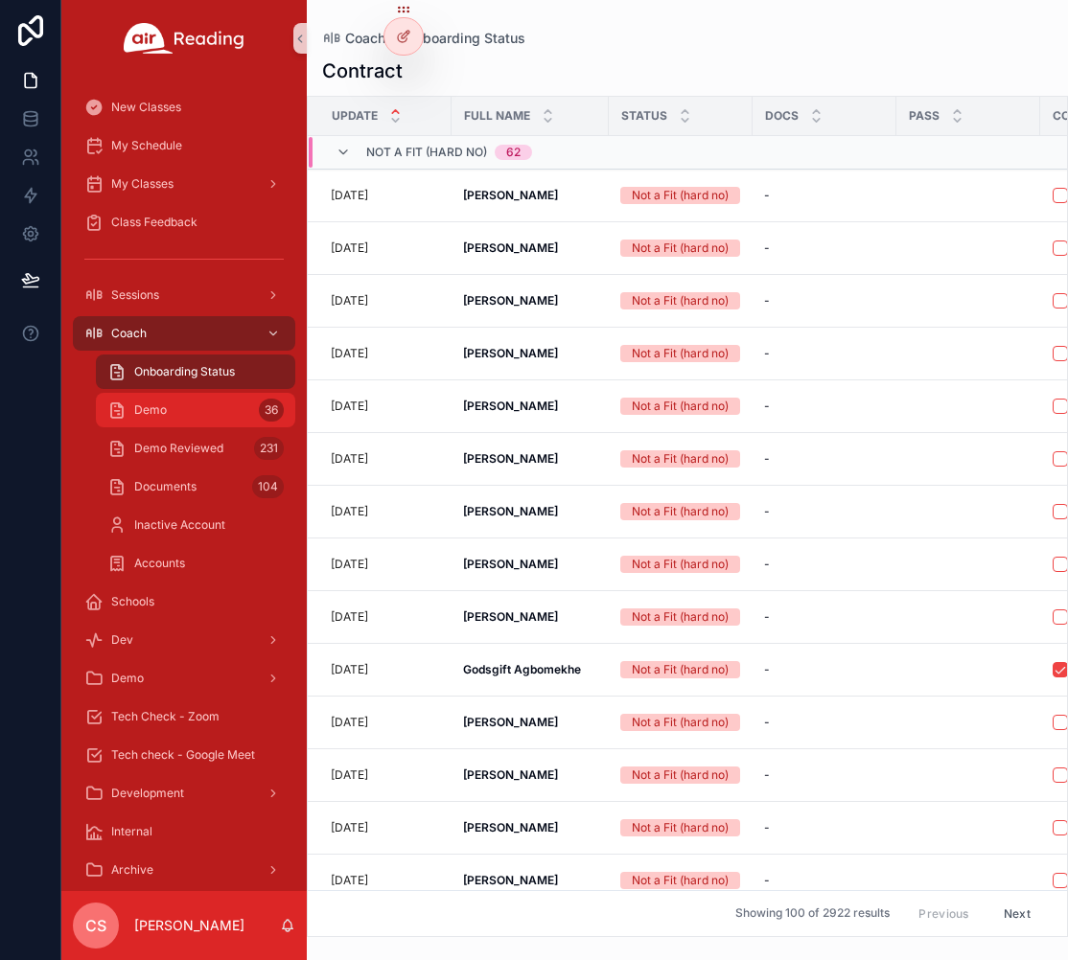
click at [169, 402] on div "Demo 36" at bounding box center [195, 410] width 176 height 31
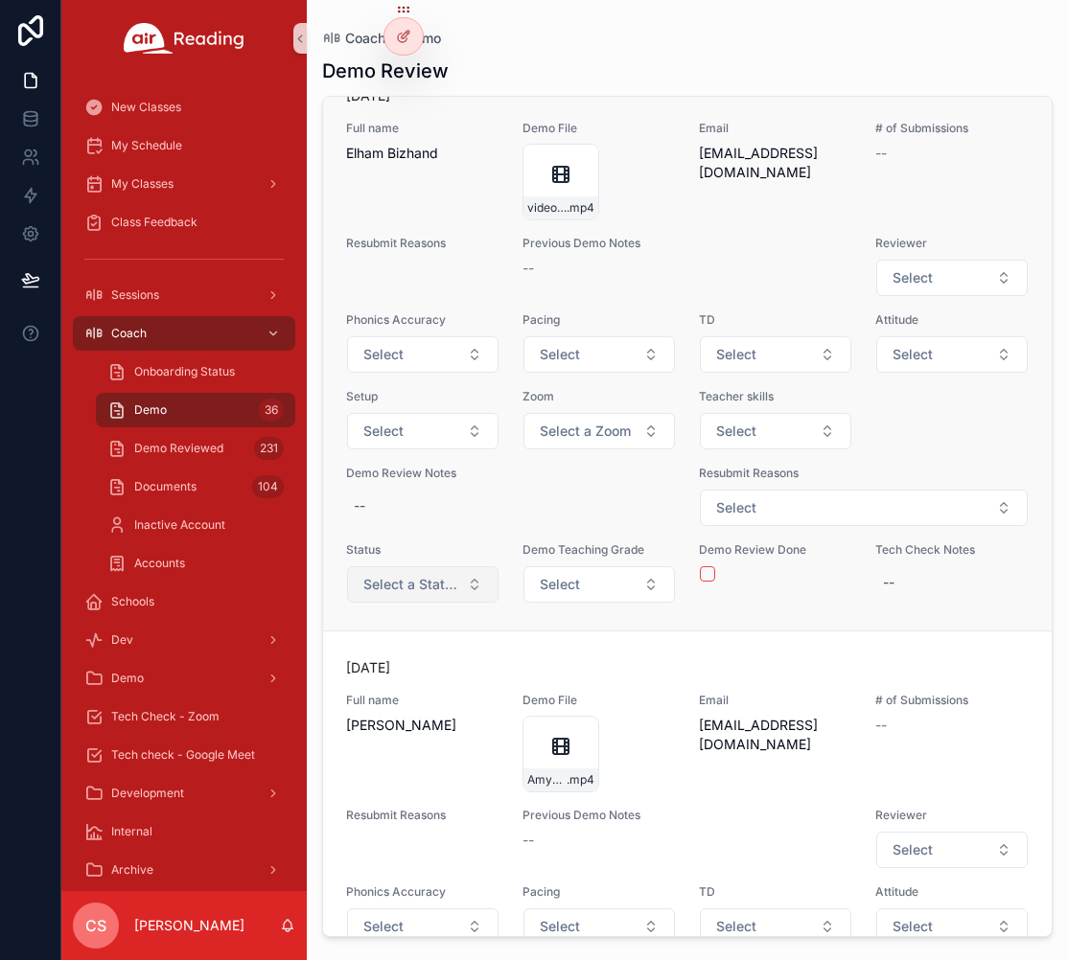
scroll to position [2354, 0]
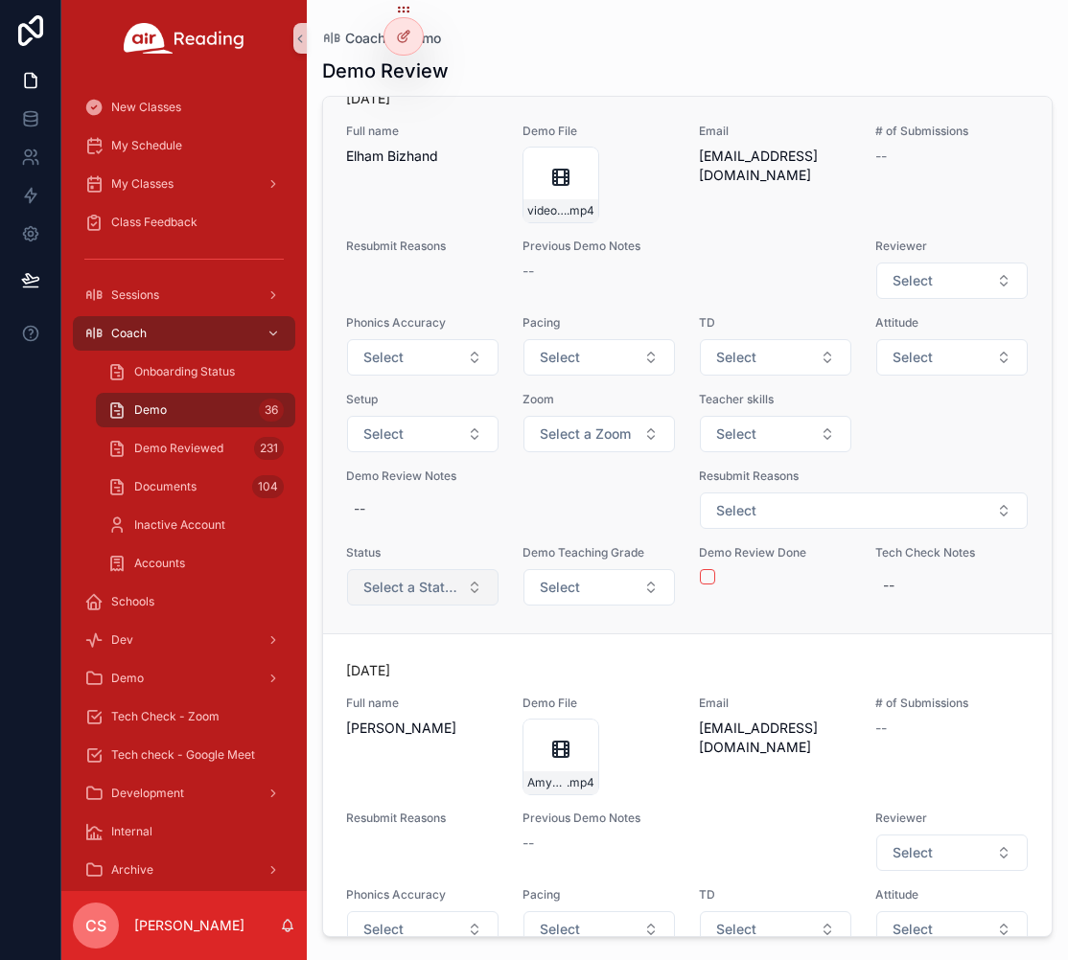
click at [403, 606] on button "Select a Status" at bounding box center [422, 587] width 151 height 36
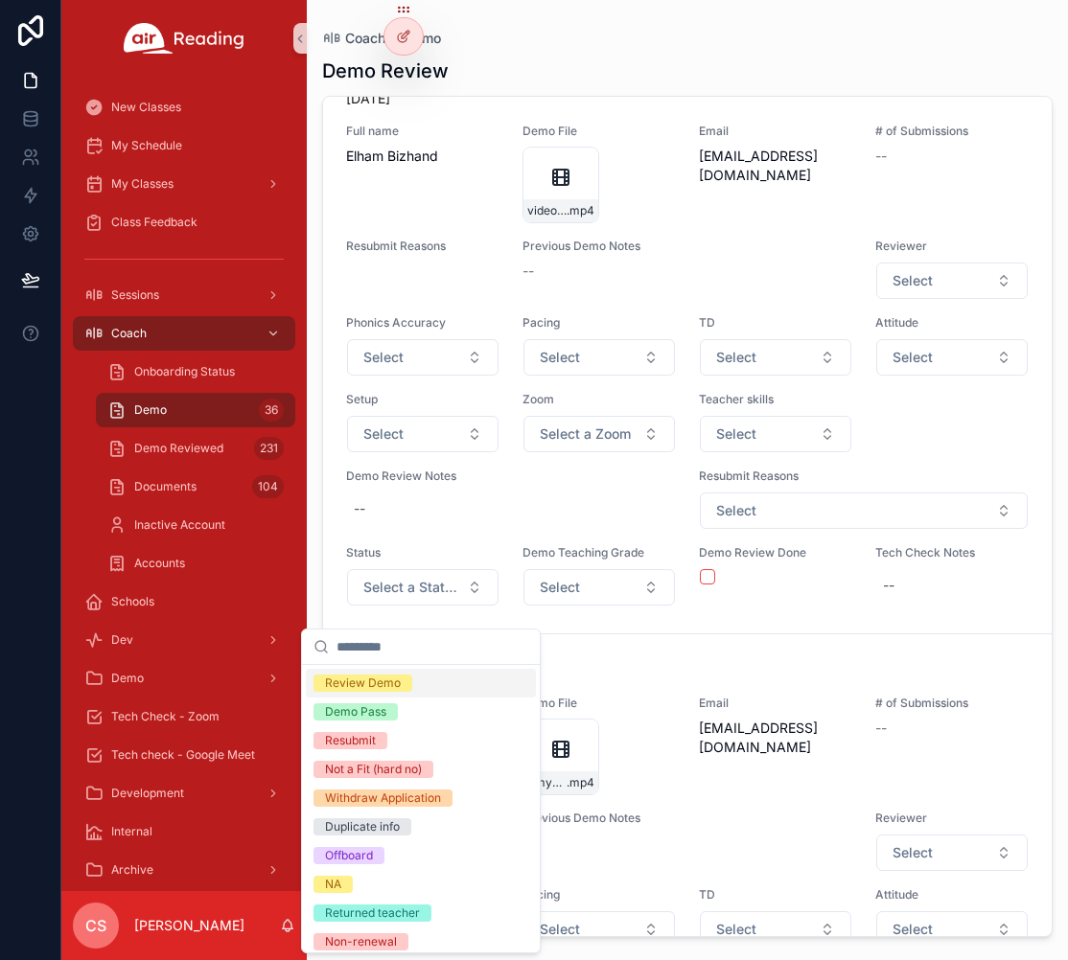
click at [399, 679] on div "Review Demo" at bounding box center [363, 683] width 76 height 17
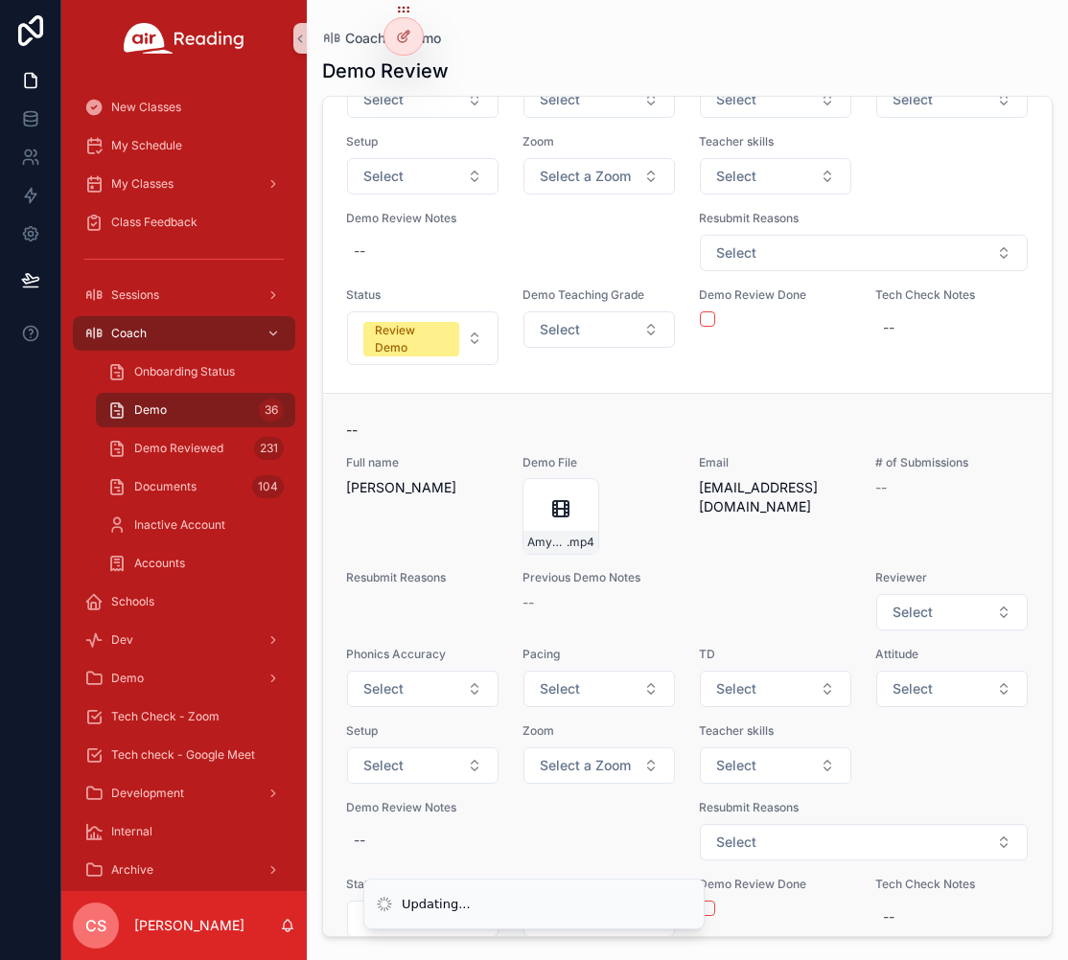
scroll to position [2954, 0]
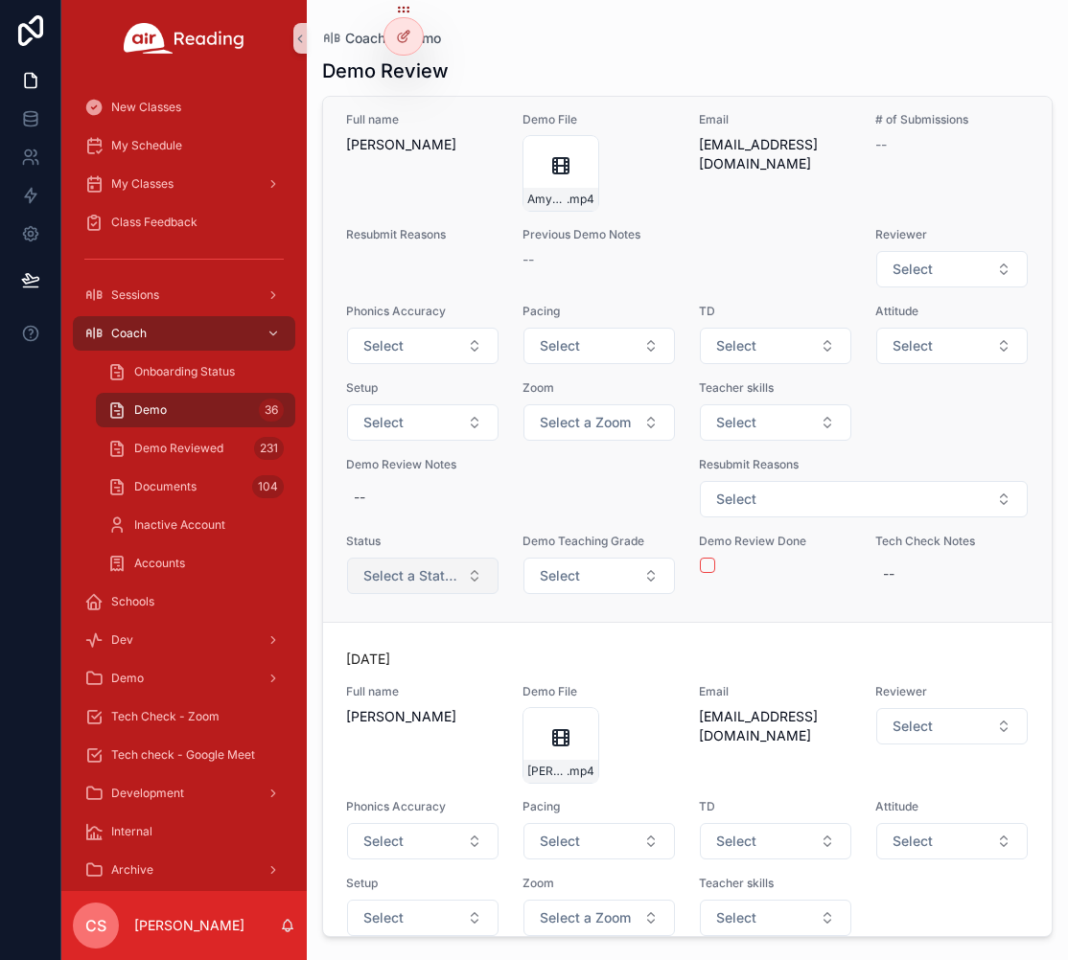
click at [390, 586] on span "Select a Status" at bounding box center [411, 575] width 96 height 19
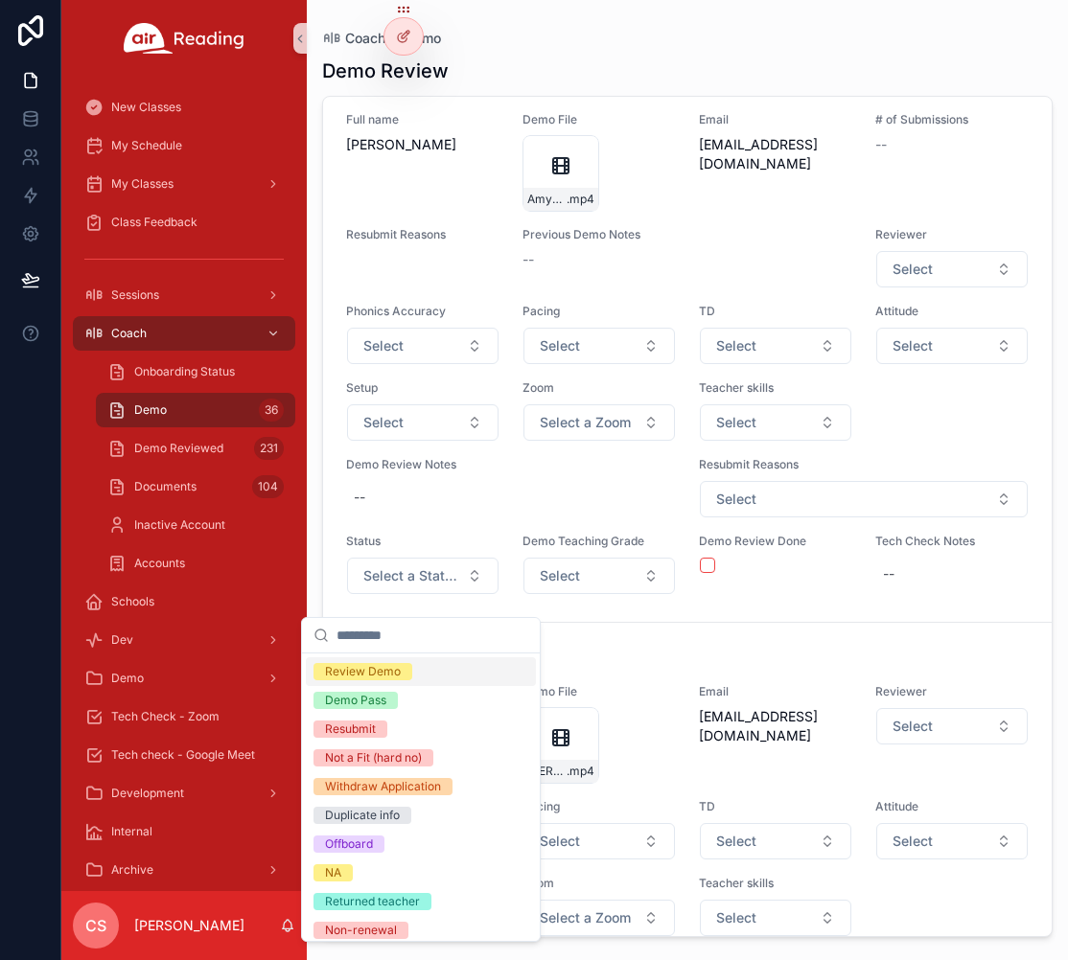
click at [388, 669] on div "Review Demo" at bounding box center [363, 671] width 76 height 17
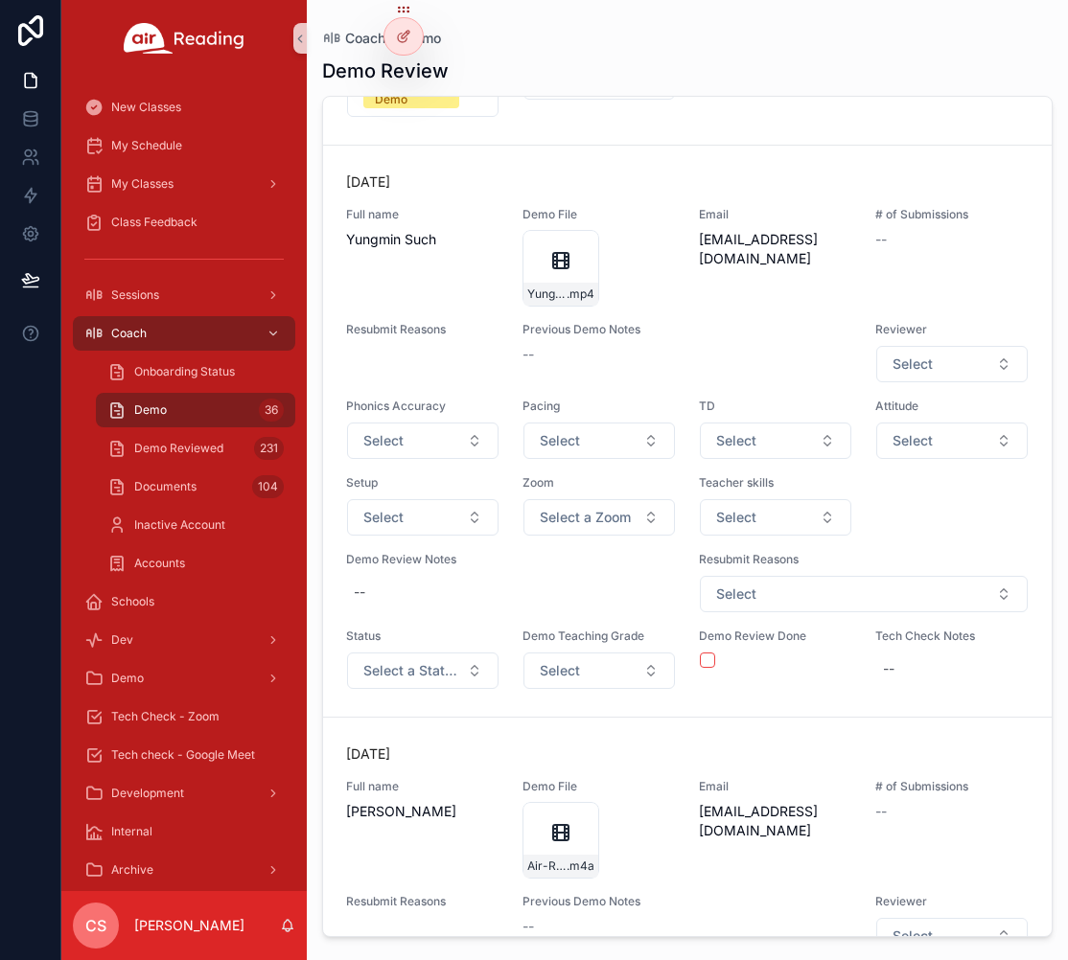
scroll to position [3993, 0]
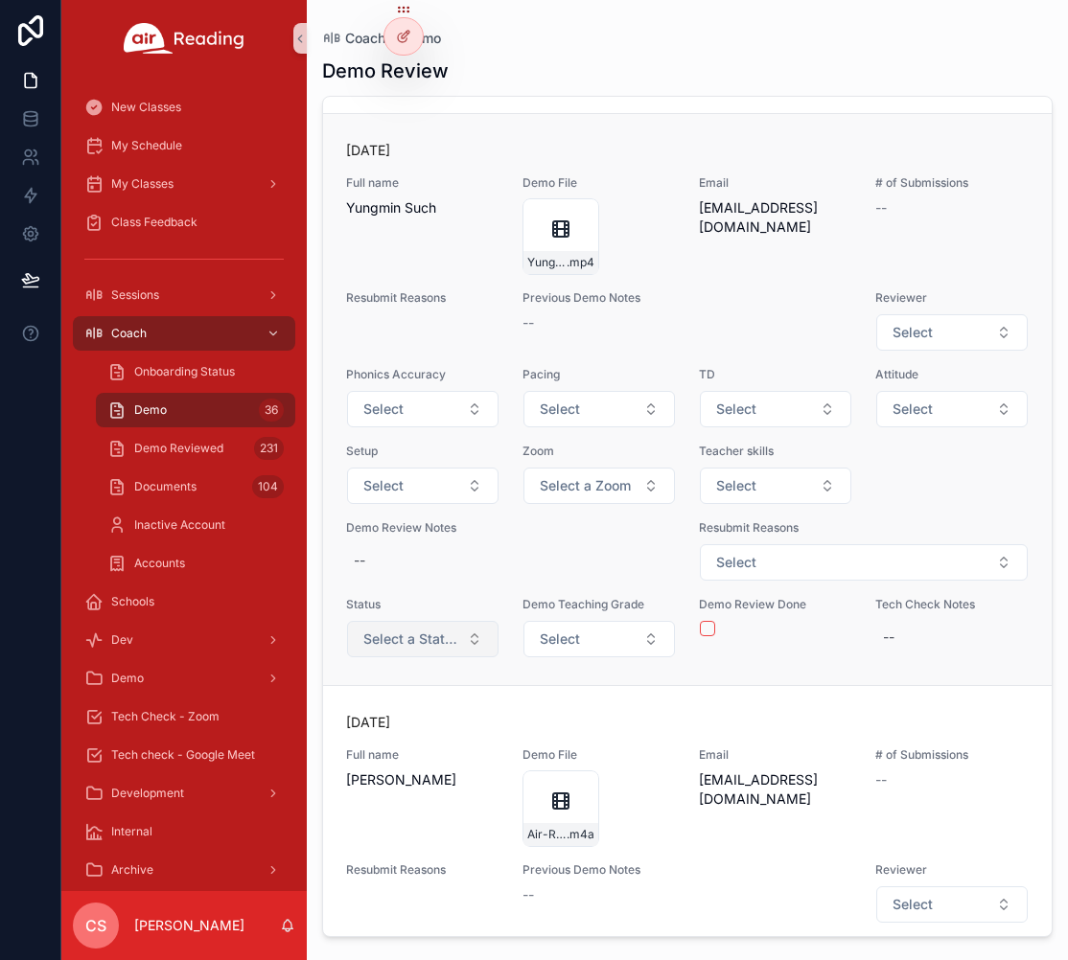
click at [383, 649] on span "Select a Status" at bounding box center [411, 639] width 96 height 19
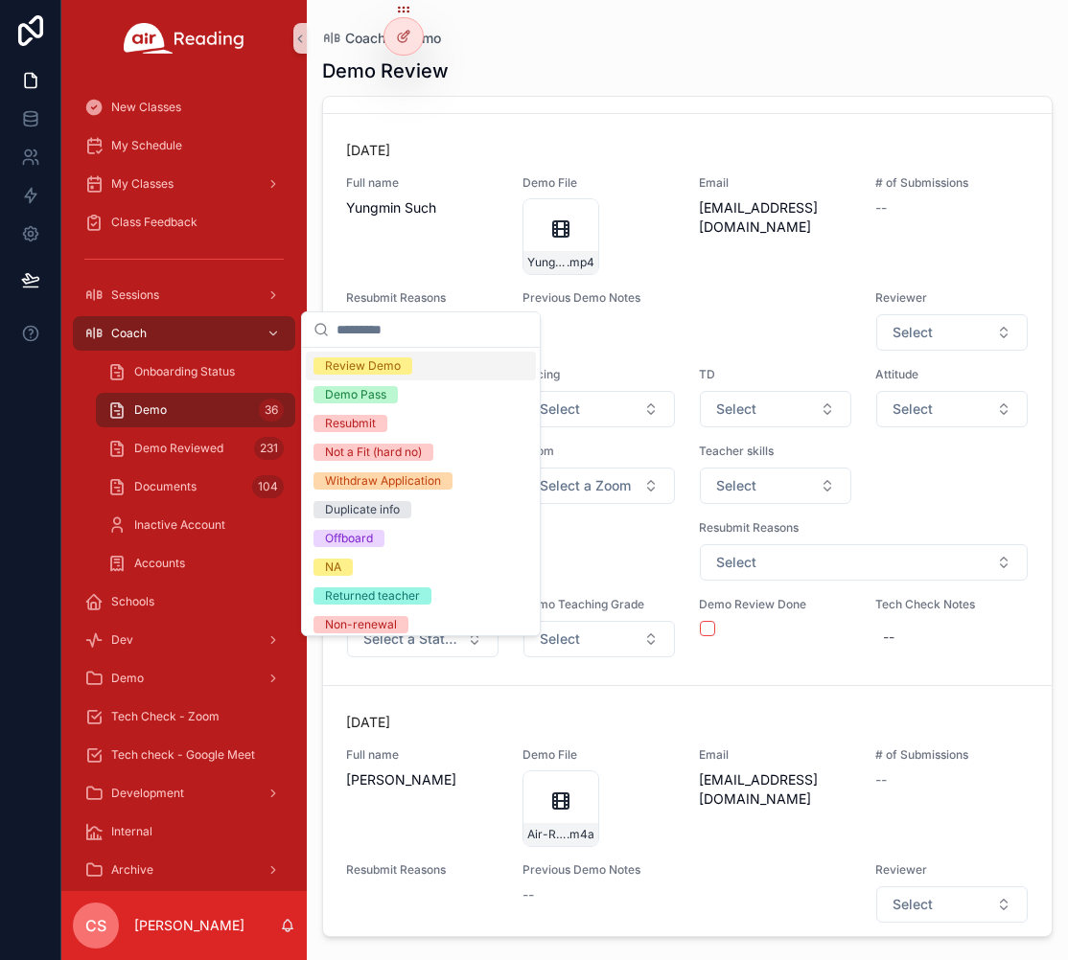
click at [373, 371] on div "Review Demo" at bounding box center [363, 365] width 76 height 17
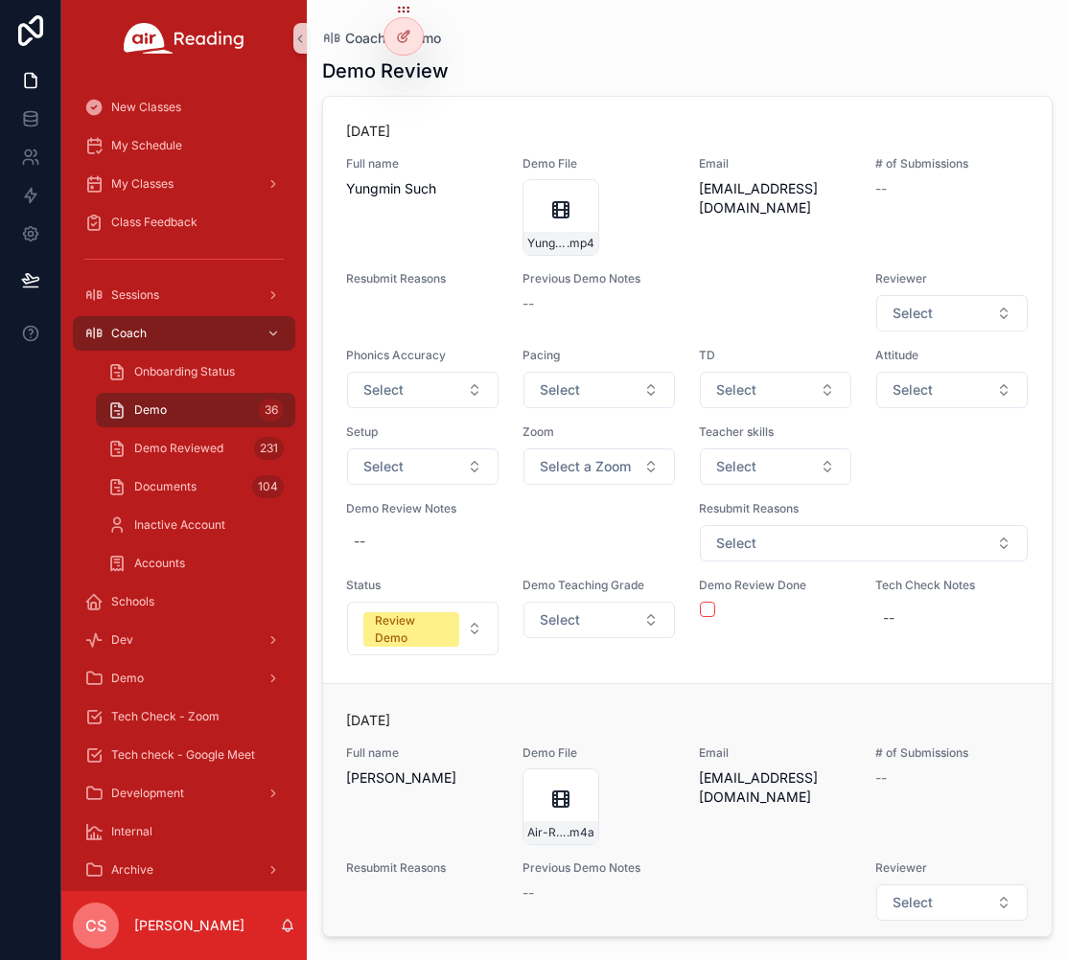
scroll to position [4702, 0]
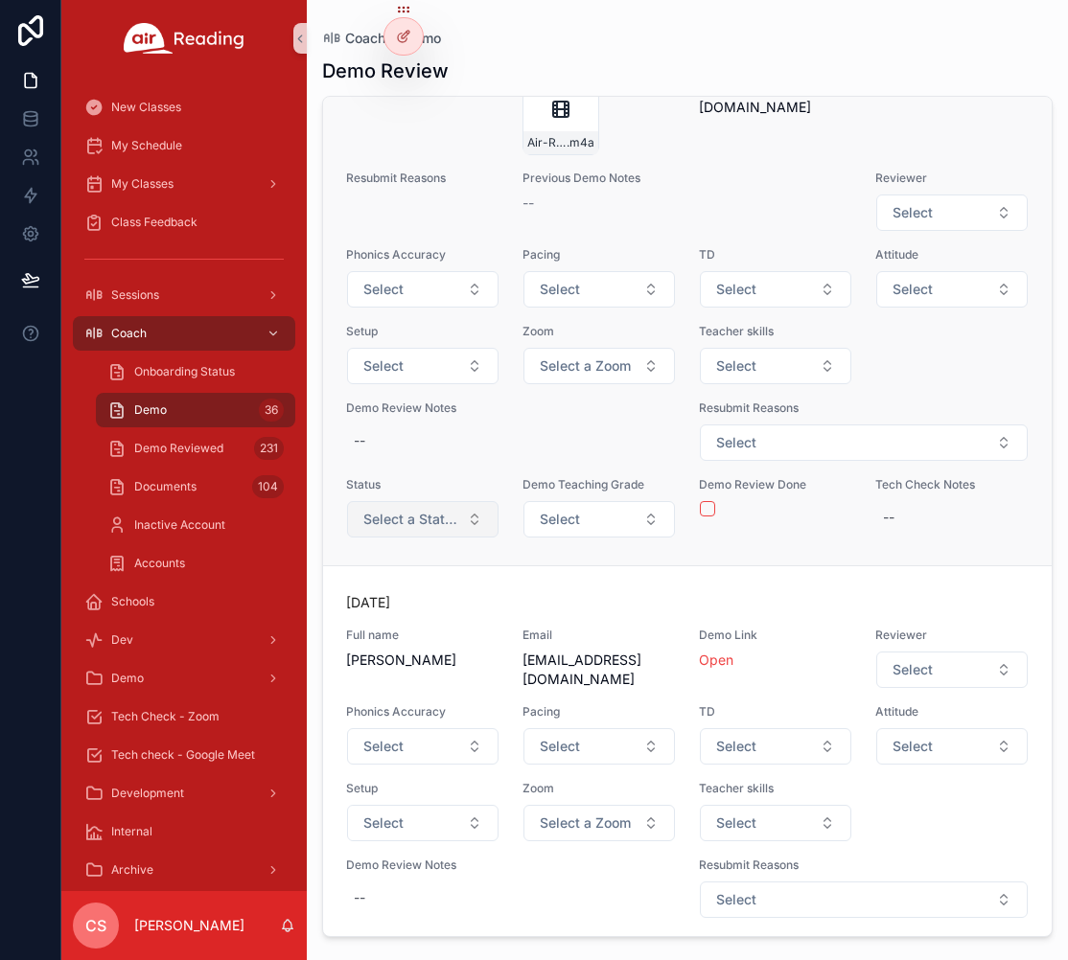
click at [406, 529] on span "Select a Status" at bounding box center [411, 519] width 96 height 19
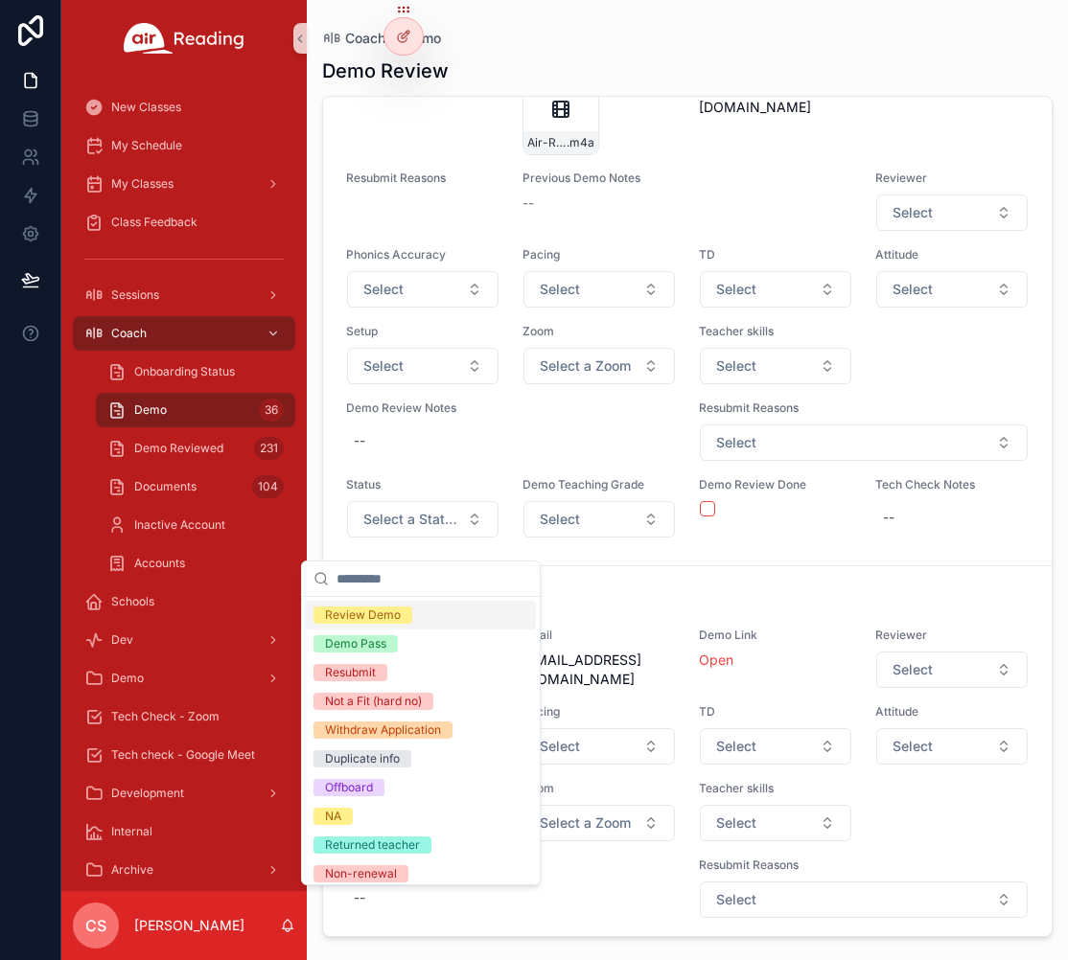
click at [393, 614] on div "Review Demo" at bounding box center [363, 615] width 76 height 17
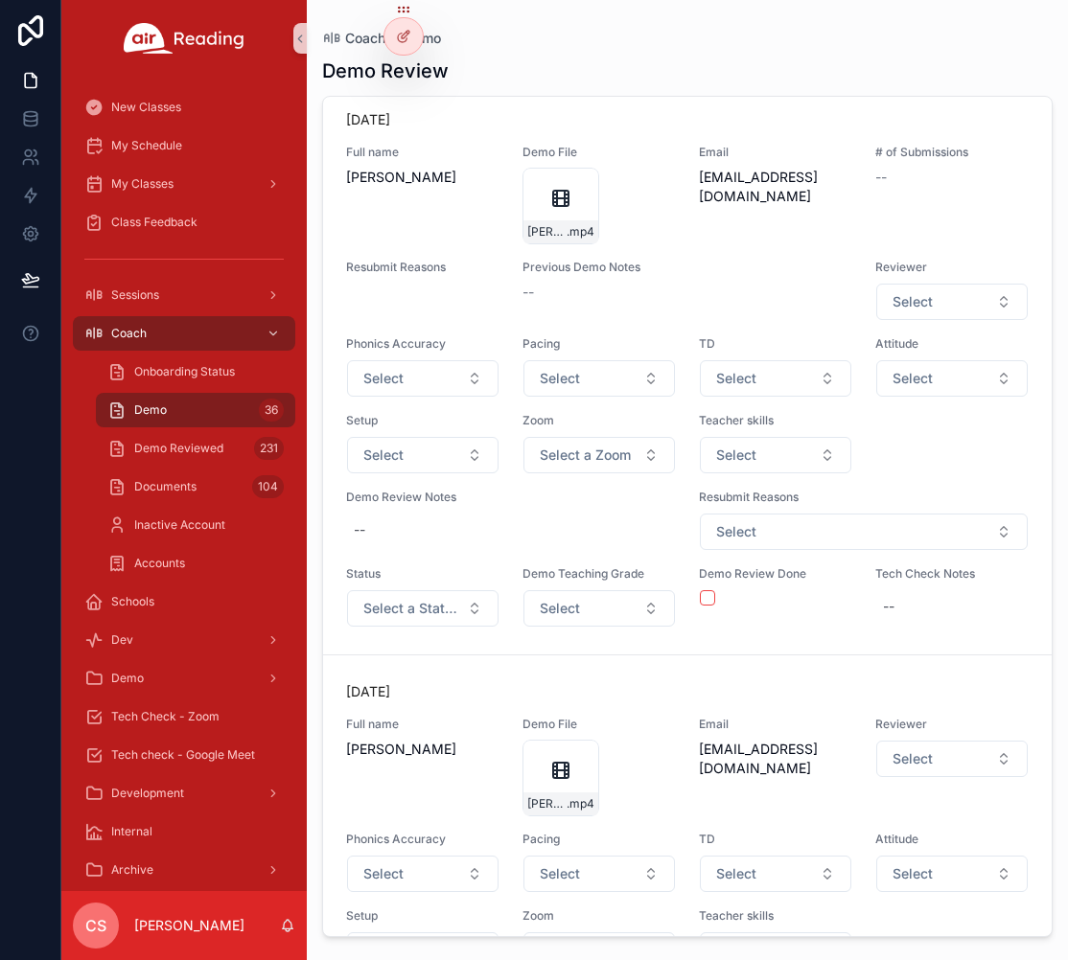
scroll to position [6193, 0]
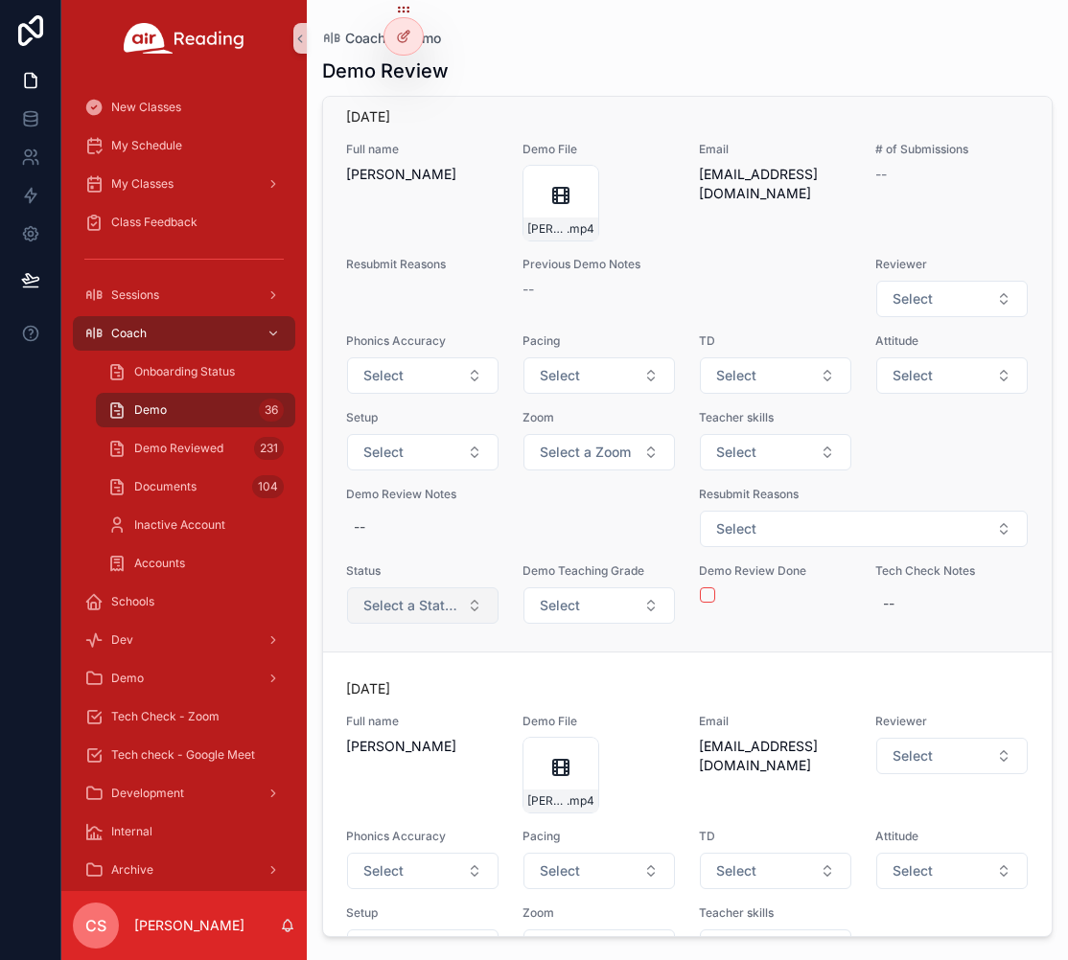
click at [401, 615] on span "Select a Status" at bounding box center [411, 605] width 96 height 19
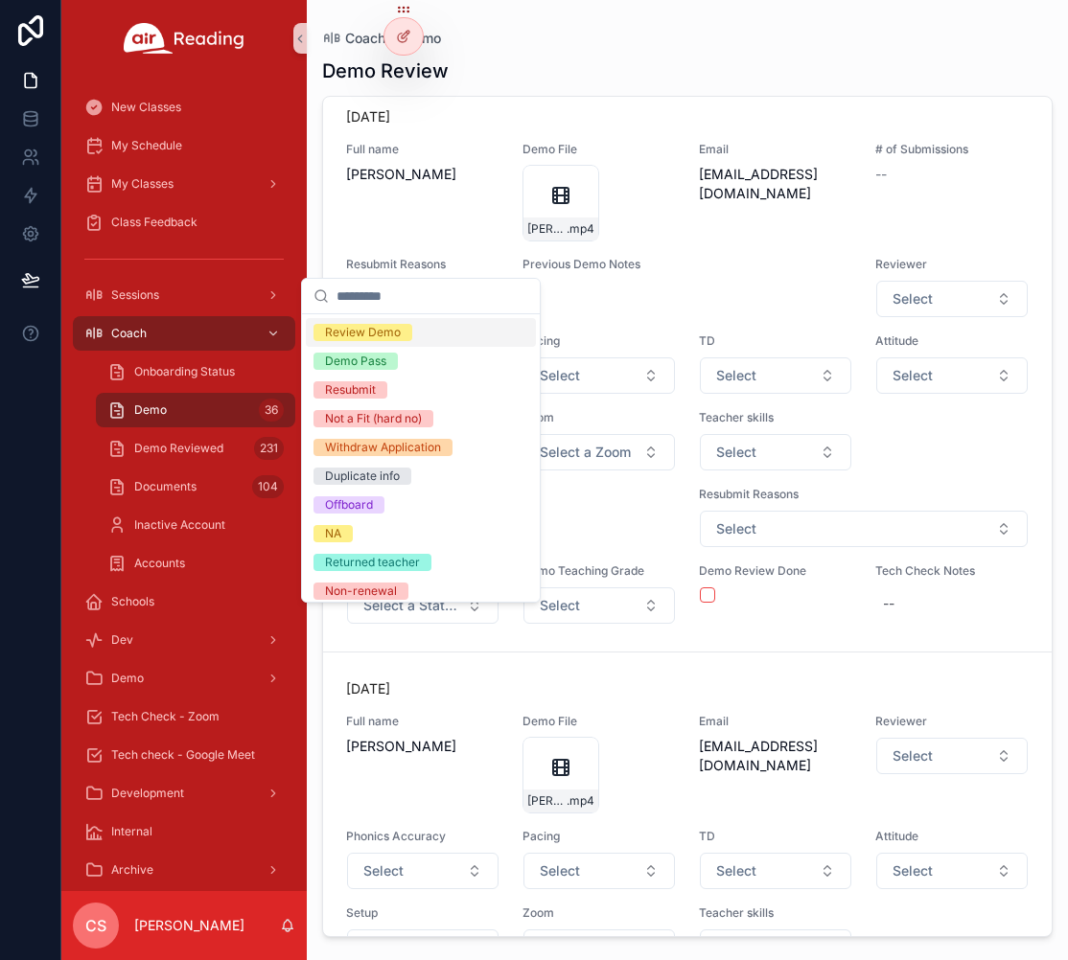
click at [356, 333] on div "Review Demo" at bounding box center [363, 332] width 76 height 17
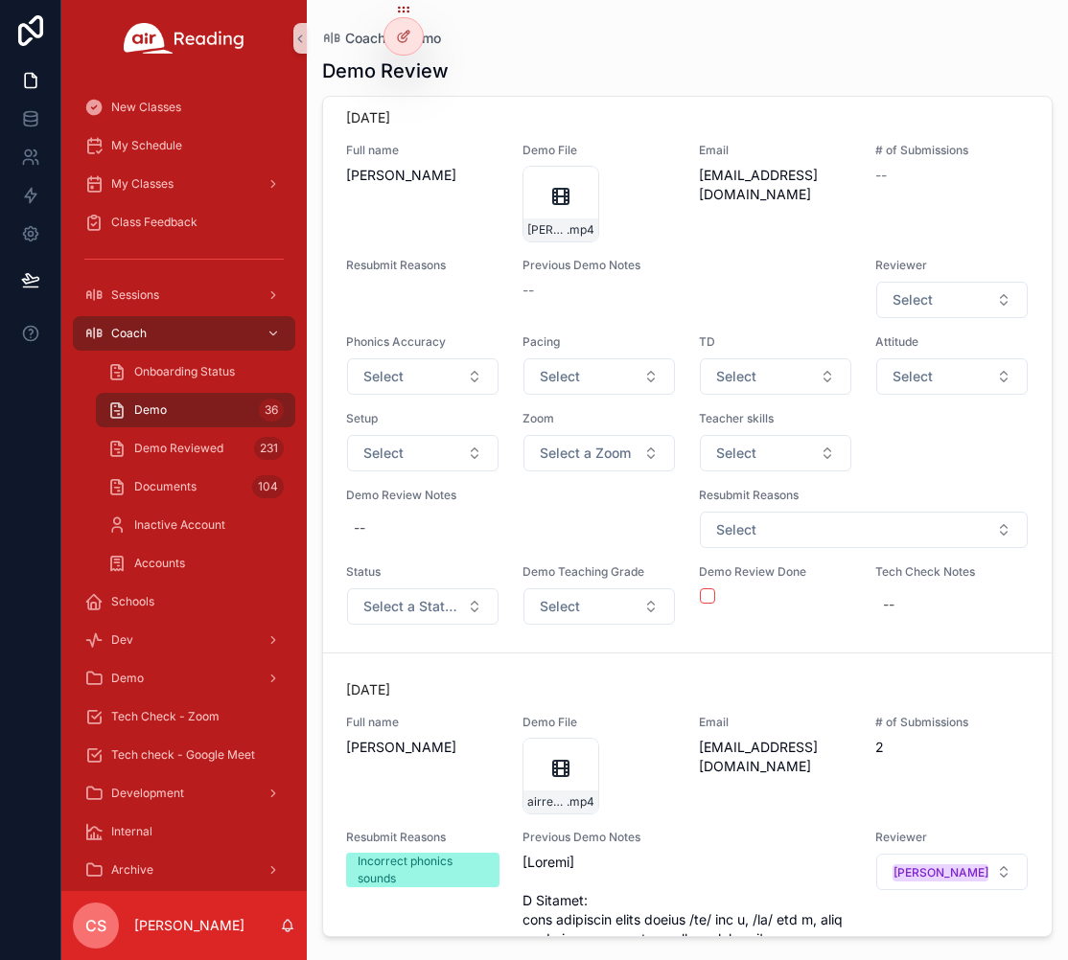
scroll to position [7315, 0]
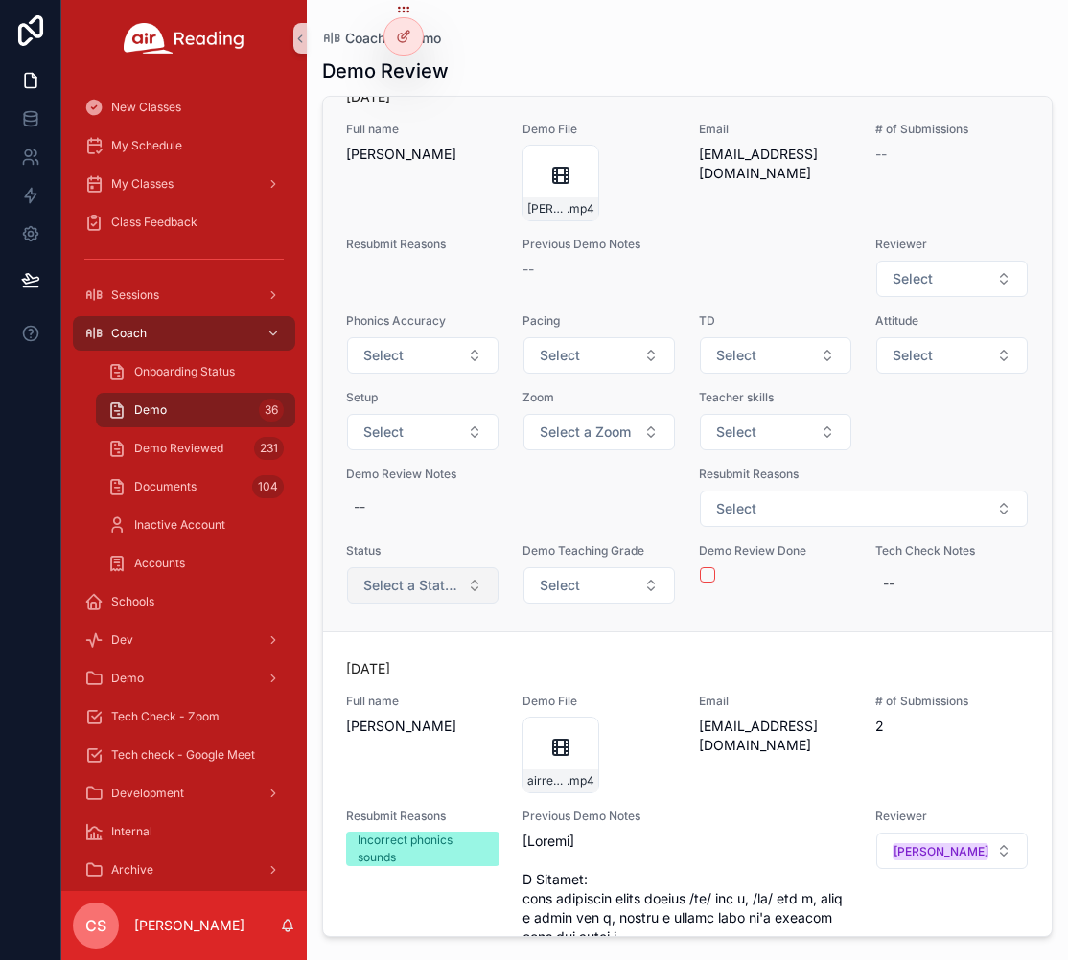
click at [432, 595] on span "Select a Status" at bounding box center [411, 585] width 96 height 19
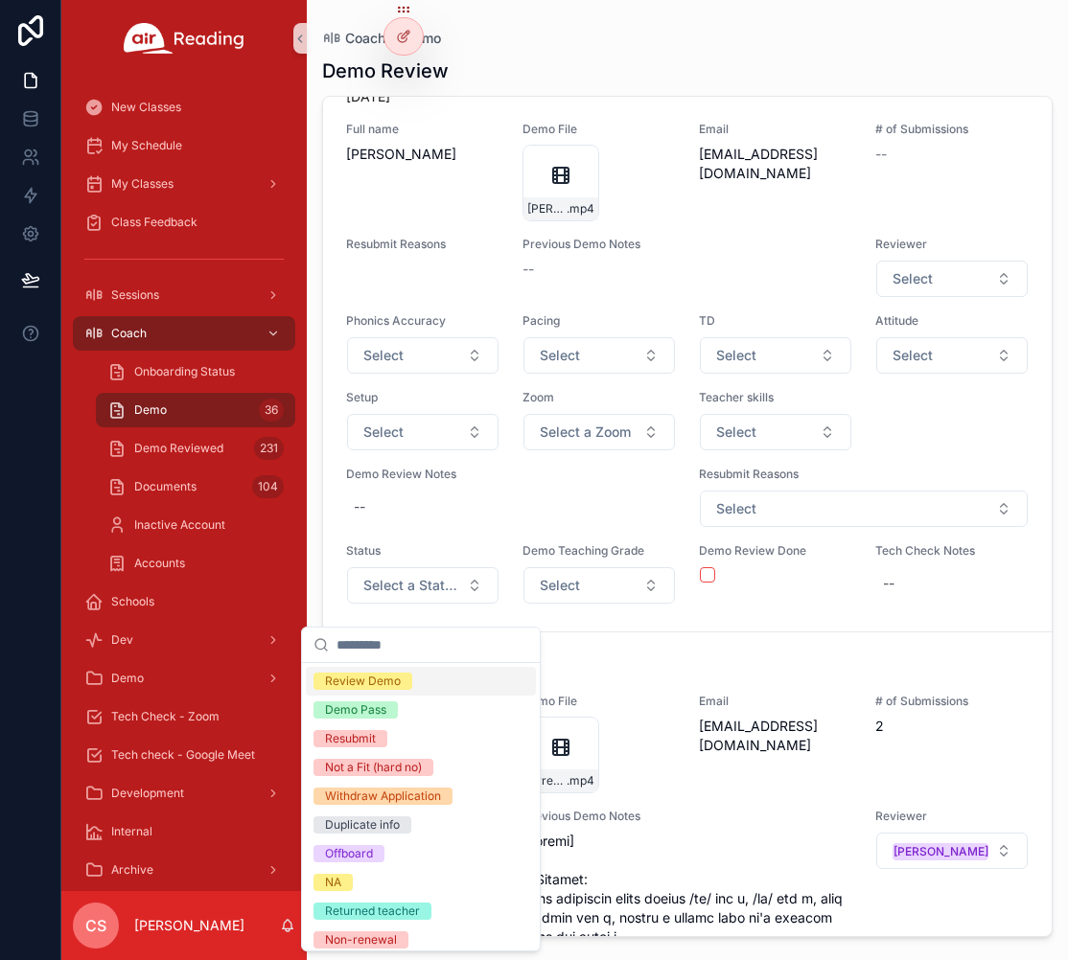
click at [413, 681] on div "Review Demo" at bounding box center [421, 681] width 230 height 29
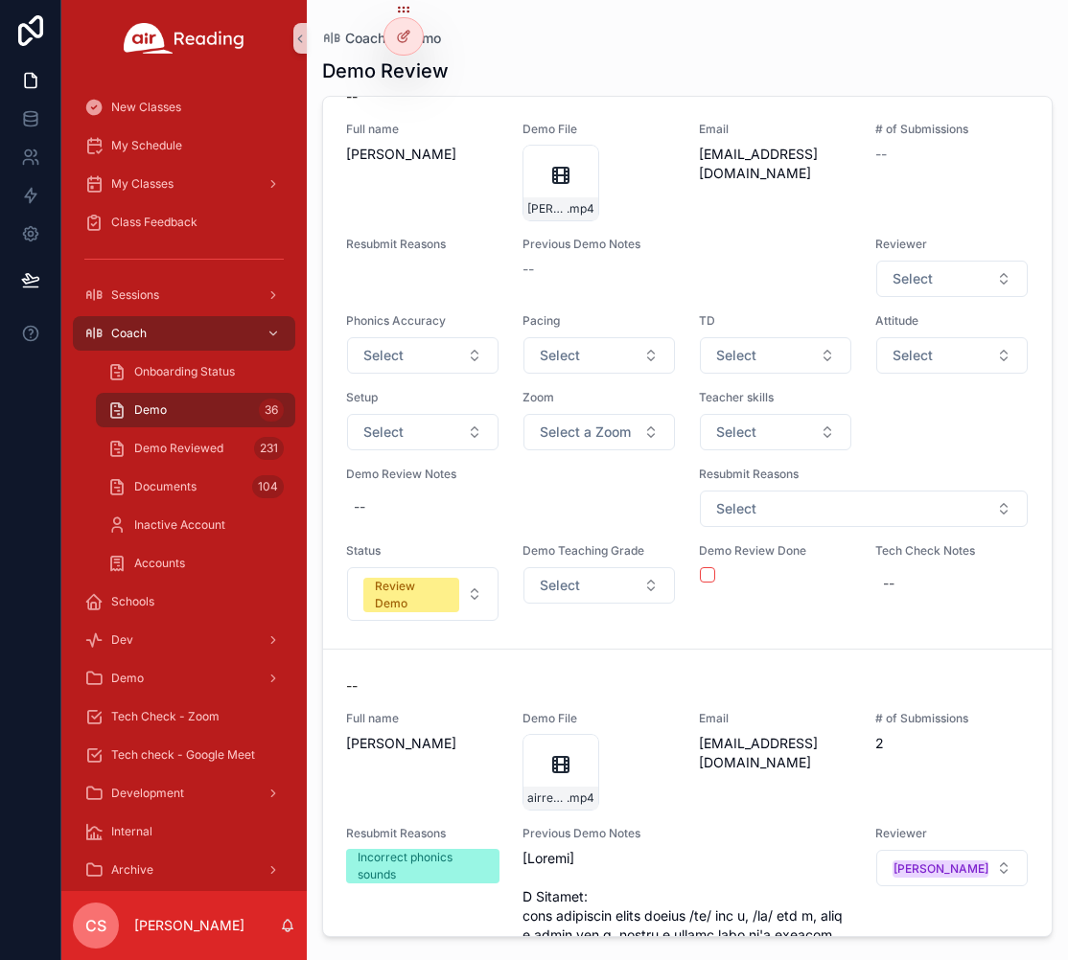
click at [357, 681] on p "--" at bounding box center [351, 686] width 11 height 19
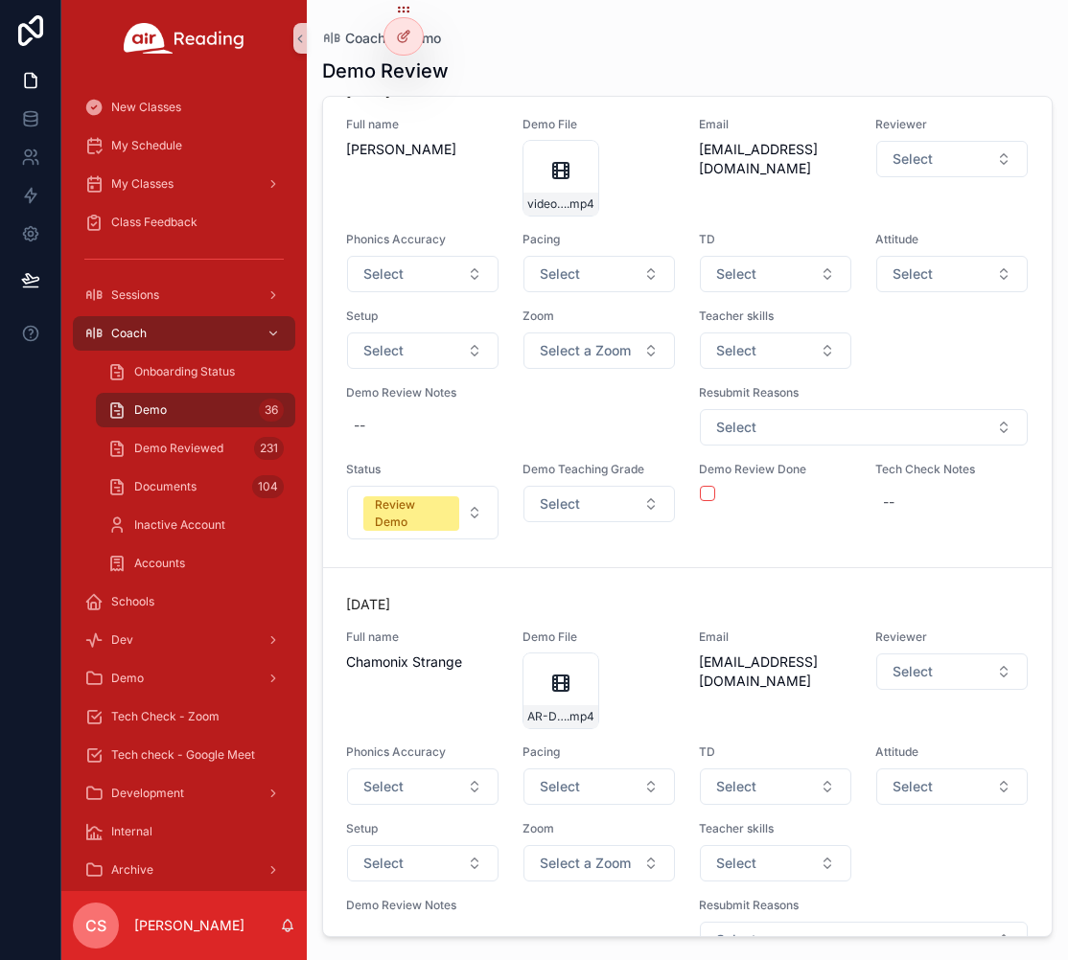
scroll to position [10411, 0]
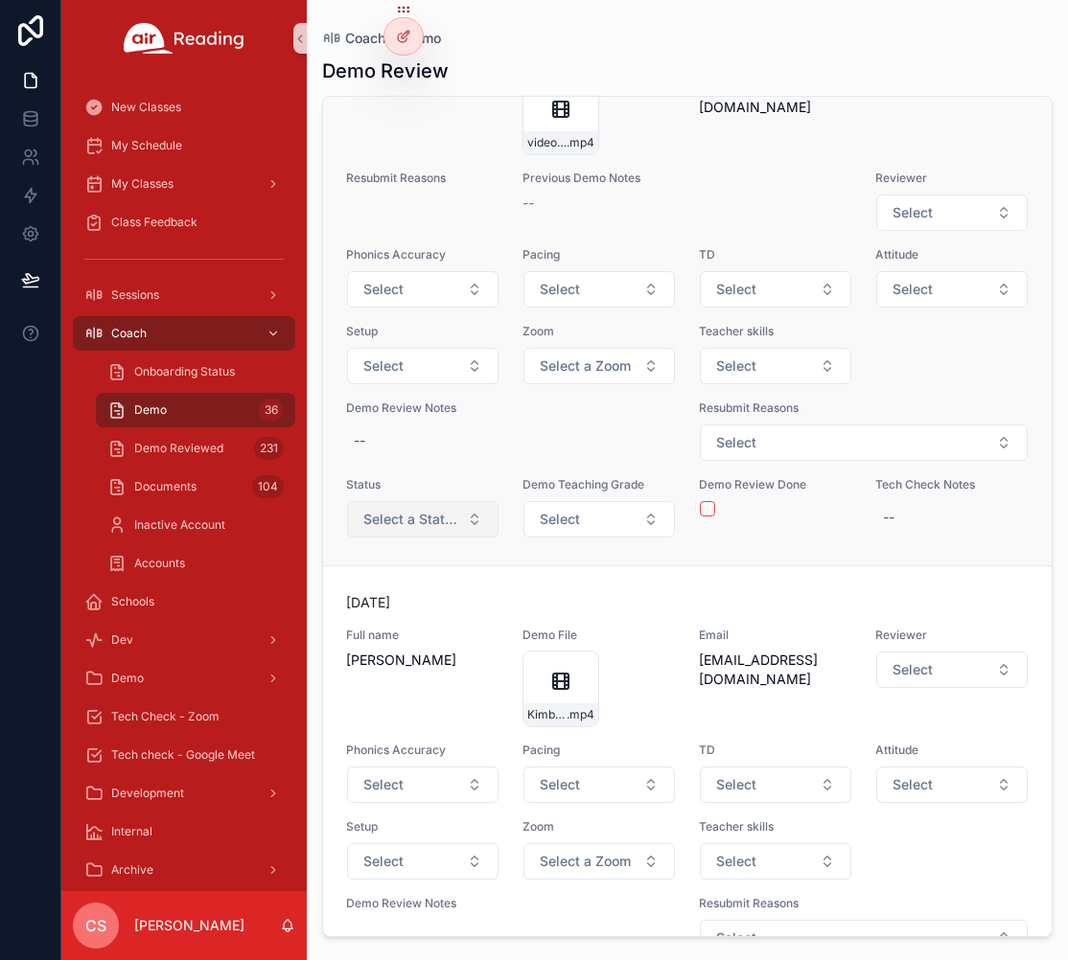
click at [402, 529] on span "Select a Status" at bounding box center [411, 519] width 96 height 19
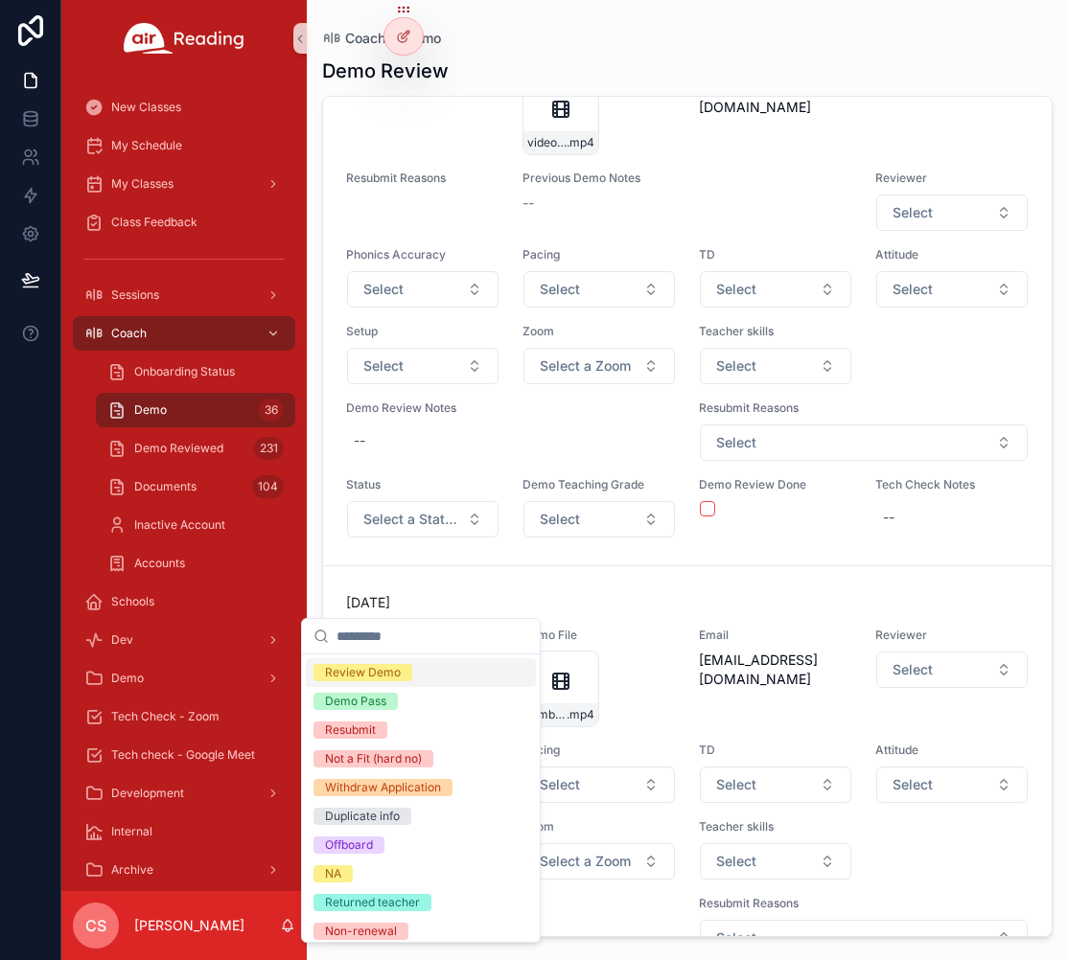
click at [390, 670] on div "Review Demo" at bounding box center [363, 672] width 76 height 17
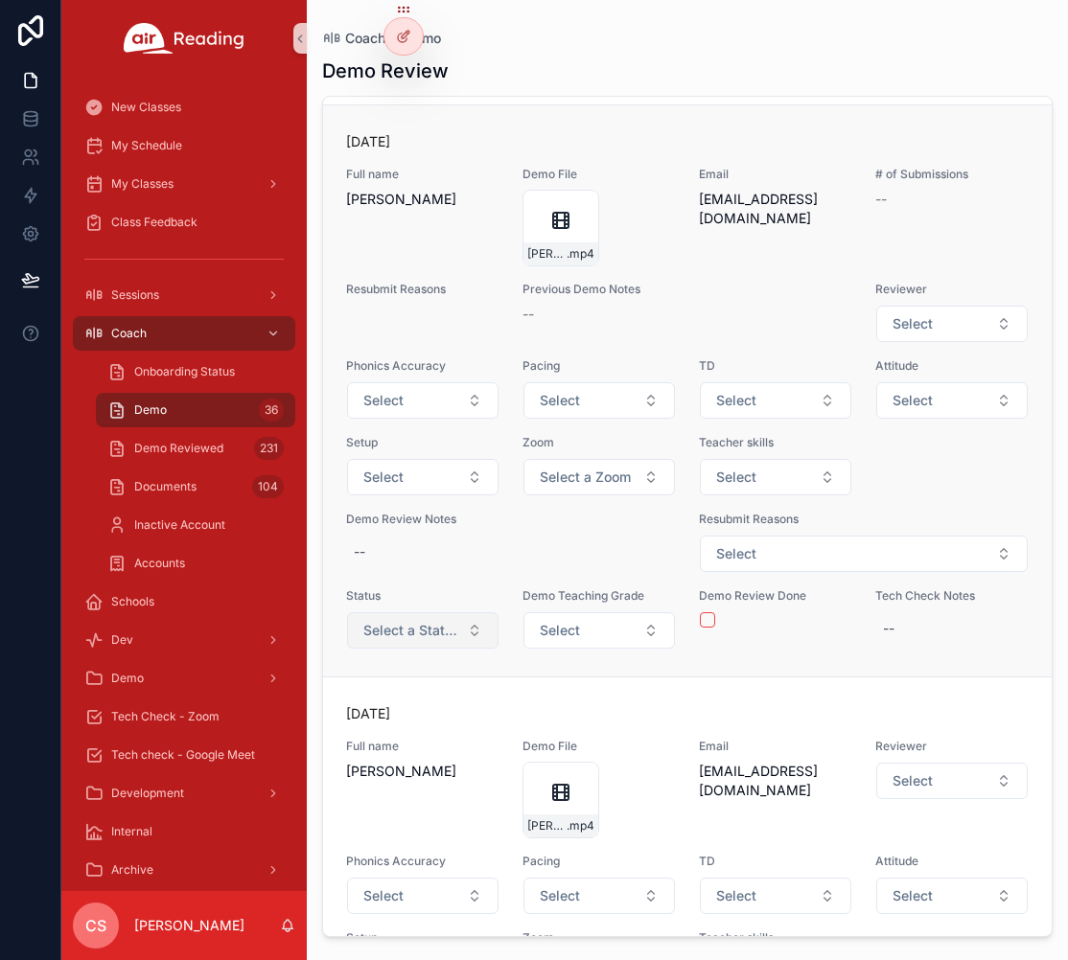
scroll to position [11503, 0]
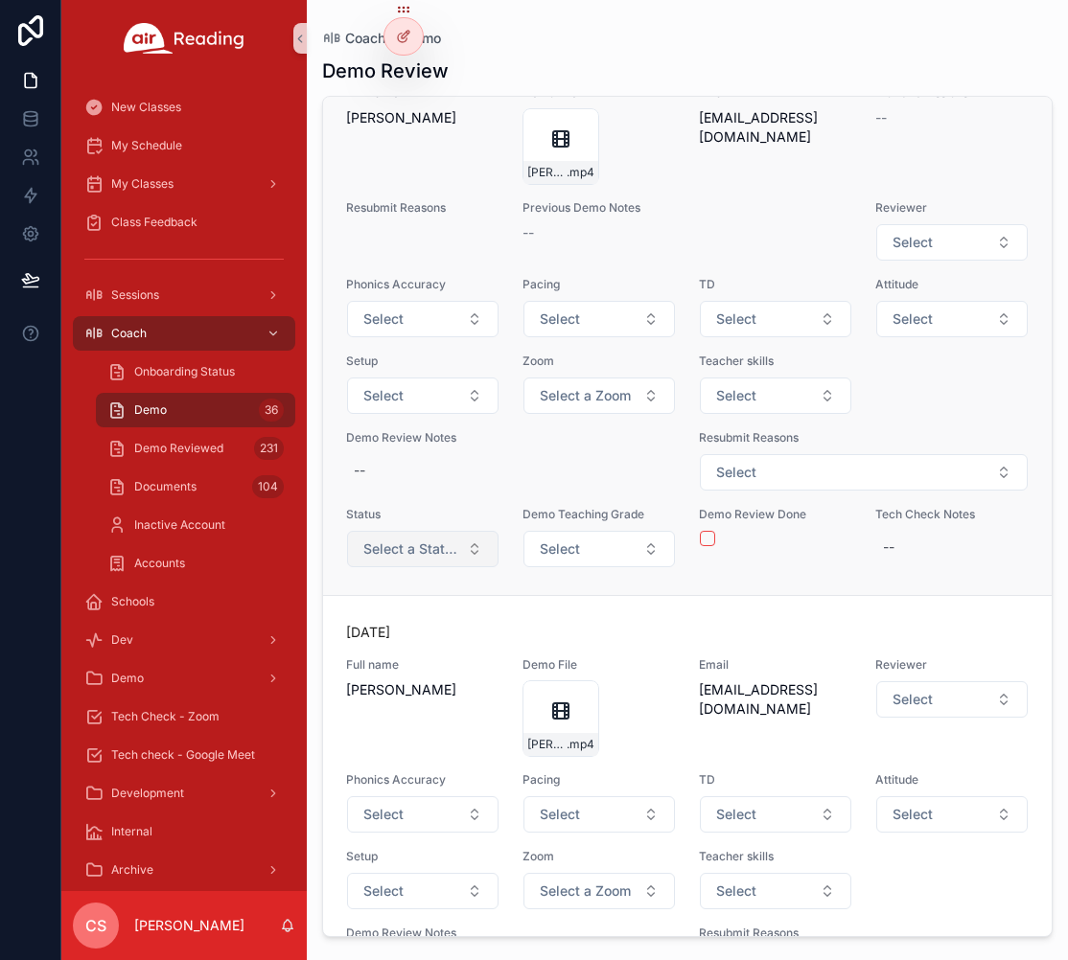
click at [380, 567] on button "Select a Status" at bounding box center [422, 549] width 151 height 36
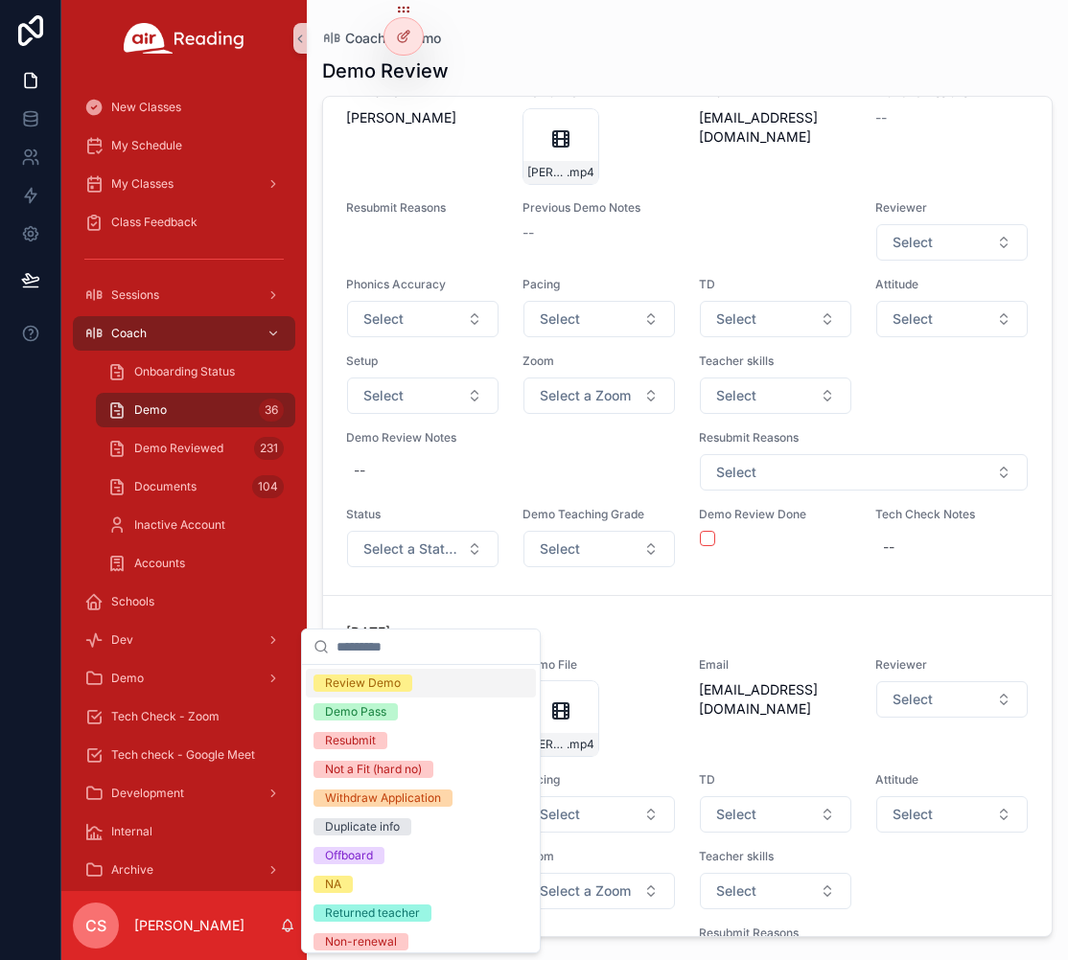
click at [393, 679] on div "Review Demo" at bounding box center [363, 683] width 76 height 17
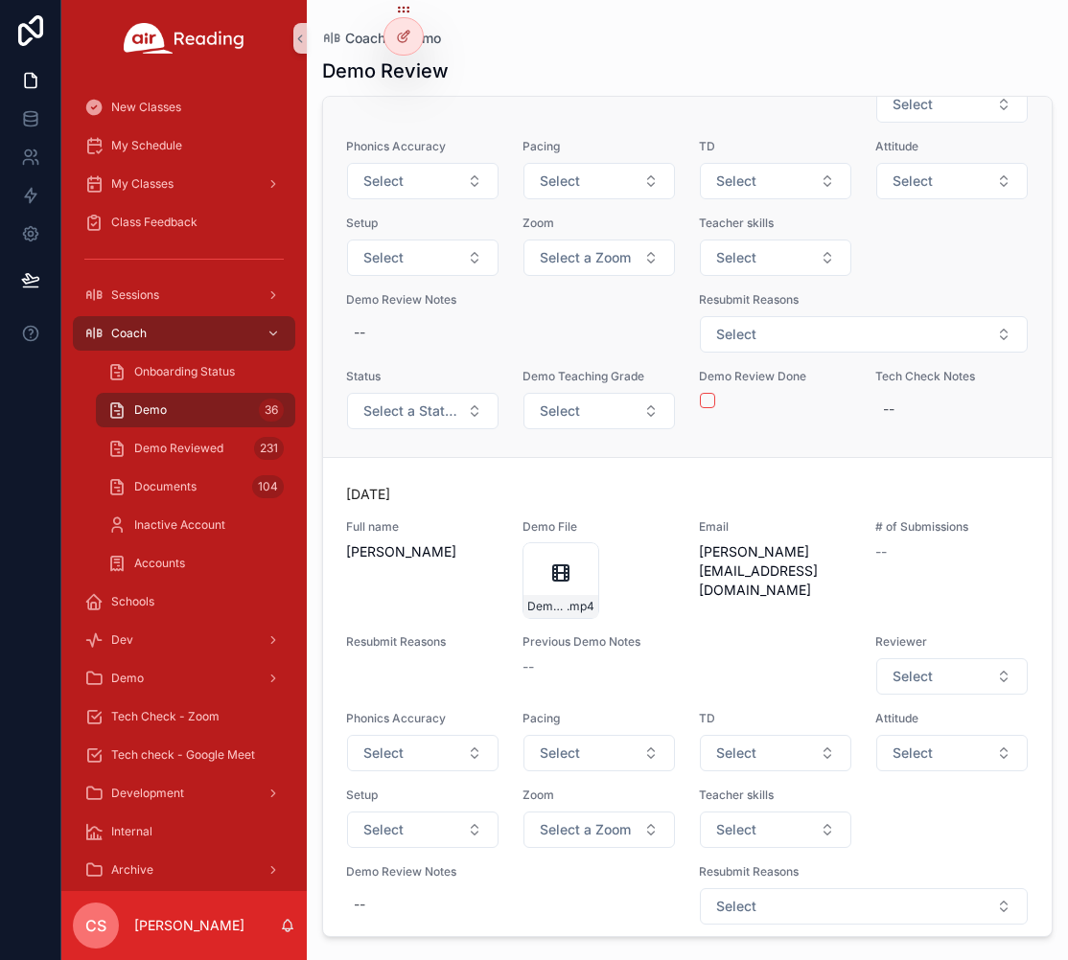
scroll to position [14458, 0]
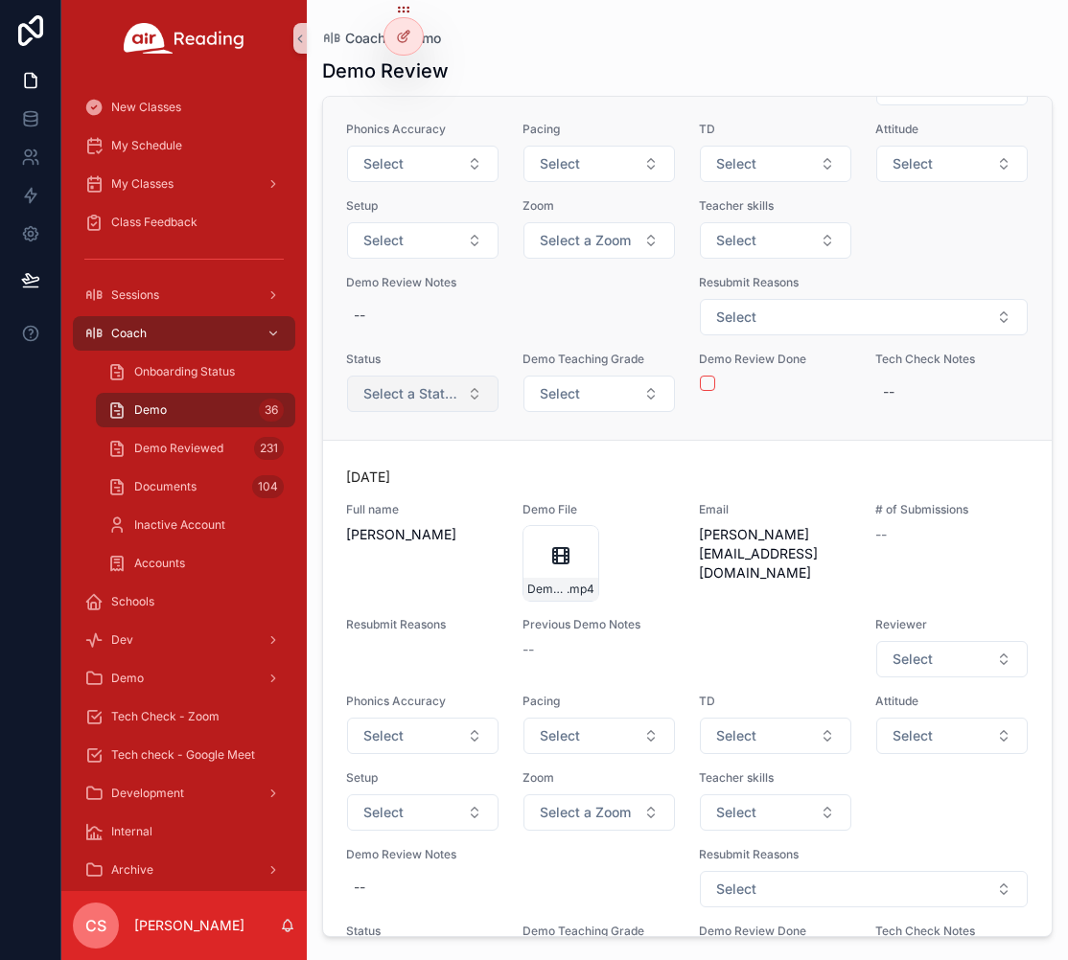
click at [414, 403] on span "Select a Status" at bounding box center [411, 393] width 96 height 19
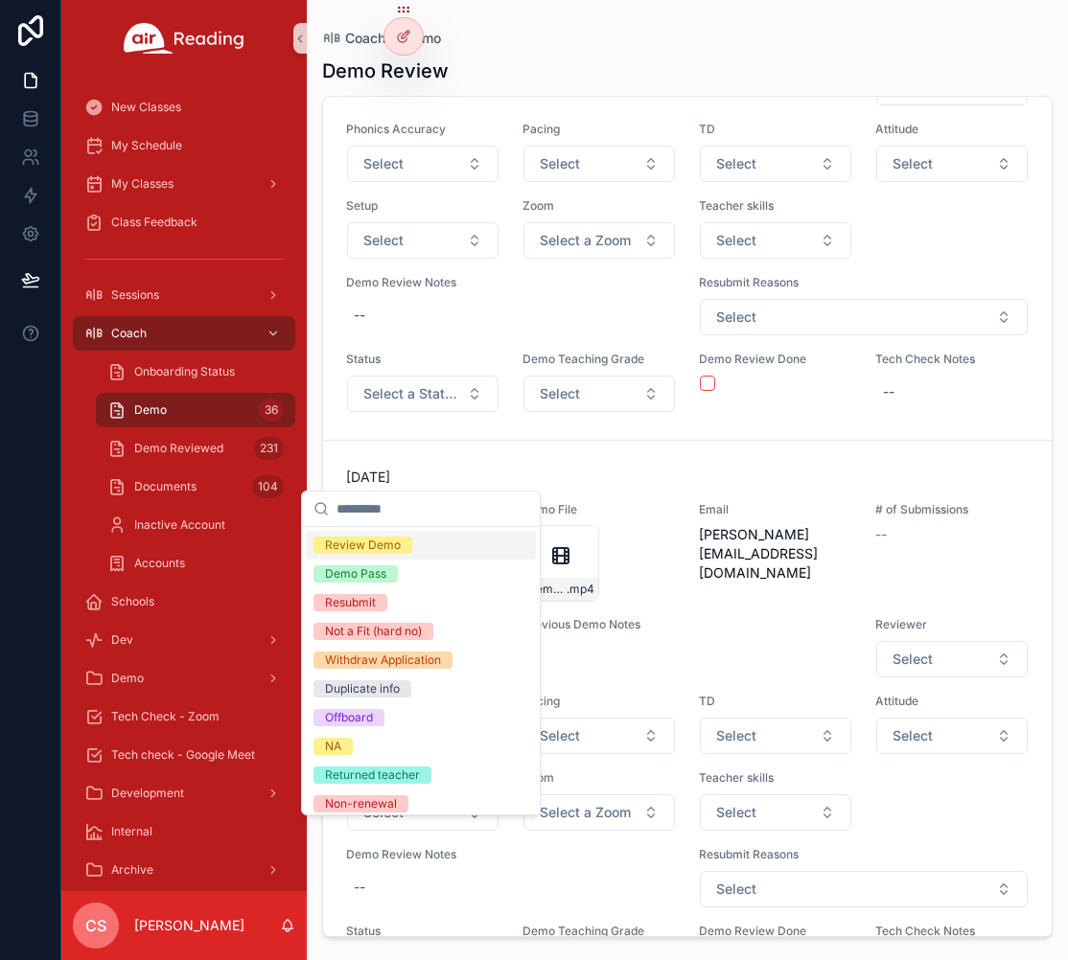
click at [380, 549] on div "Review Demo" at bounding box center [363, 545] width 76 height 17
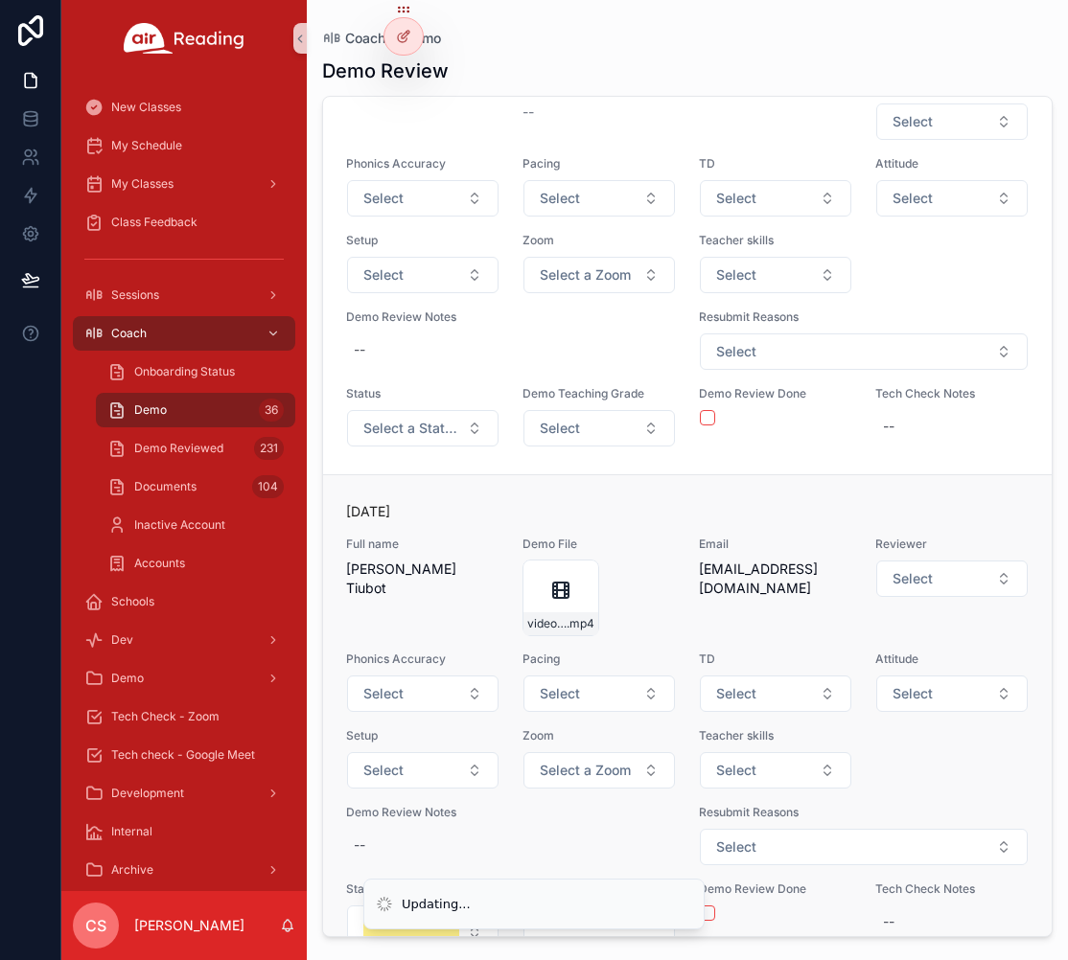
scroll to position [15049, 0]
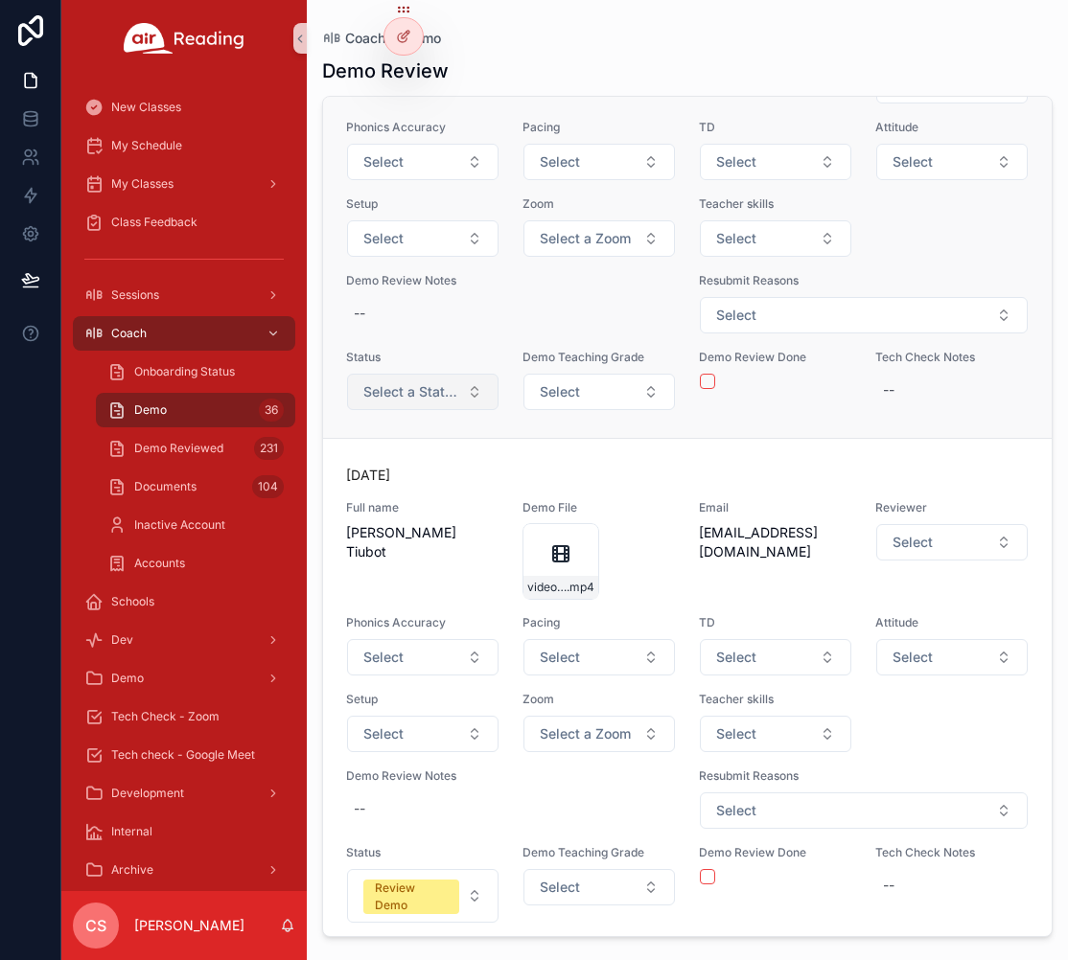
click at [385, 402] on span "Select a Status" at bounding box center [411, 391] width 96 height 19
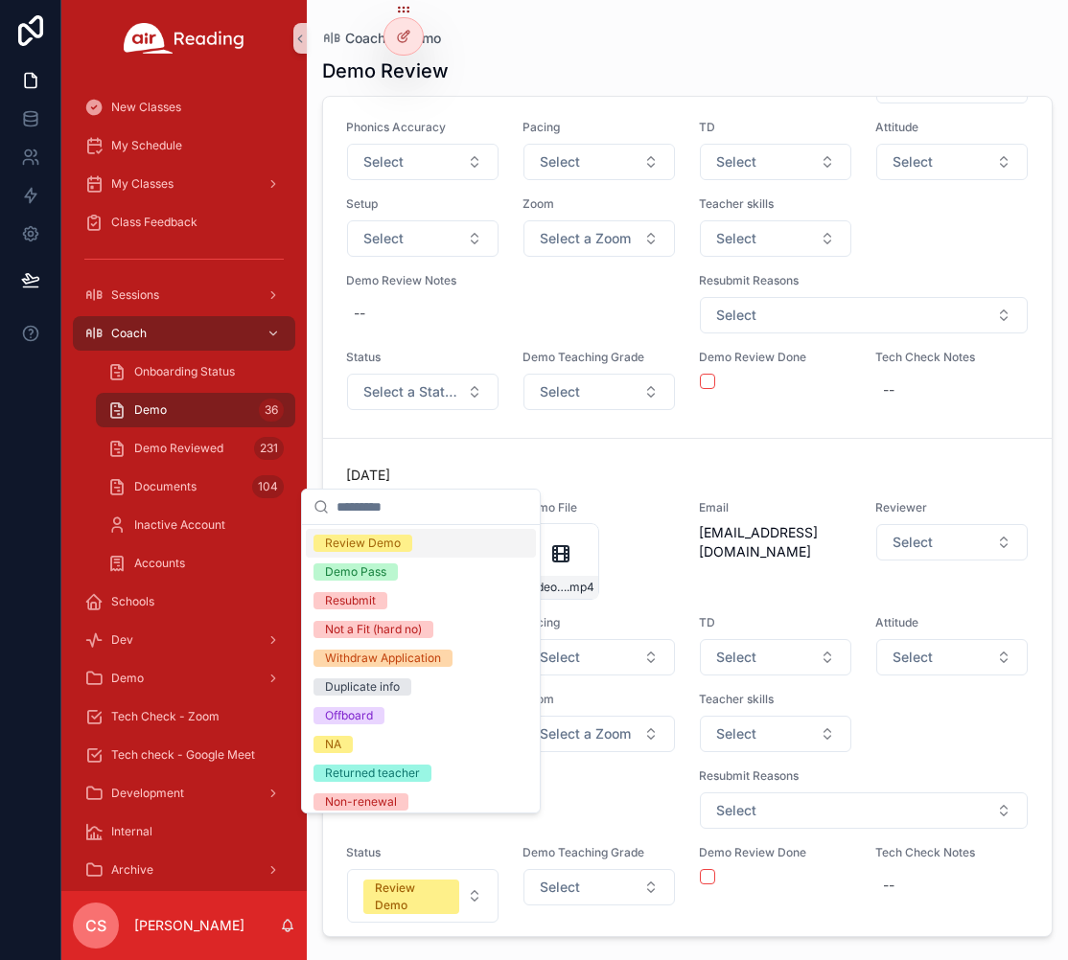
click at [363, 543] on div "Review Demo" at bounding box center [363, 543] width 76 height 17
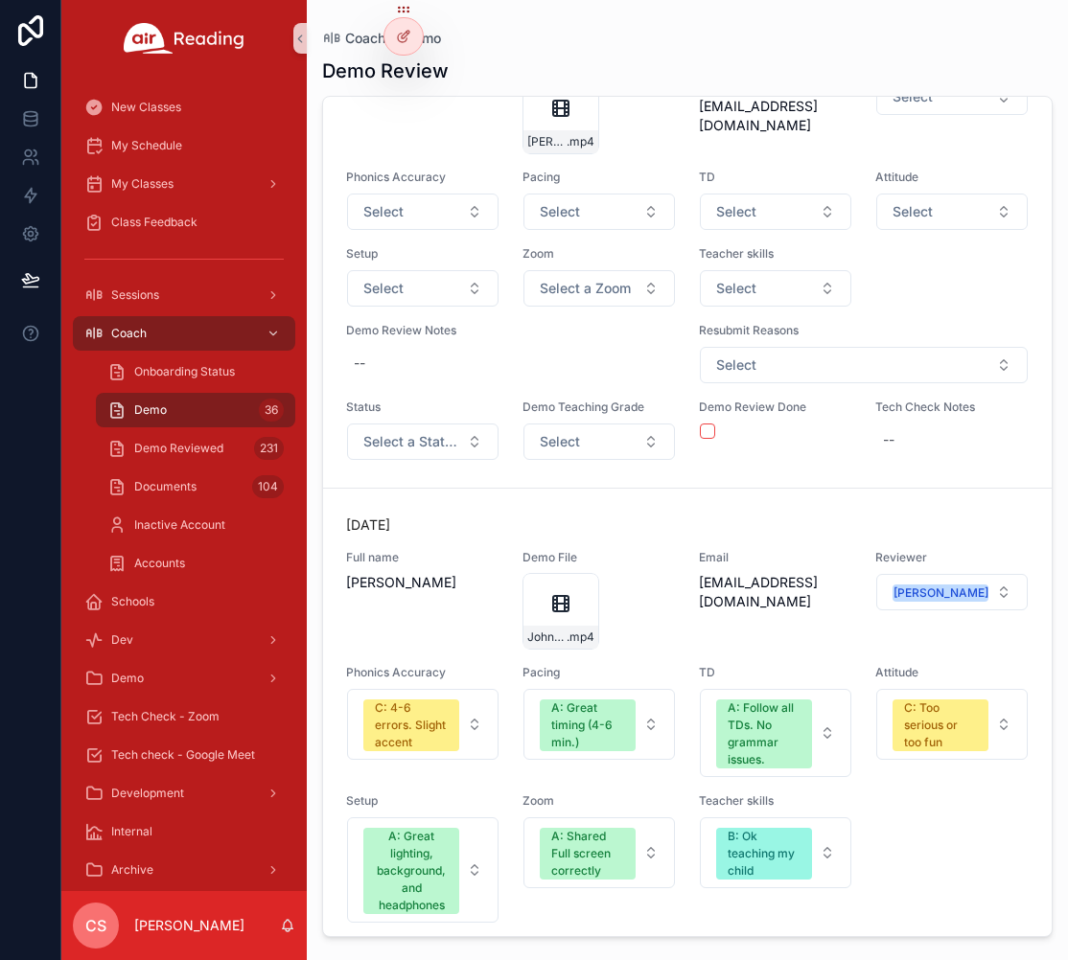
scroll to position [17781, 0]
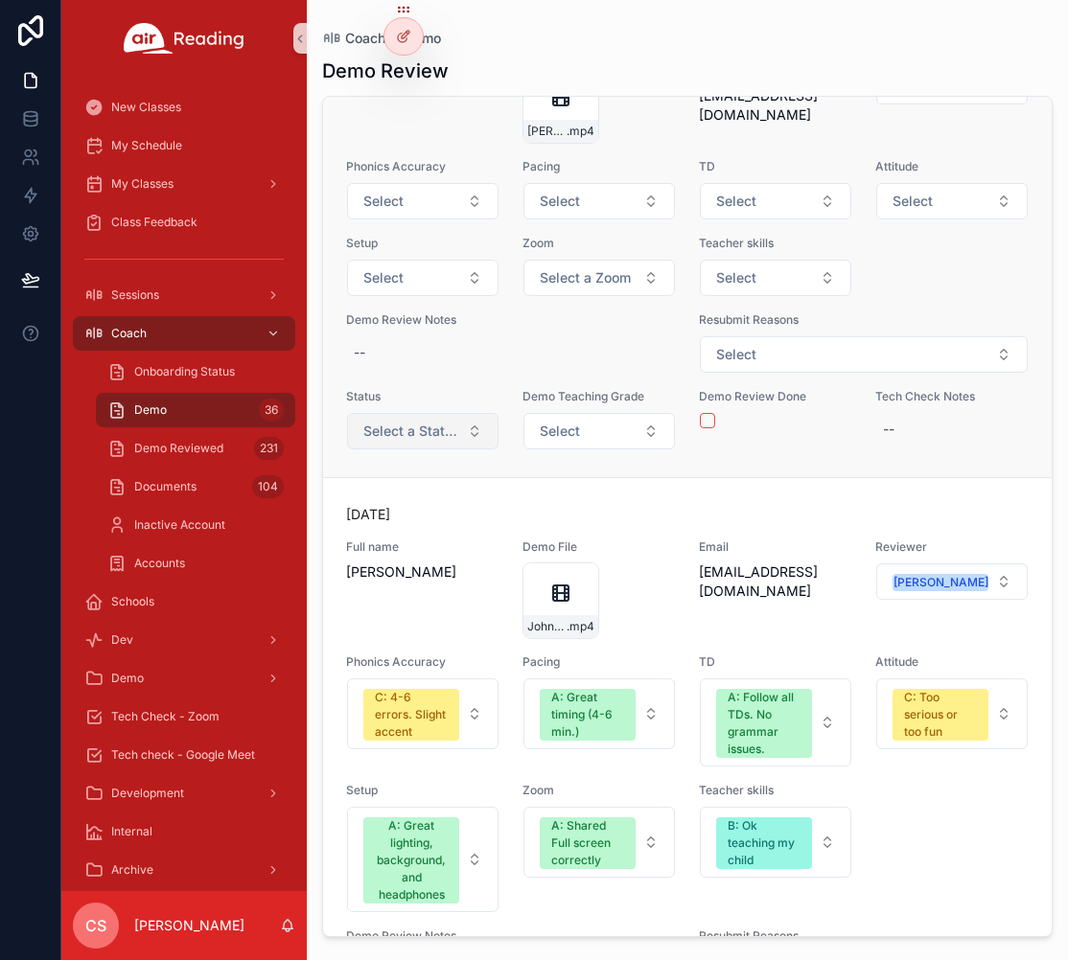
click at [390, 441] on span "Select a Status" at bounding box center [411, 431] width 96 height 19
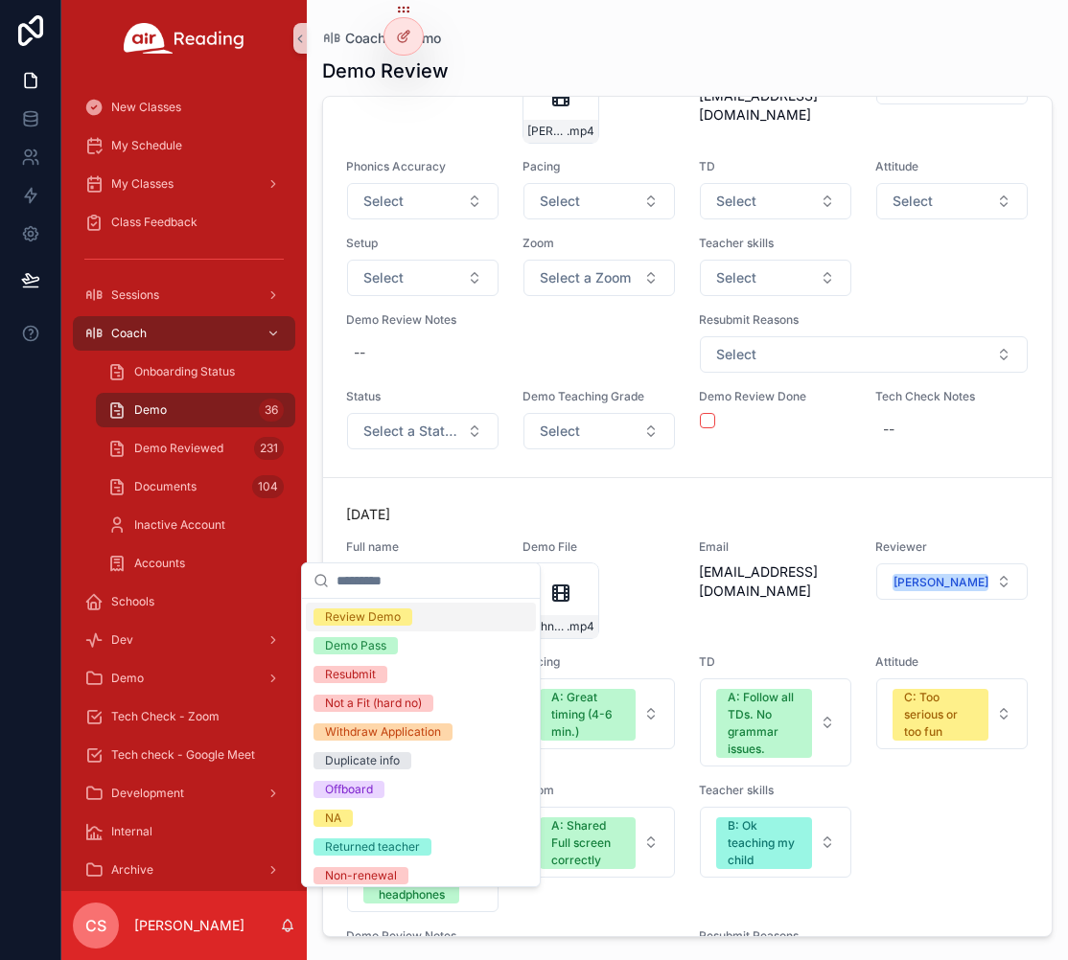
click at [385, 616] on div "Review Demo" at bounding box center [363, 617] width 76 height 17
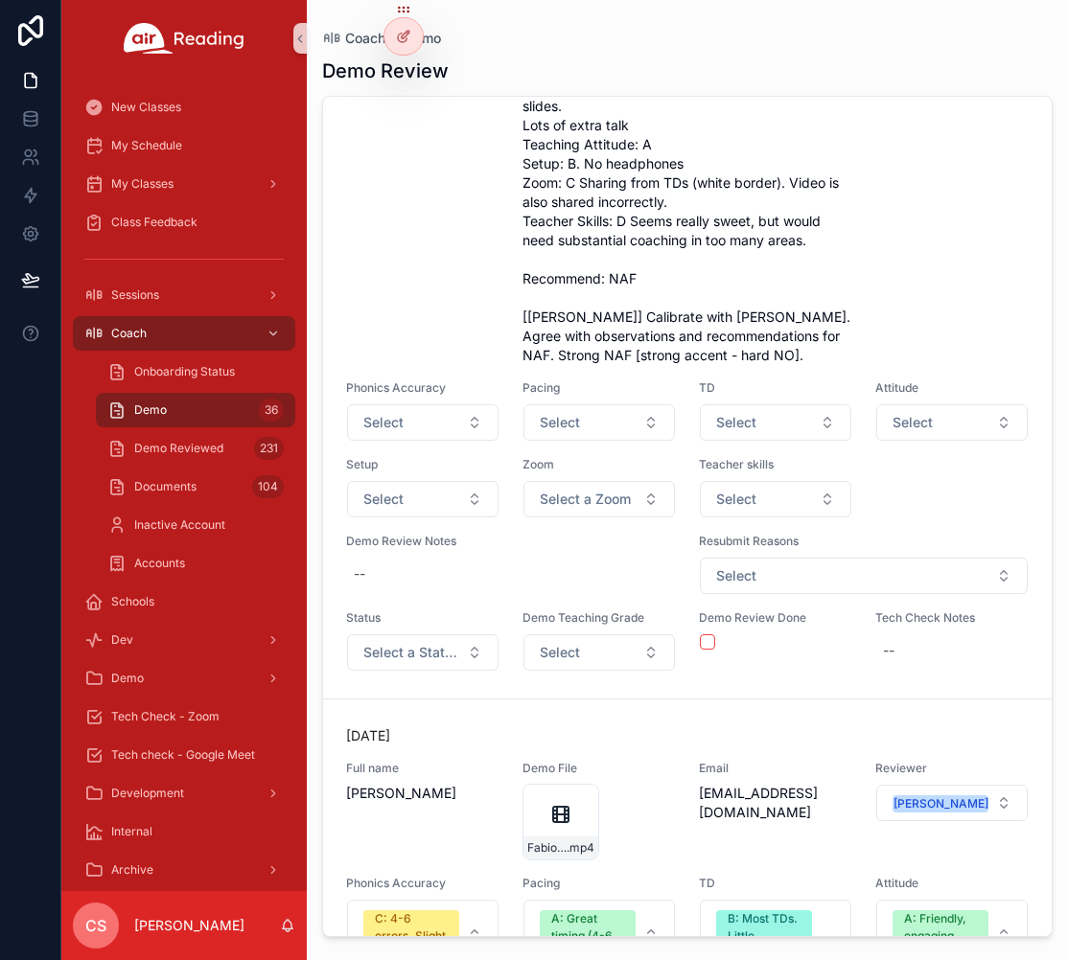
scroll to position [22053, 0]
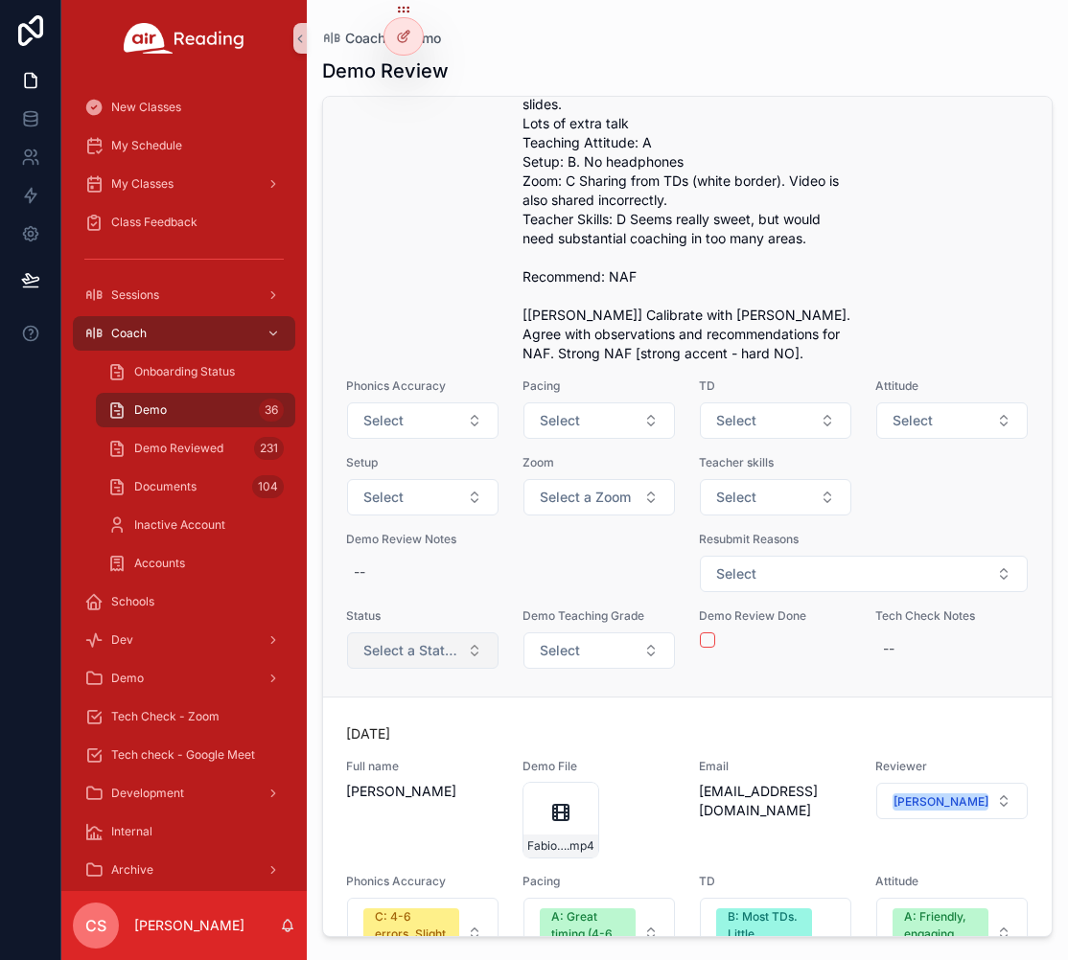
click at [422, 660] on span "Select a Status" at bounding box center [411, 650] width 96 height 19
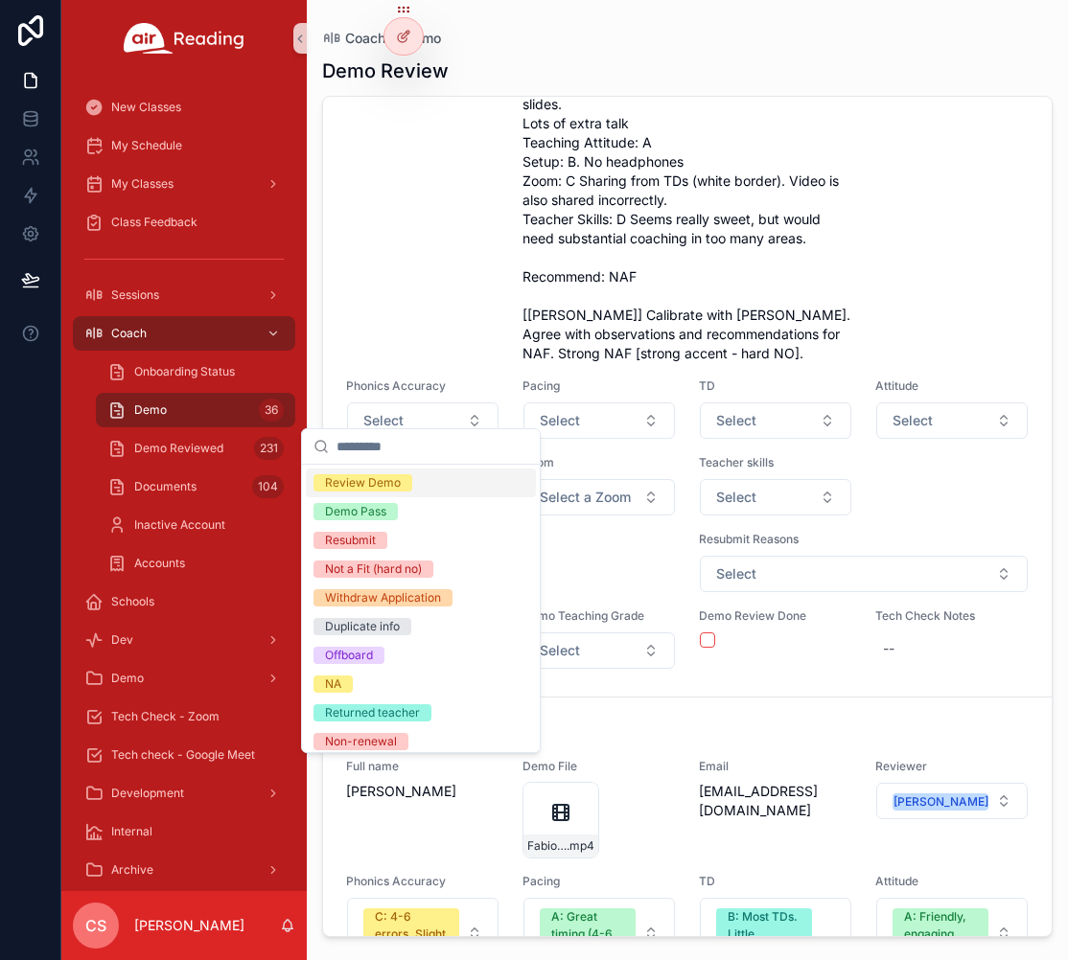
click at [337, 483] on div "Review Demo" at bounding box center [363, 482] width 76 height 17
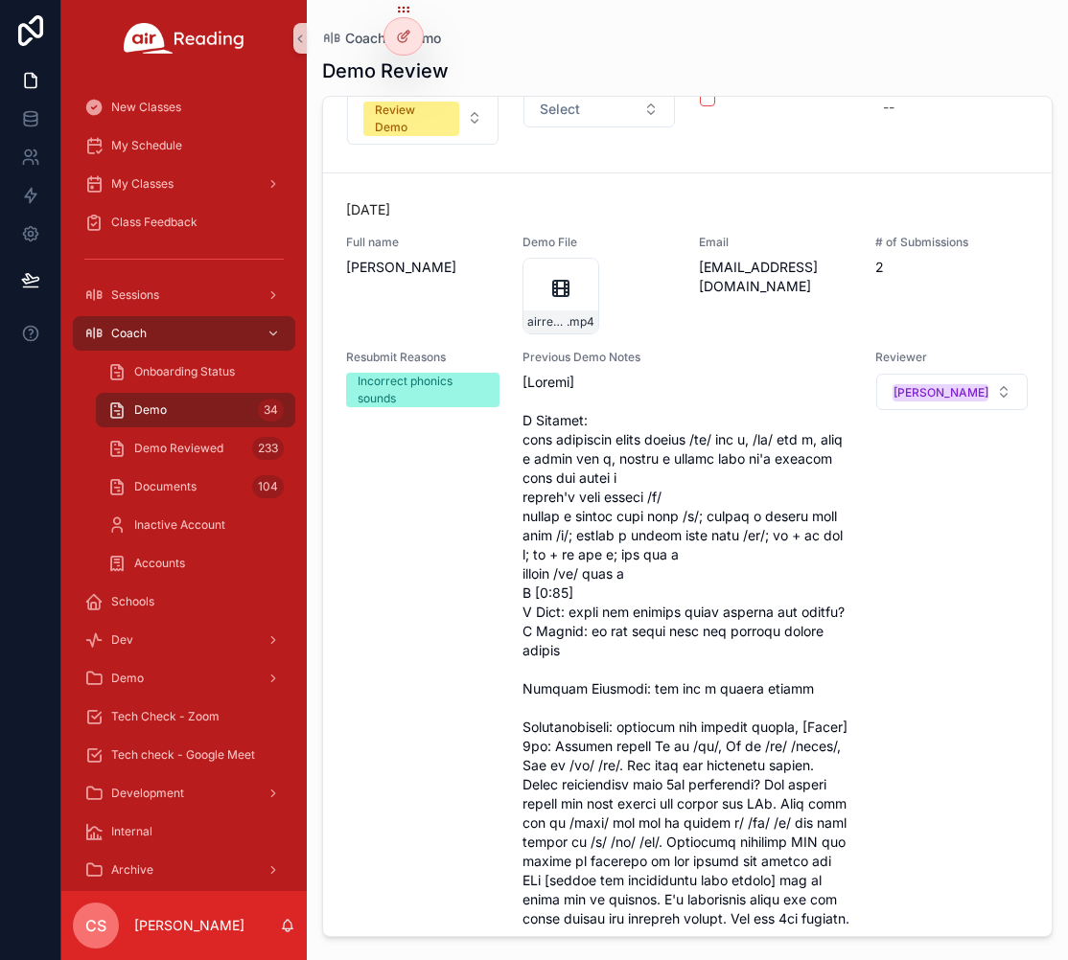
scroll to position [187, 0]
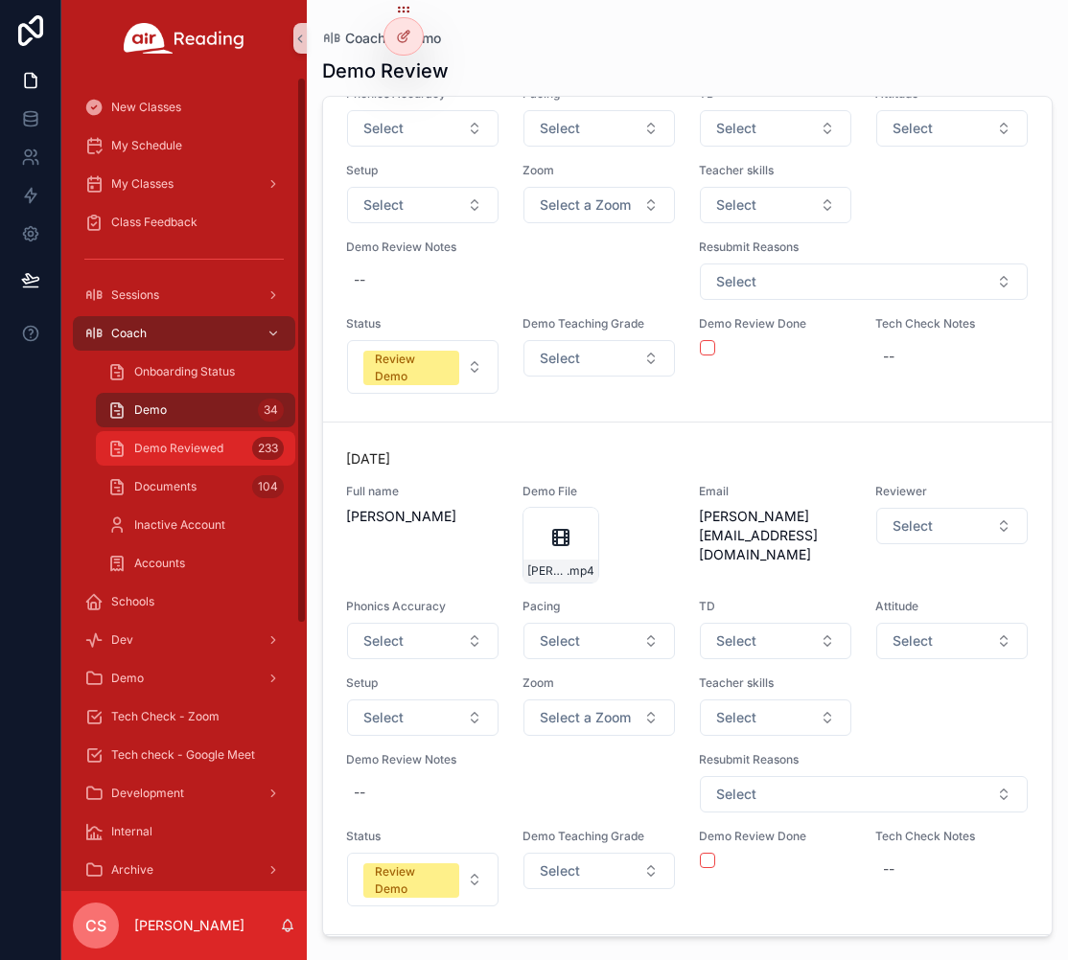
click at [142, 454] on span "Demo Reviewed" at bounding box center [178, 448] width 89 height 15
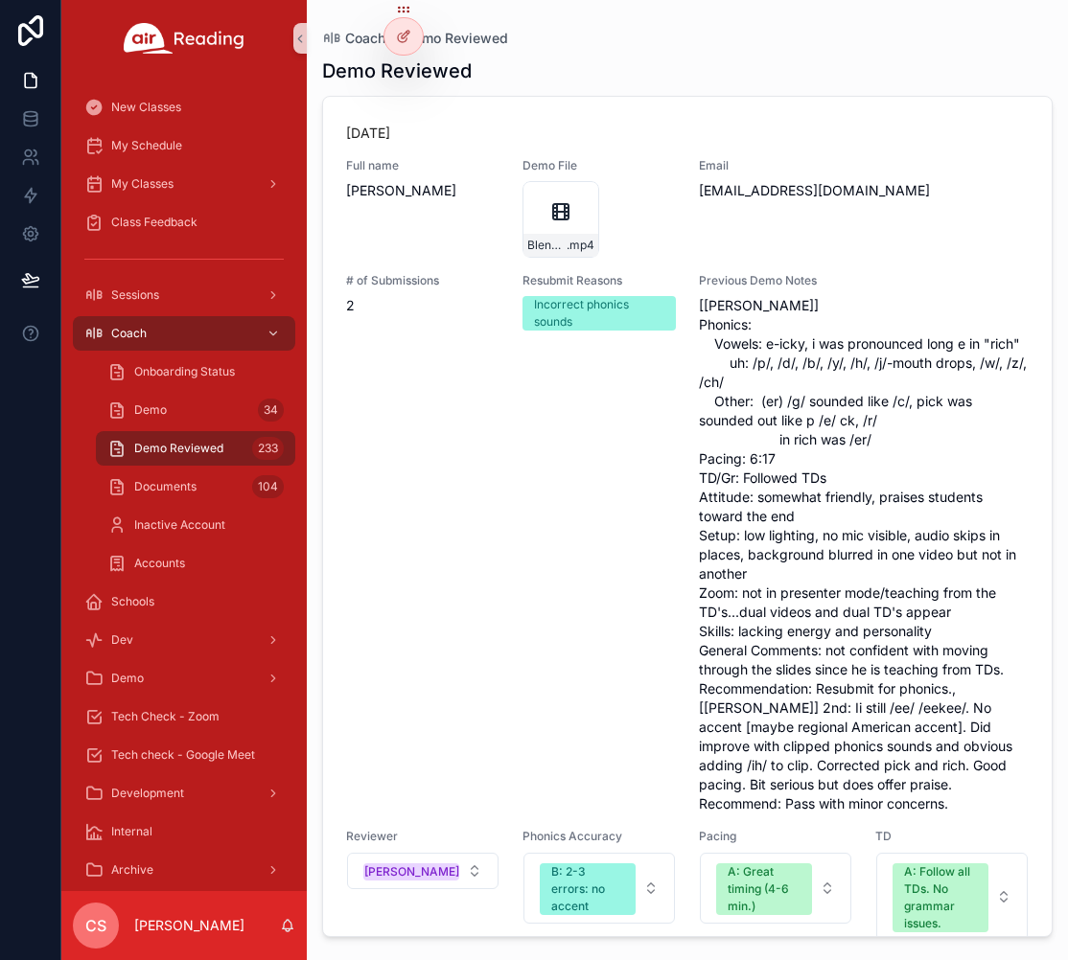
scroll to position [1320, 0]
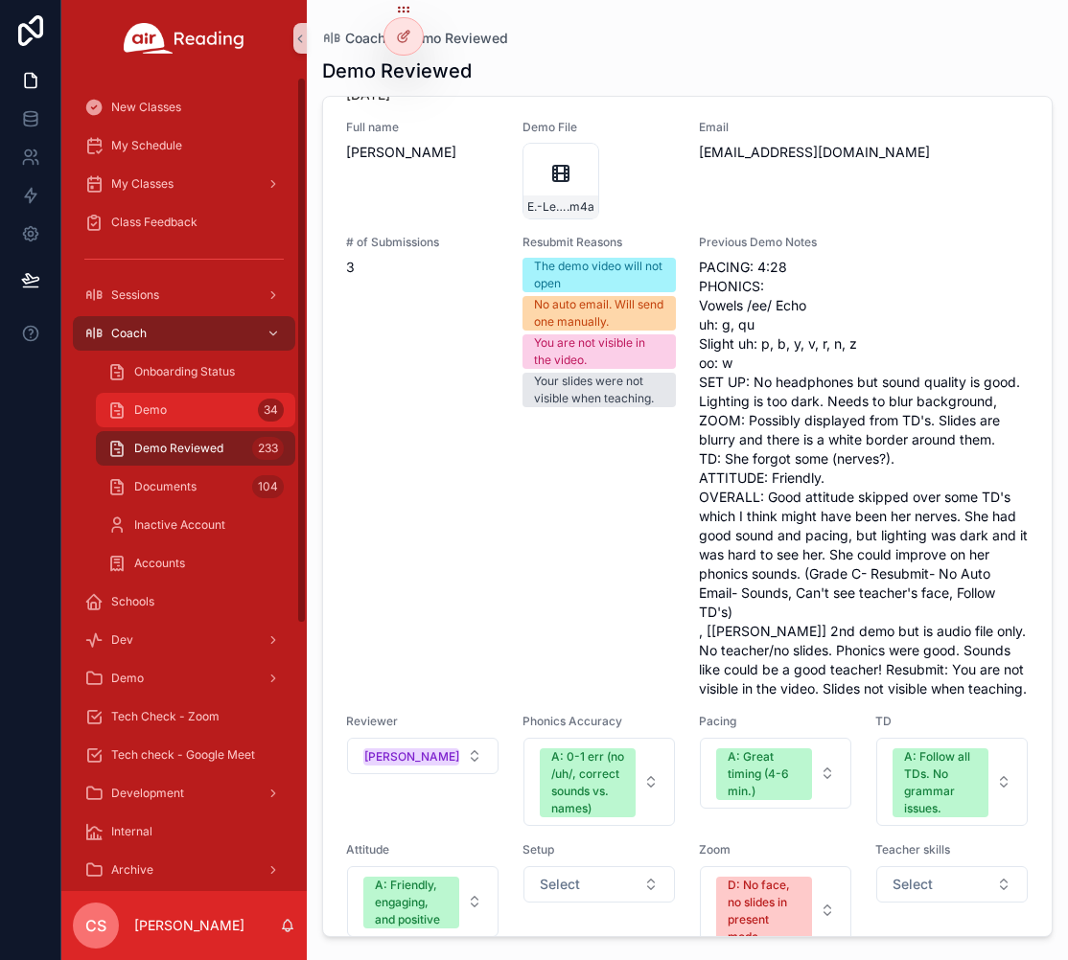
click at [191, 401] on div "Demo 34" at bounding box center [195, 410] width 176 height 31
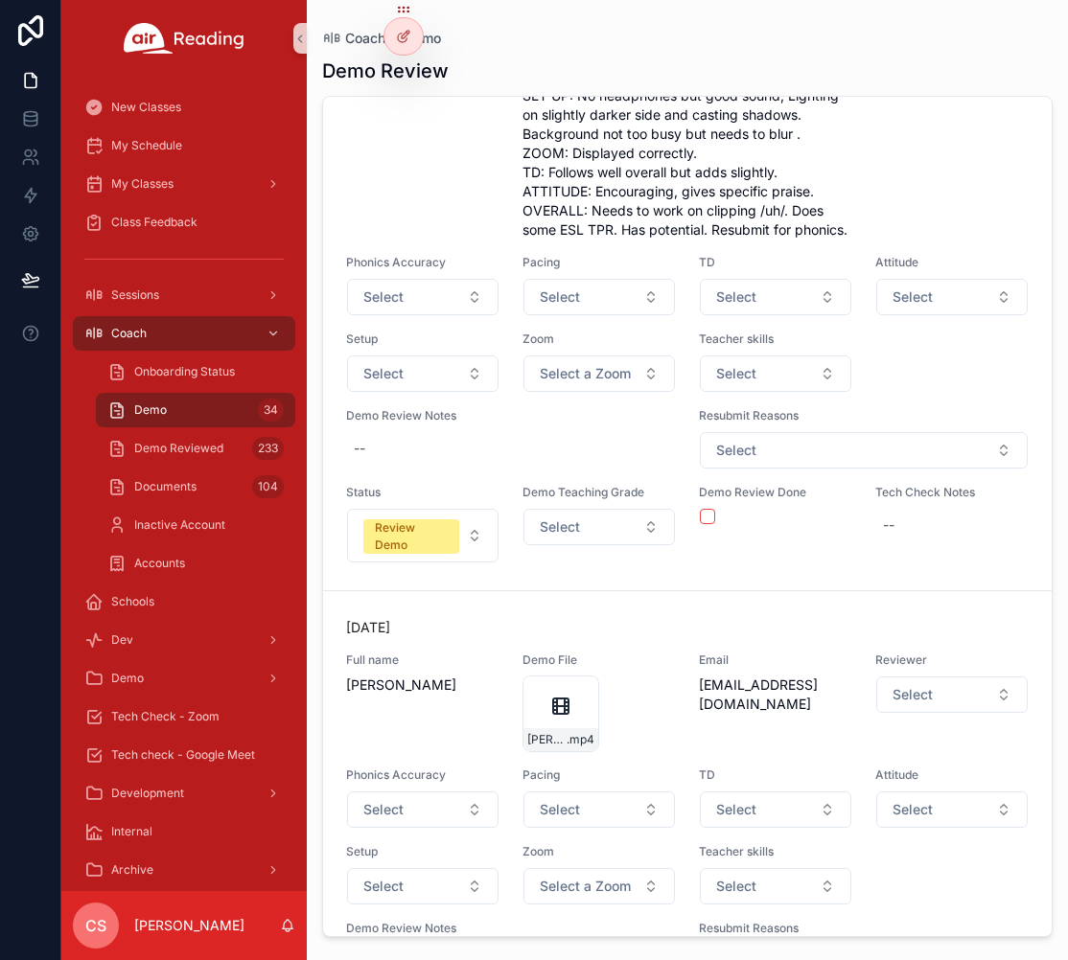
scroll to position [1314, 0]
click at [217, 414] on div "Demo 34" at bounding box center [195, 410] width 176 height 31
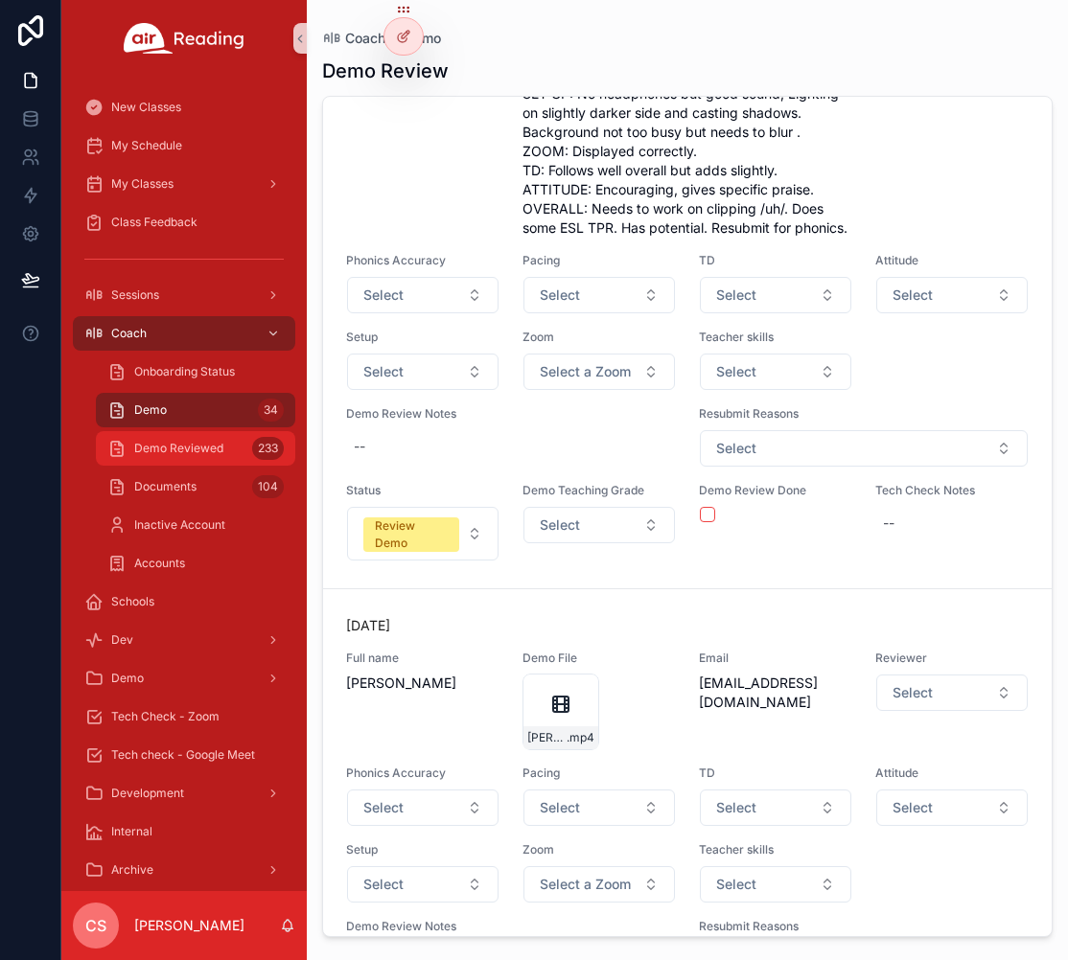
click at [204, 448] on span "Demo Reviewed" at bounding box center [178, 448] width 89 height 15
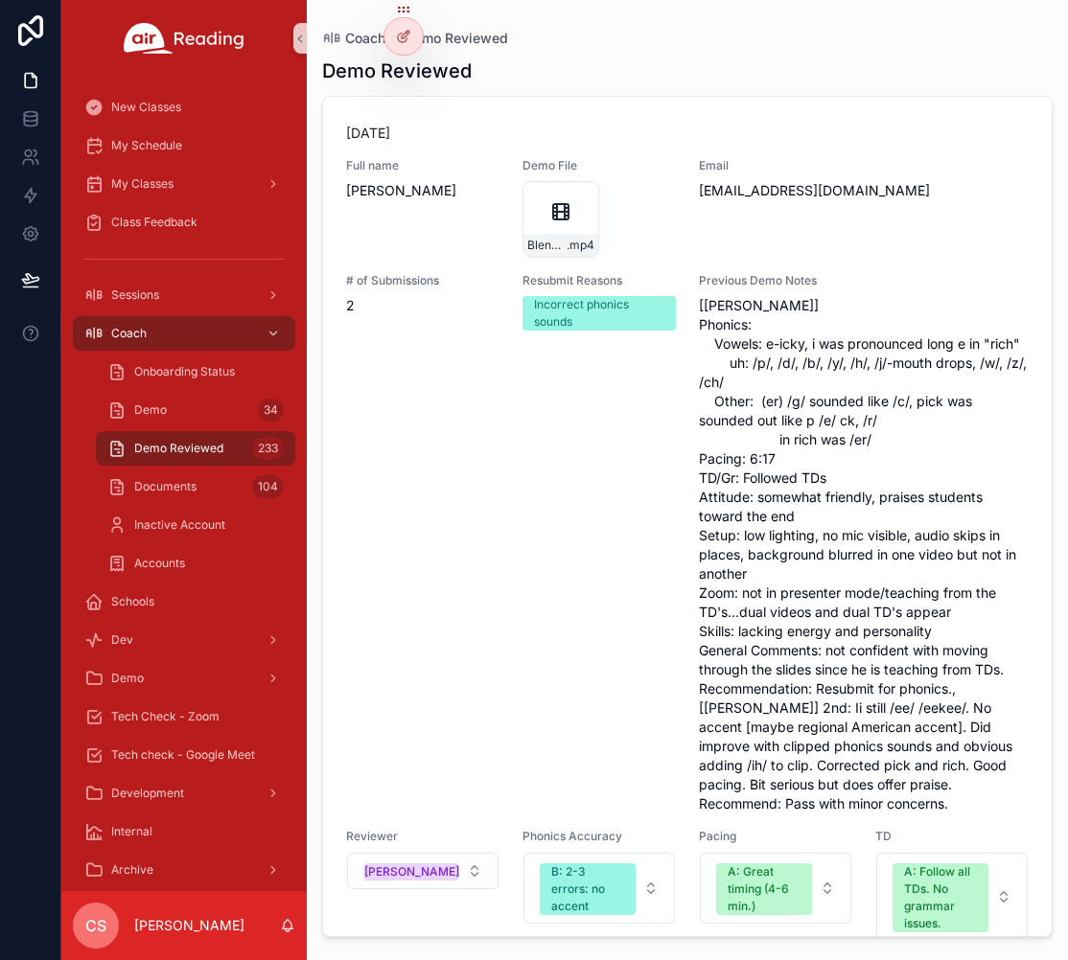
click at [685, 74] on div "Demo Reviewed" at bounding box center [687, 70] width 730 height 27
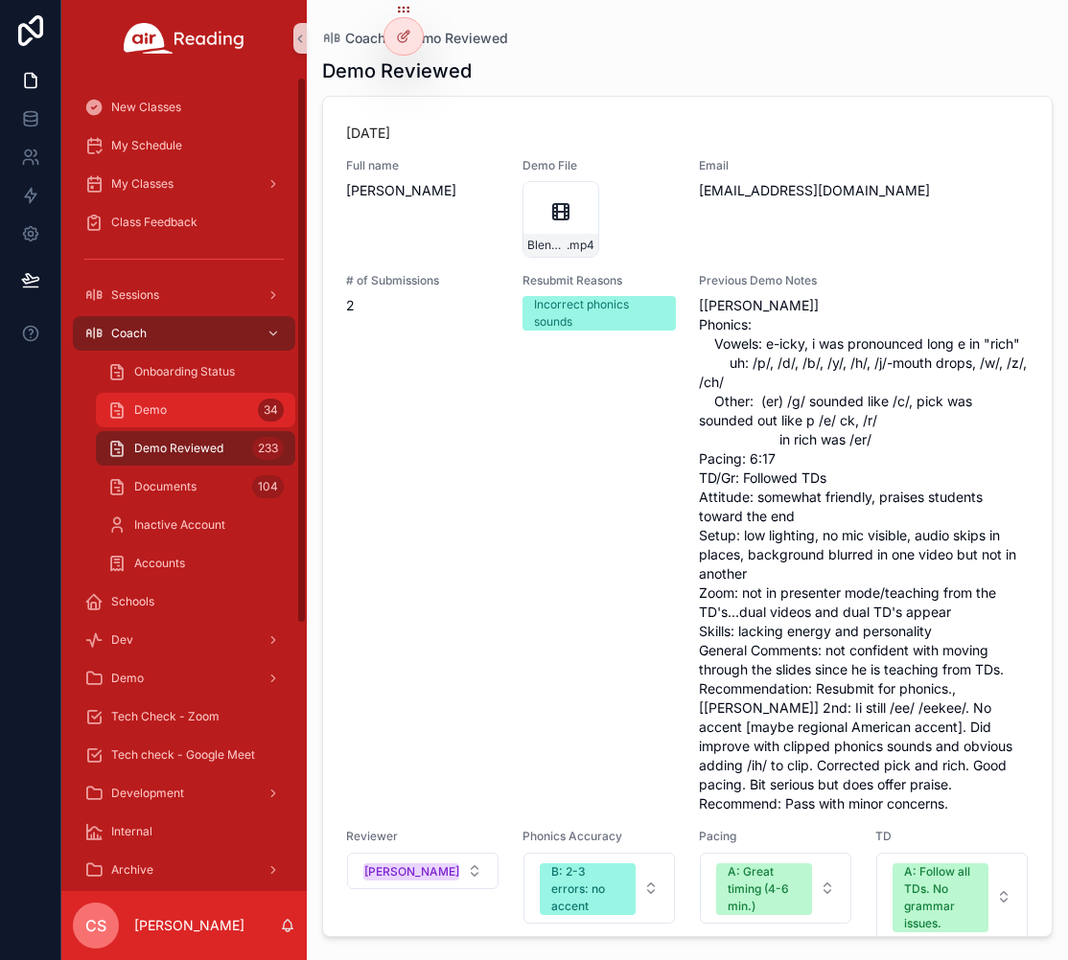
click at [207, 409] on div "Demo 34" at bounding box center [195, 410] width 176 height 31
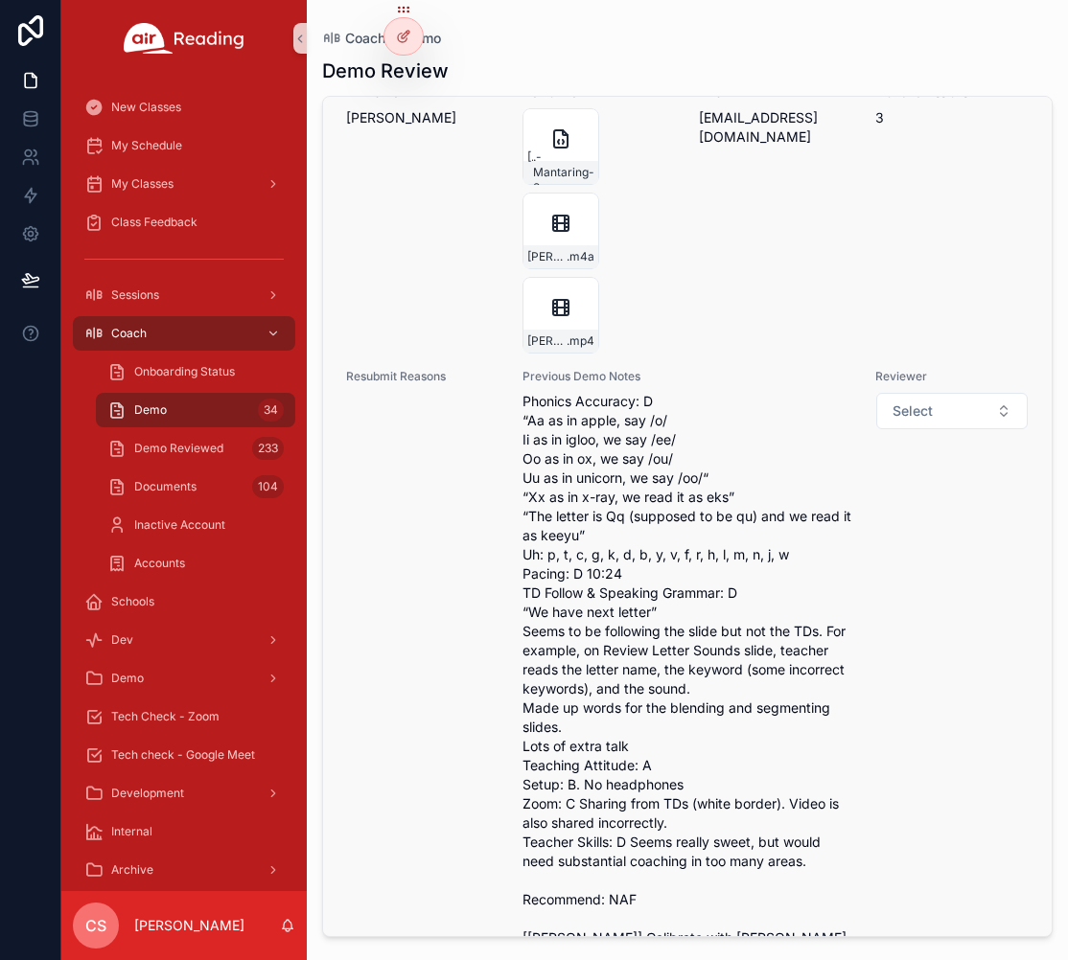
scroll to position [21920, 0]
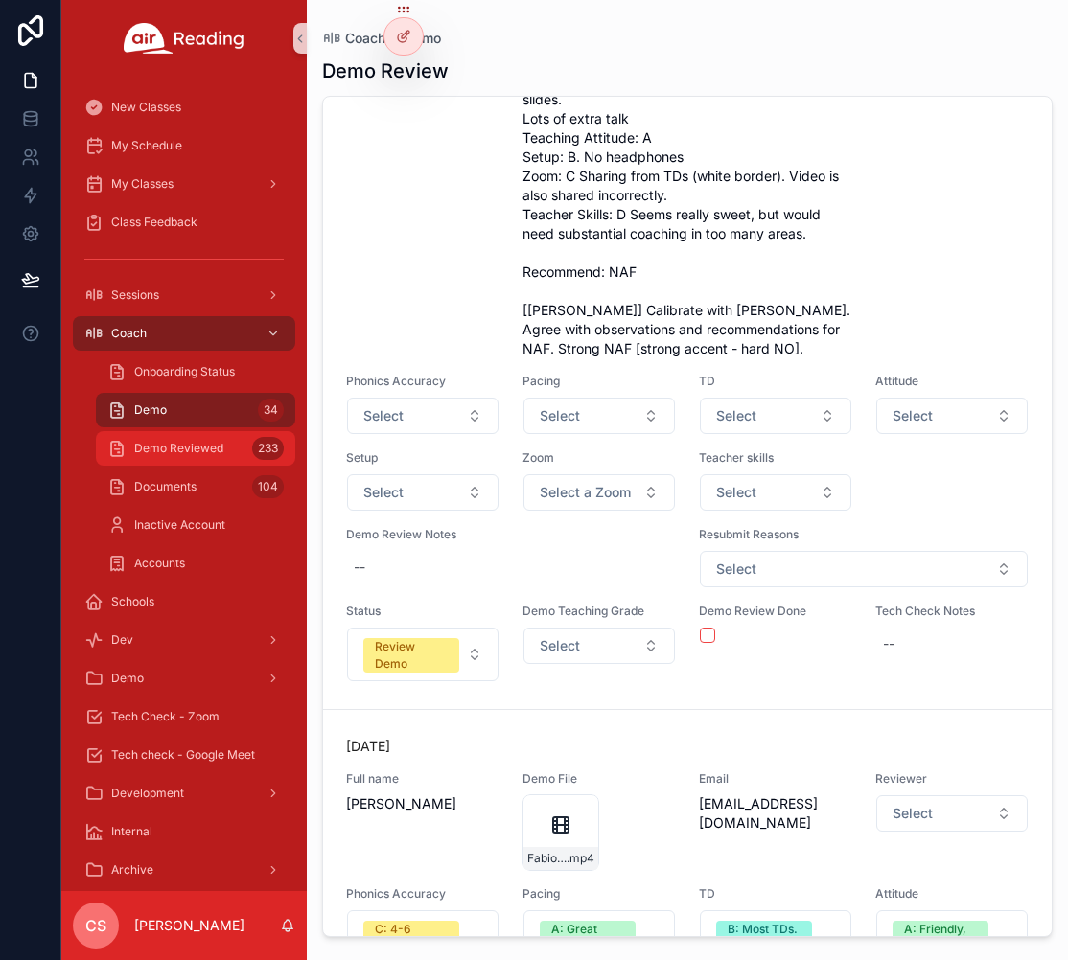
click at [179, 451] on span "Demo Reviewed" at bounding box center [178, 448] width 89 height 15
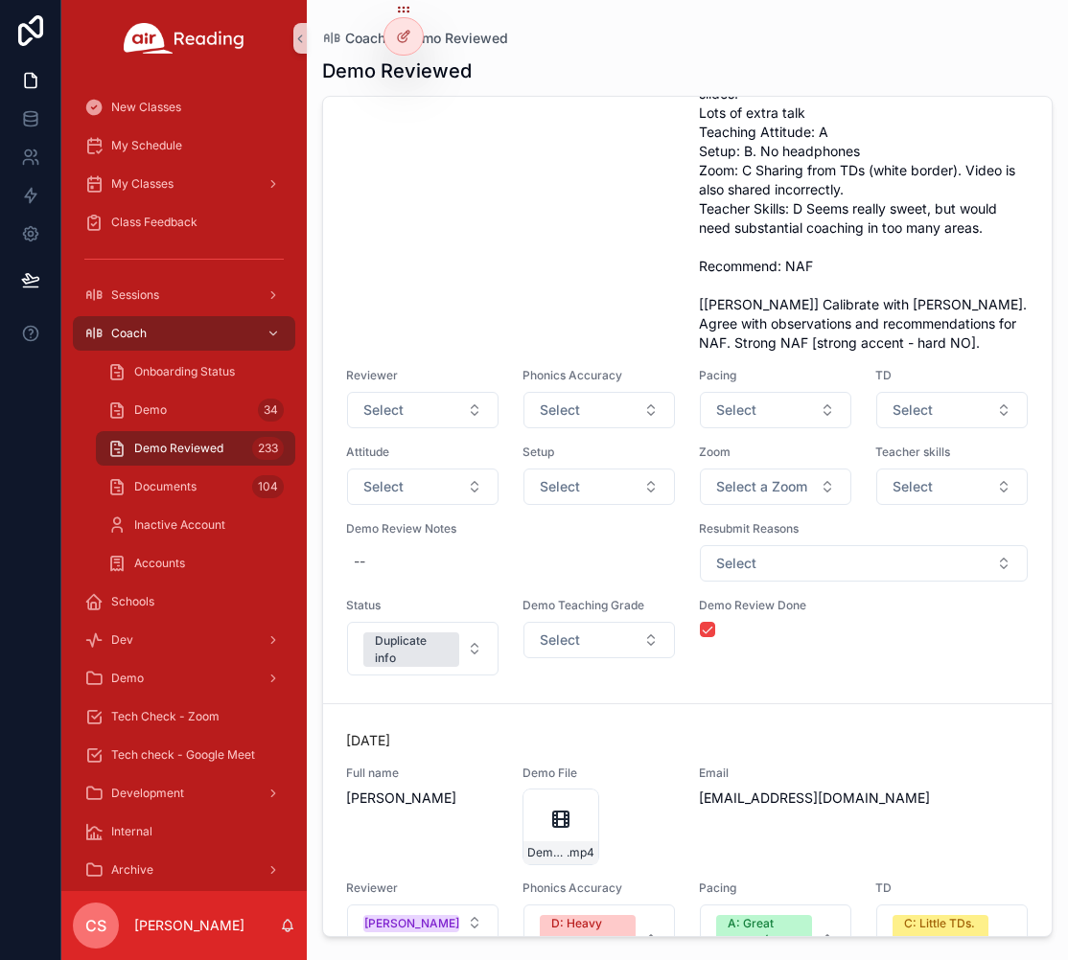
scroll to position [25354, 0]
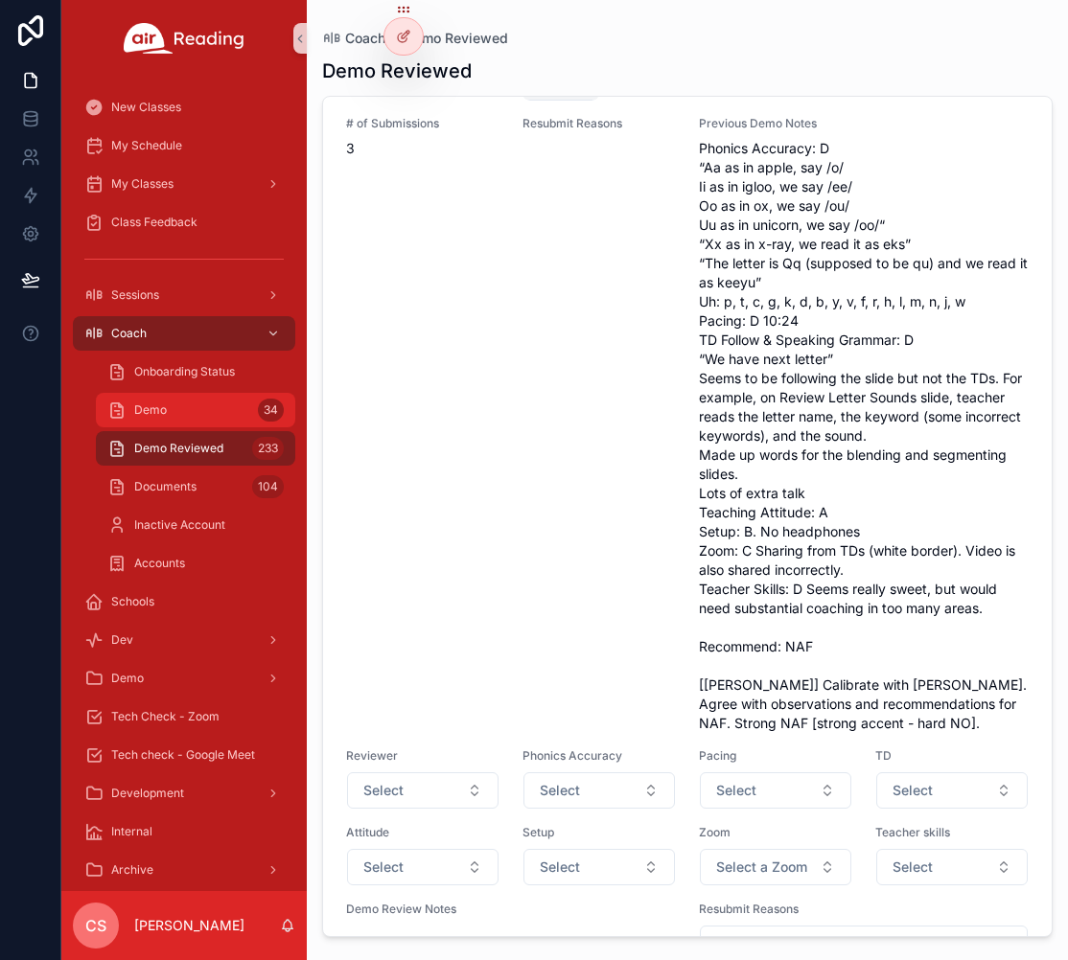
click at [175, 402] on div "Demo 34" at bounding box center [195, 410] width 176 height 31
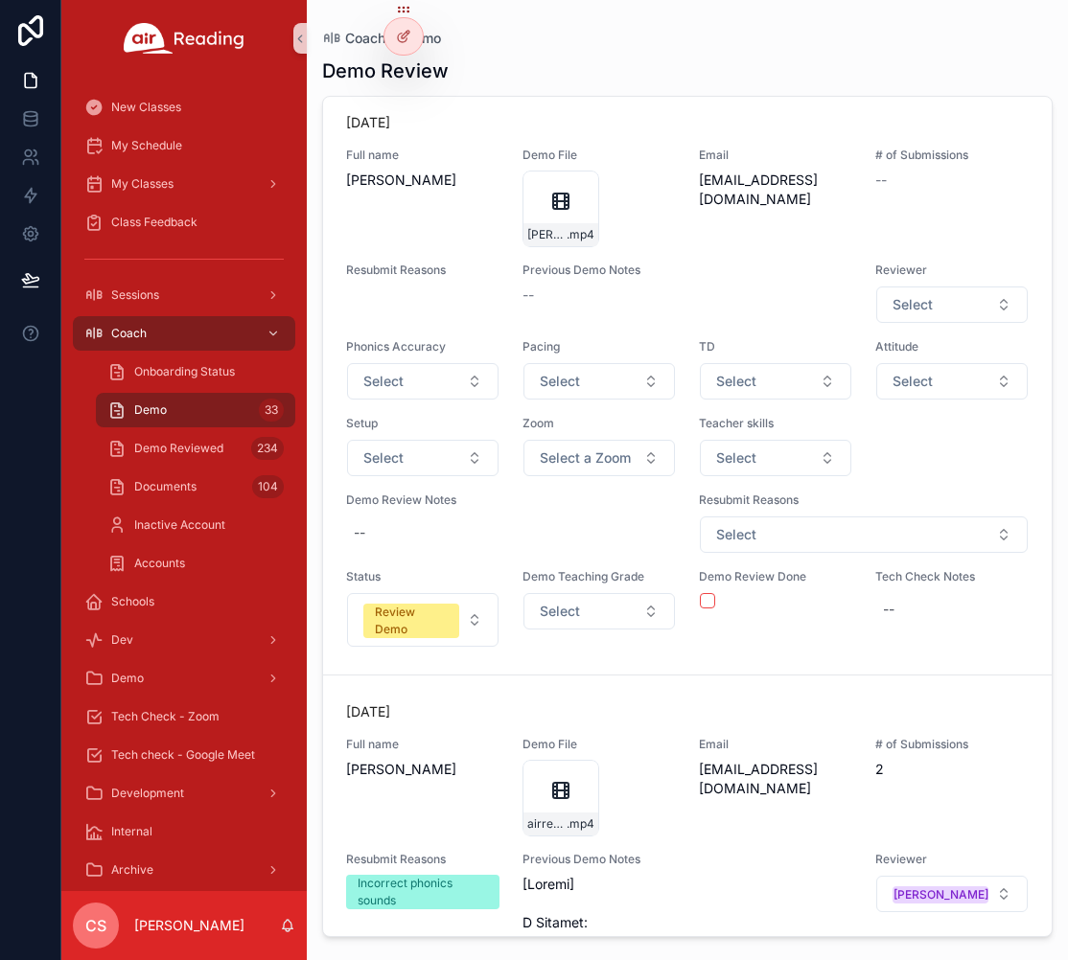
scroll to position [7844, 0]
